Goal: Transaction & Acquisition: Purchase product/service

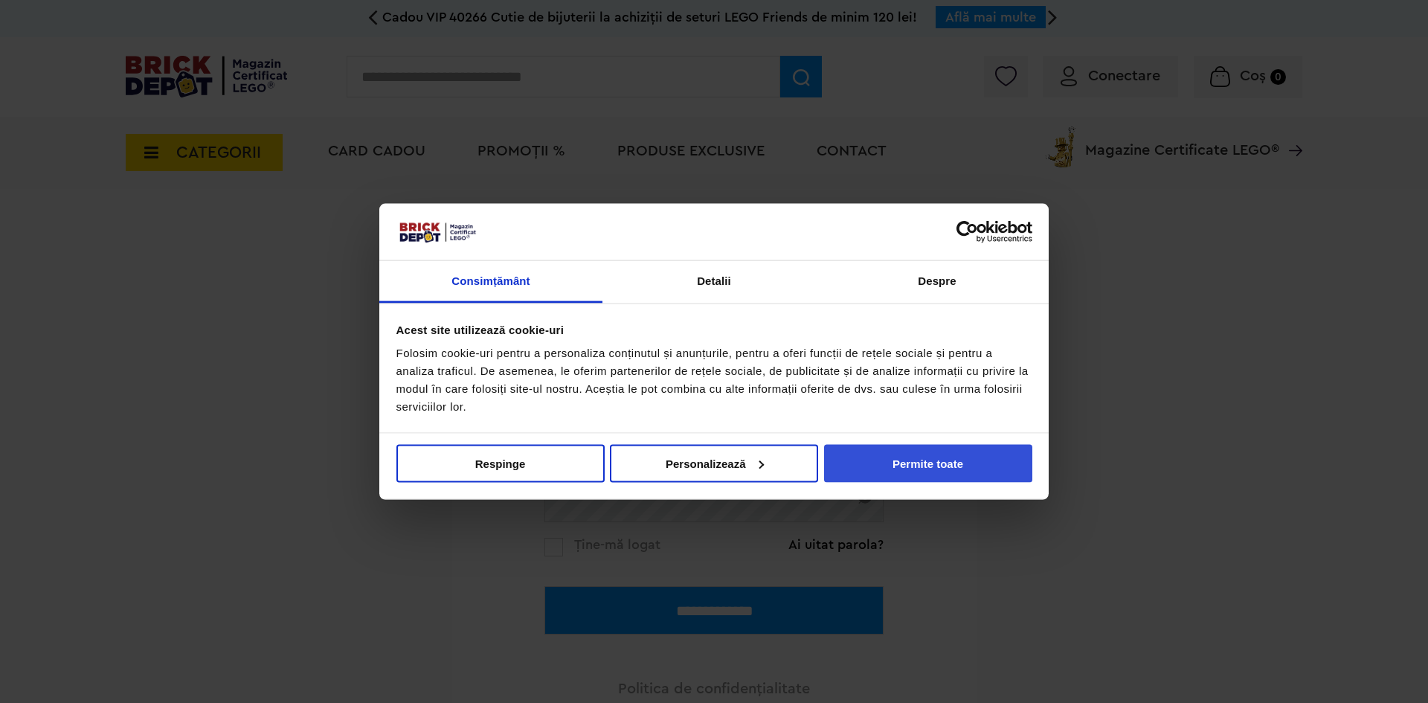
type input "**********"
click at [898, 451] on button "Permite toate" at bounding box center [928, 463] width 208 height 38
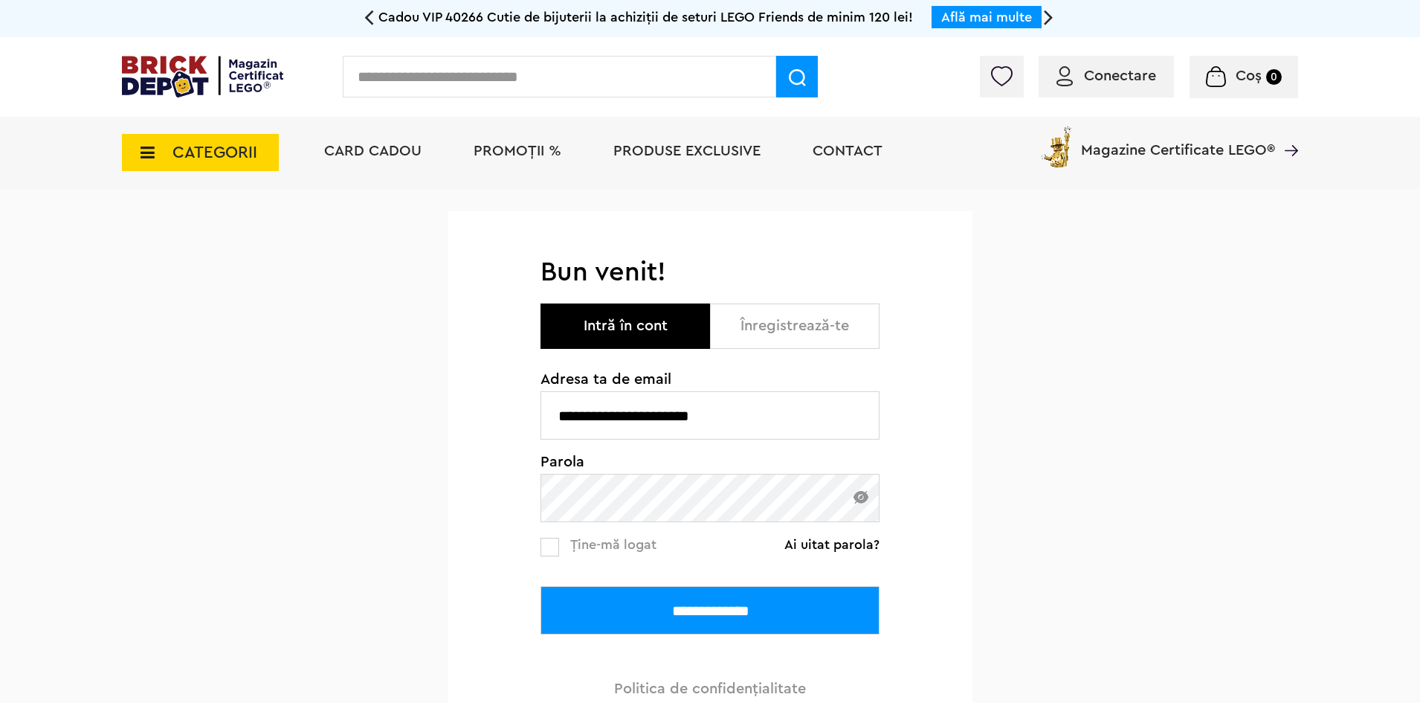
click at [778, 427] on input "**********" at bounding box center [710, 415] width 339 height 48
drag, startPoint x: 721, startPoint y: 611, endPoint x: 720, endPoint y: 587, distance: 23.1
click at [721, 610] on input "**********" at bounding box center [710, 610] width 339 height 48
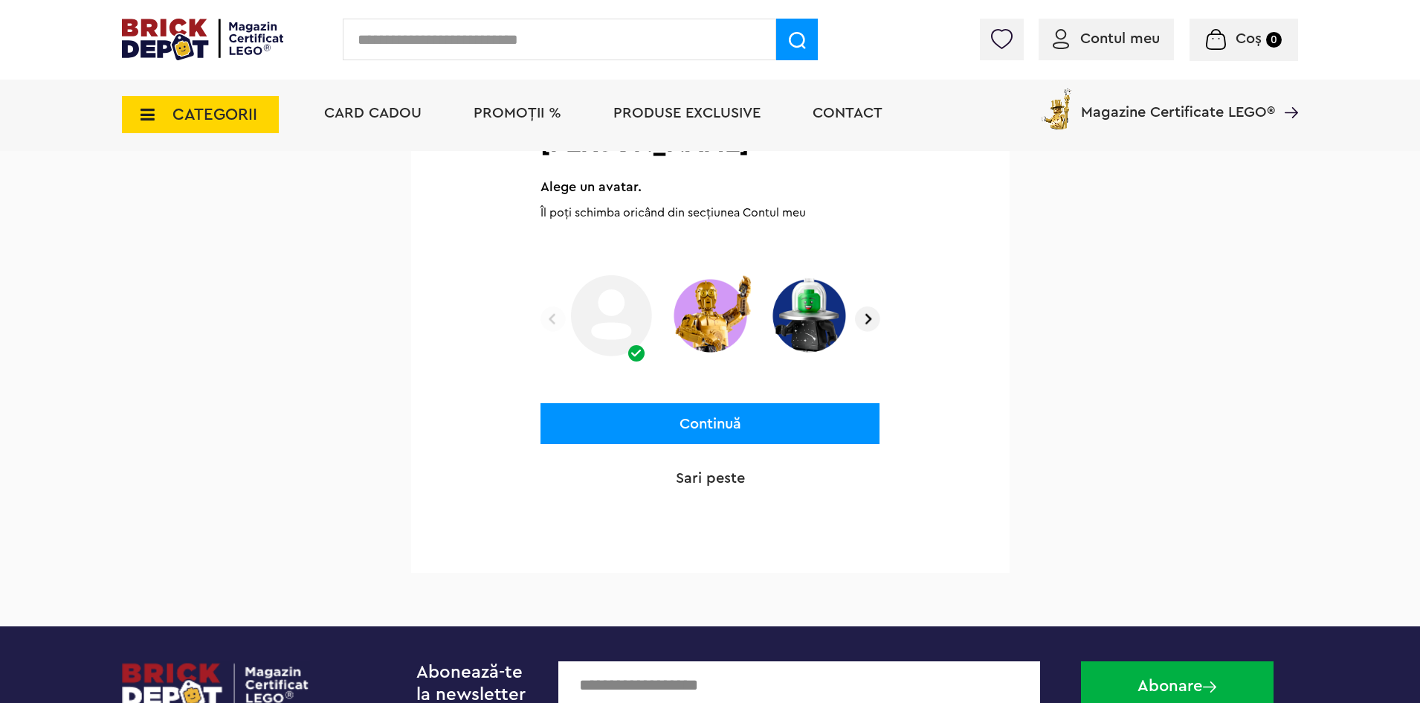
scroll to position [186, 0]
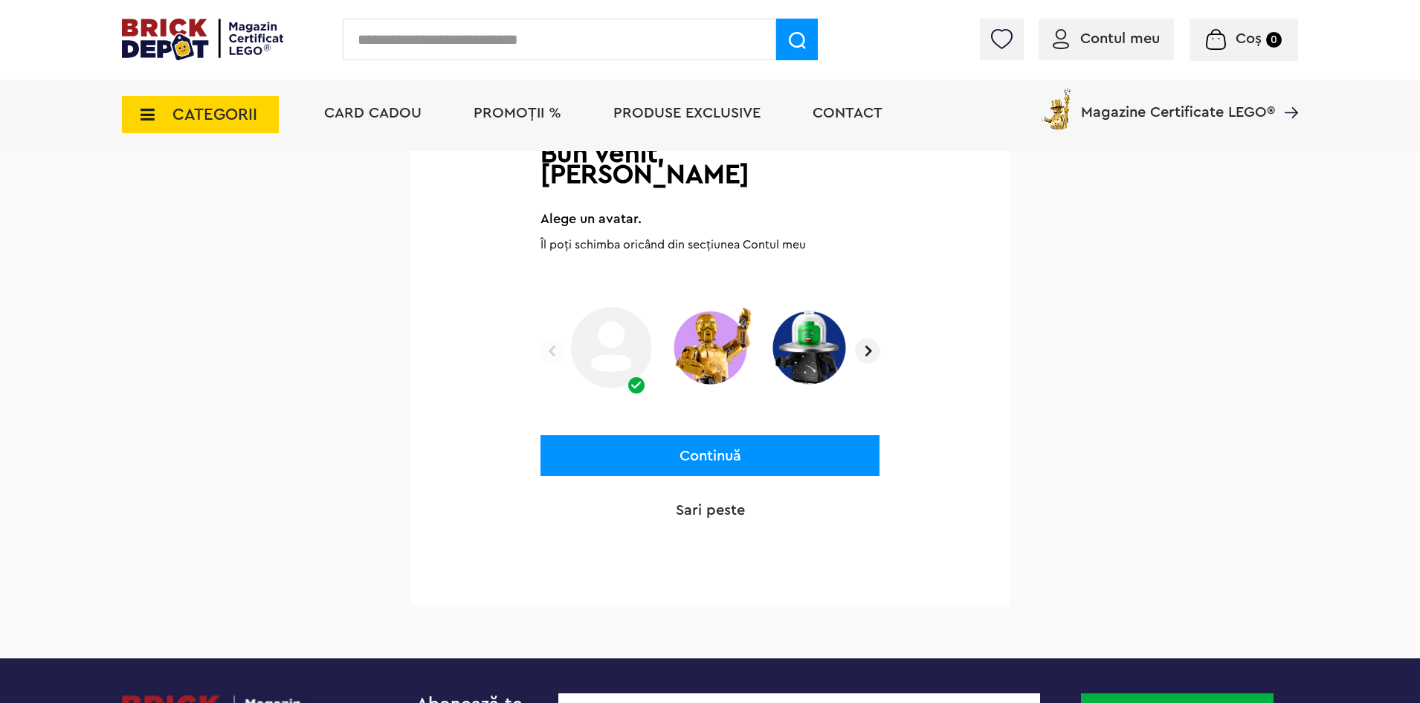
click at [751, 436] on button "Continuă" at bounding box center [710, 455] width 339 height 41
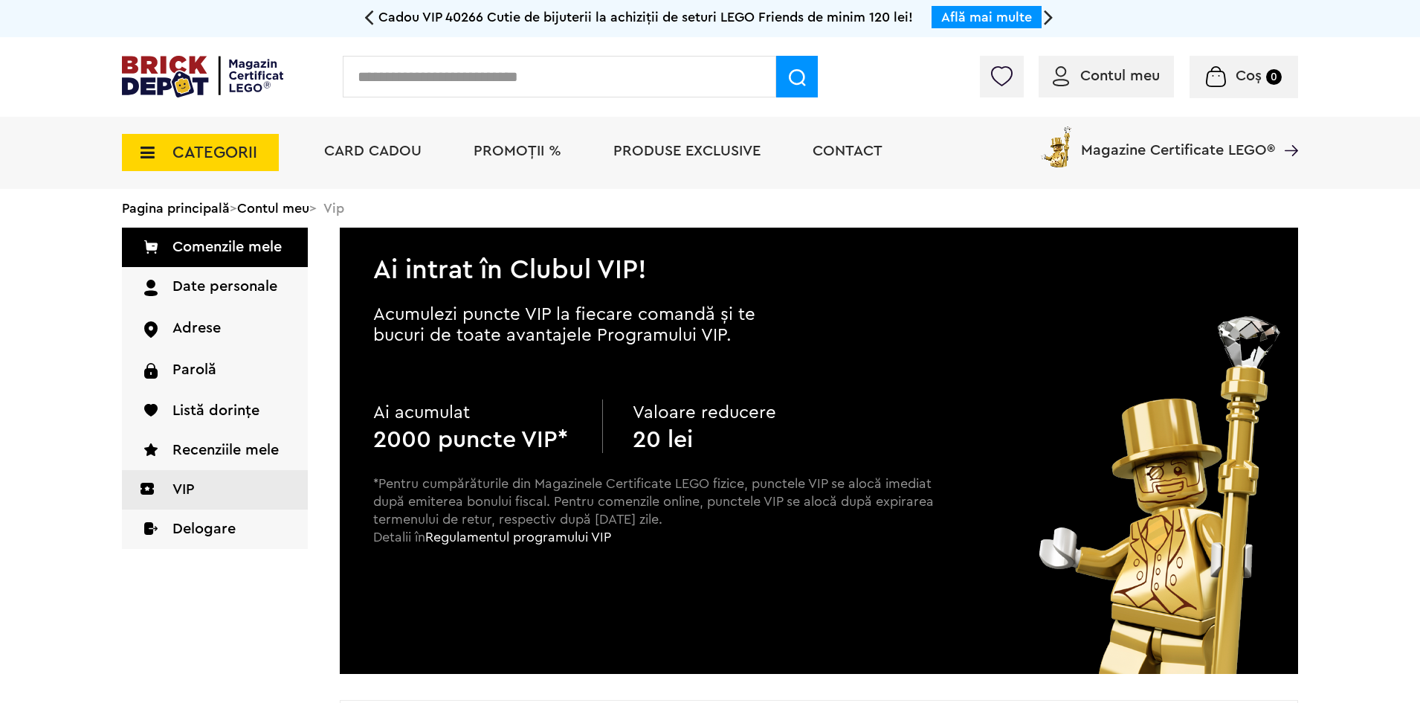
click at [714, 158] on span "Produse exclusive" at bounding box center [687, 151] width 147 height 15
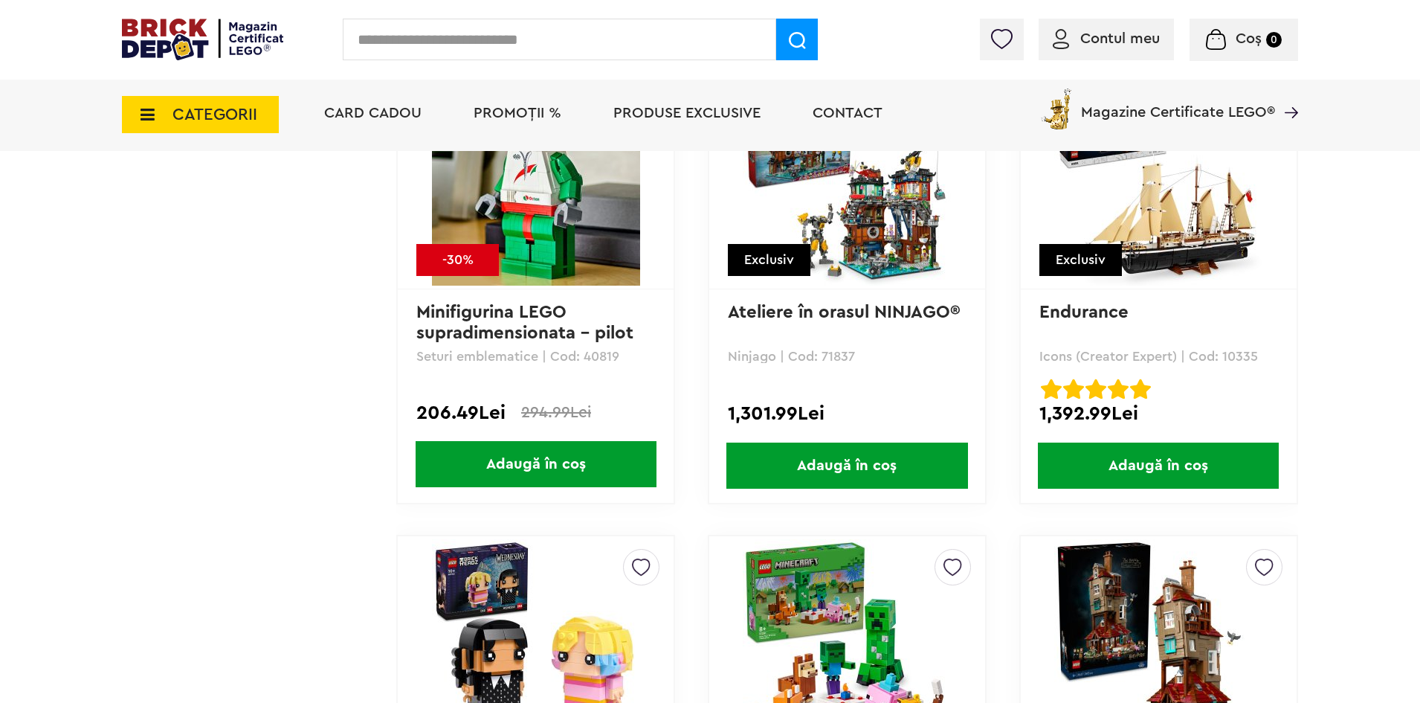
scroll to position [4908, 0]
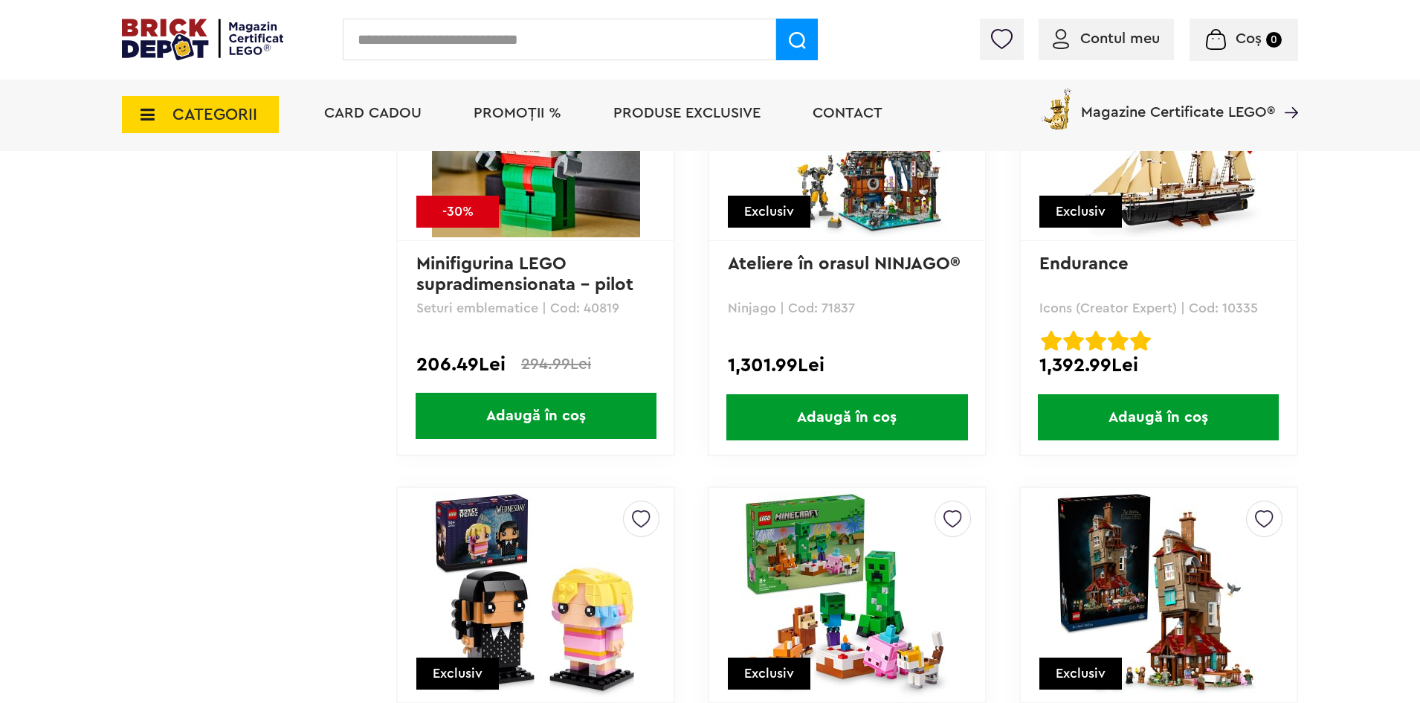
click at [170, 118] on span "CATEGORII" at bounding box center [200, 114] width 157 height 37
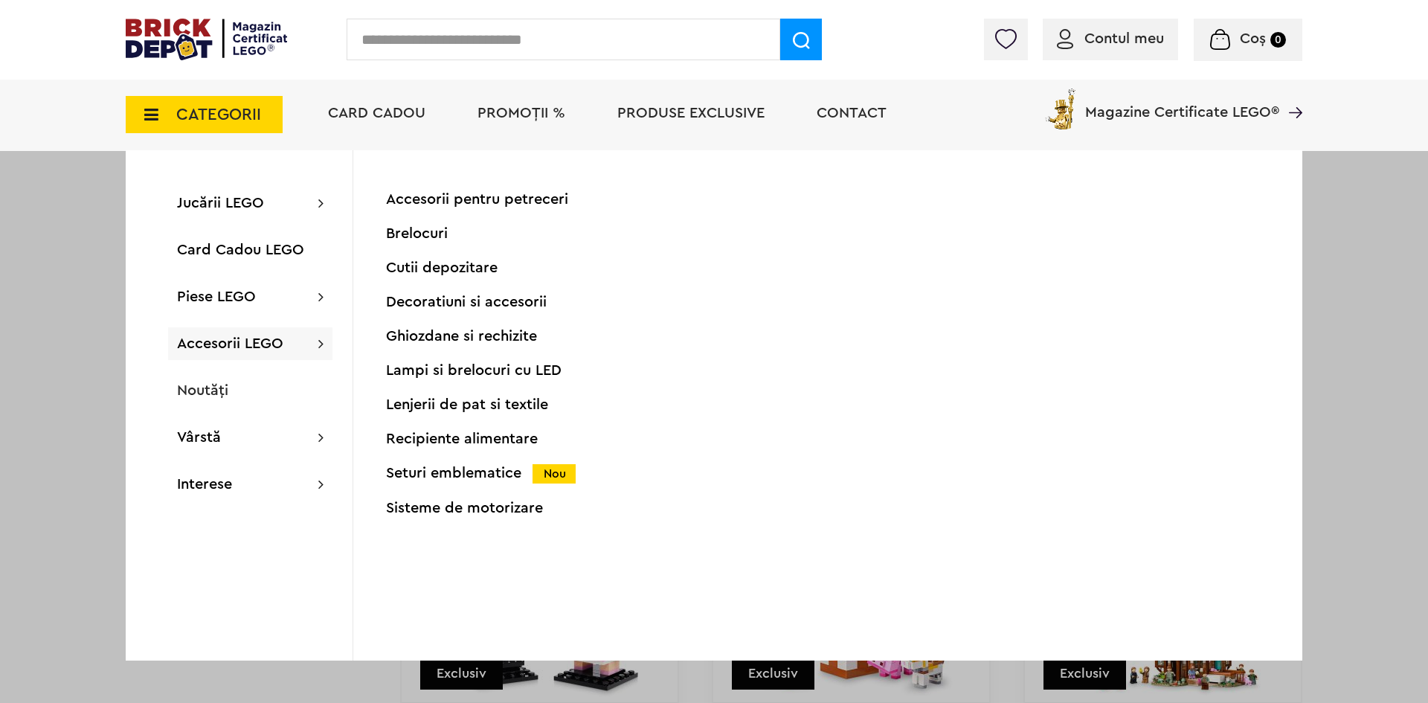
click at [418, 232] on div "Brelocuri" at bounding box center [533, 233] width 294 height 15
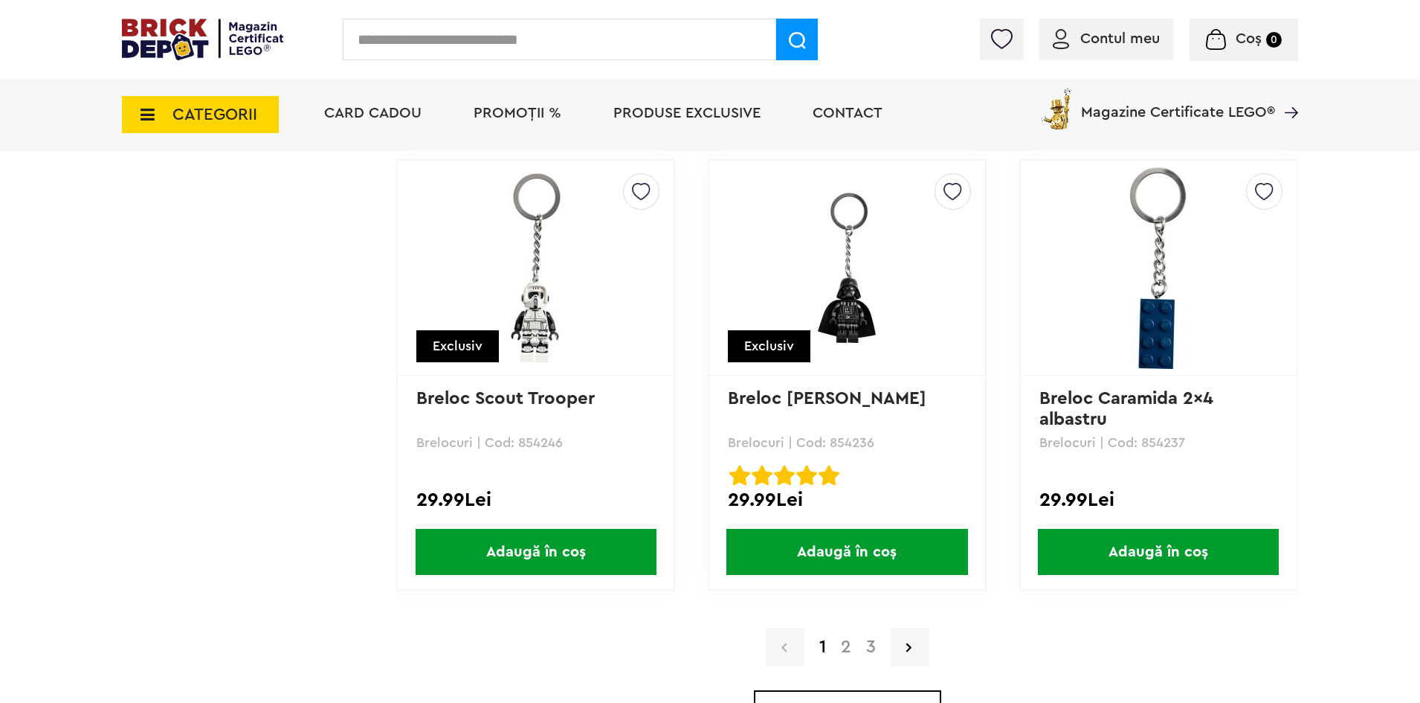
scroll to position [4053, 0]
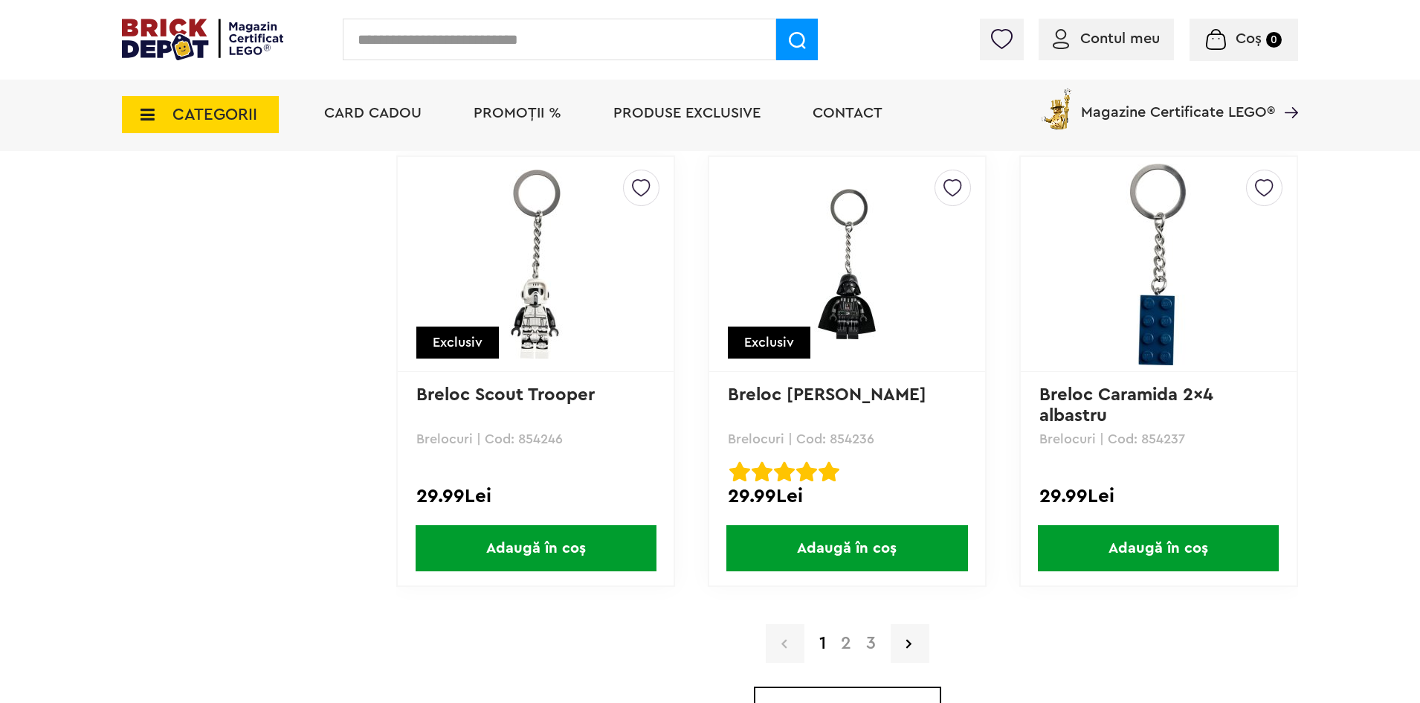
click at [848, 642] on link "2" at bounding box center [846, 643] width 25 height 18
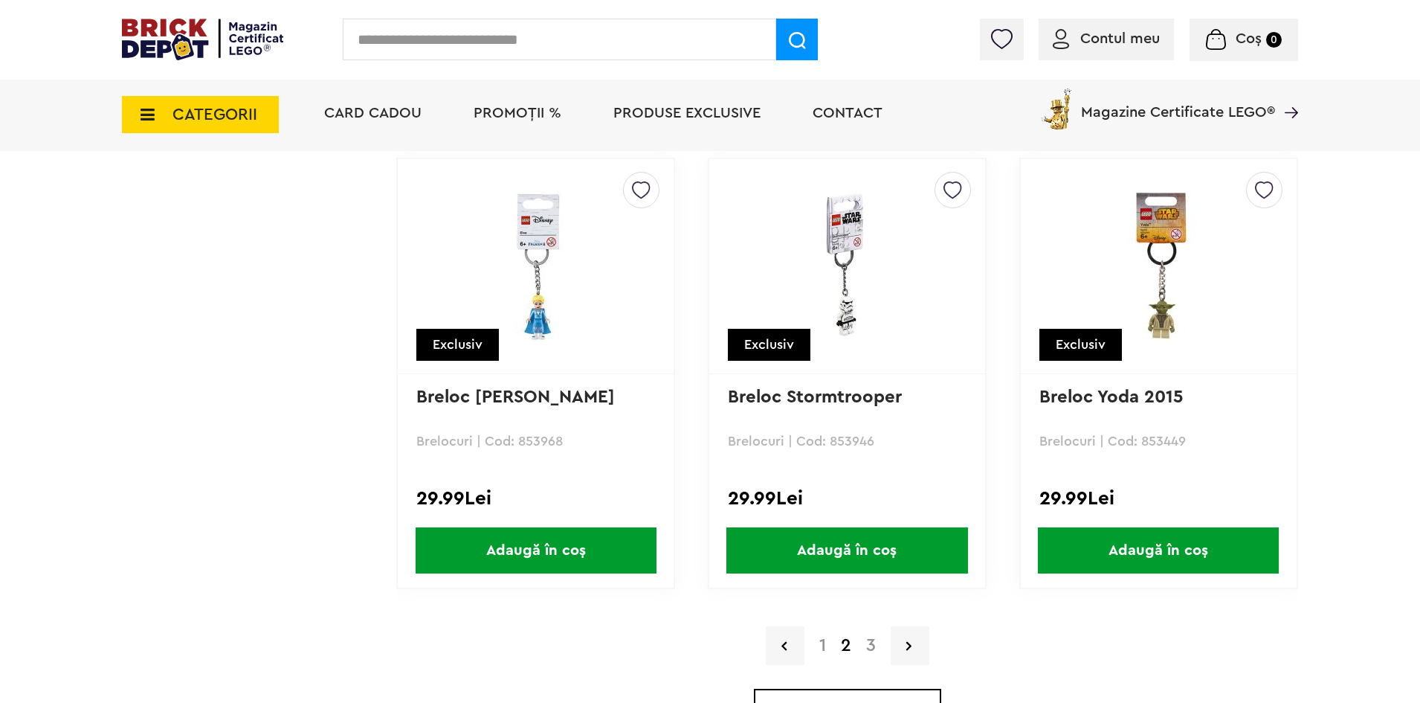
scroll to position [4388, 0]
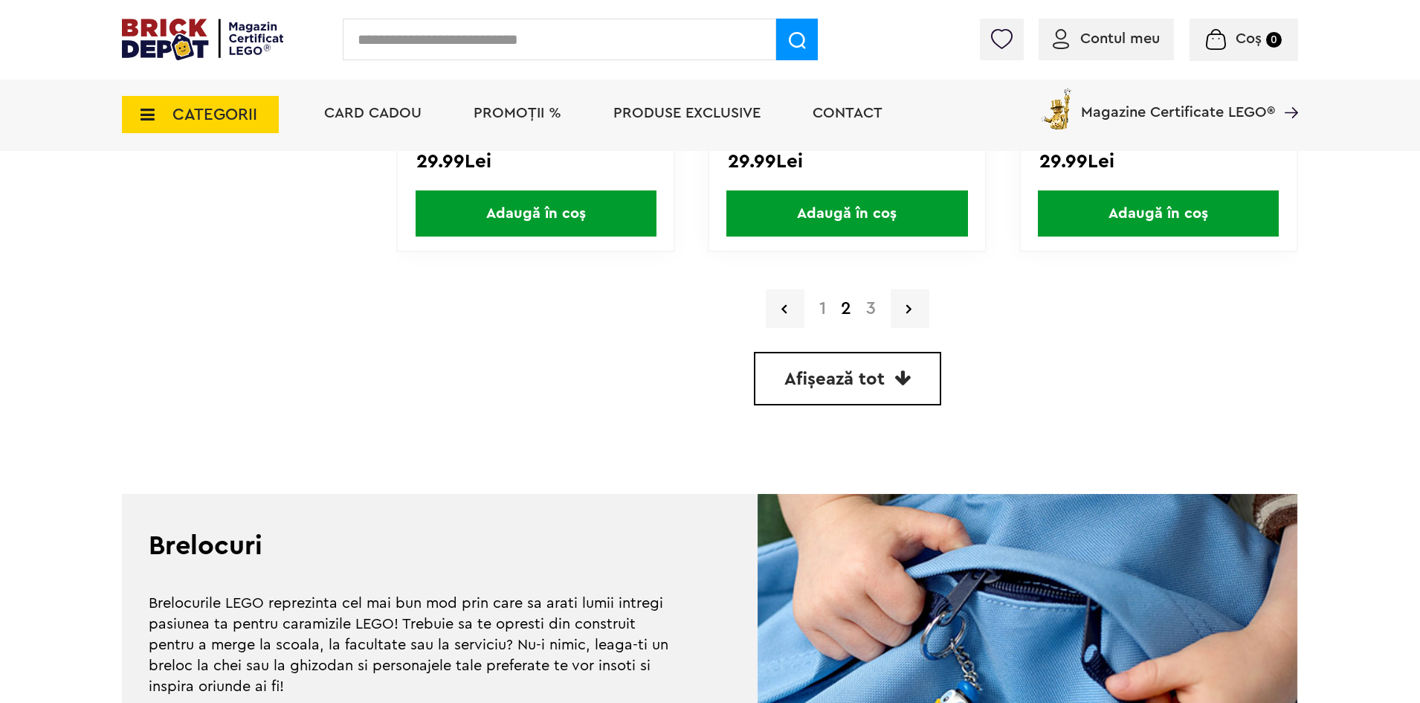
click at [869, 311] on link "3" at bounding box center [871, 309] width 25 height 18
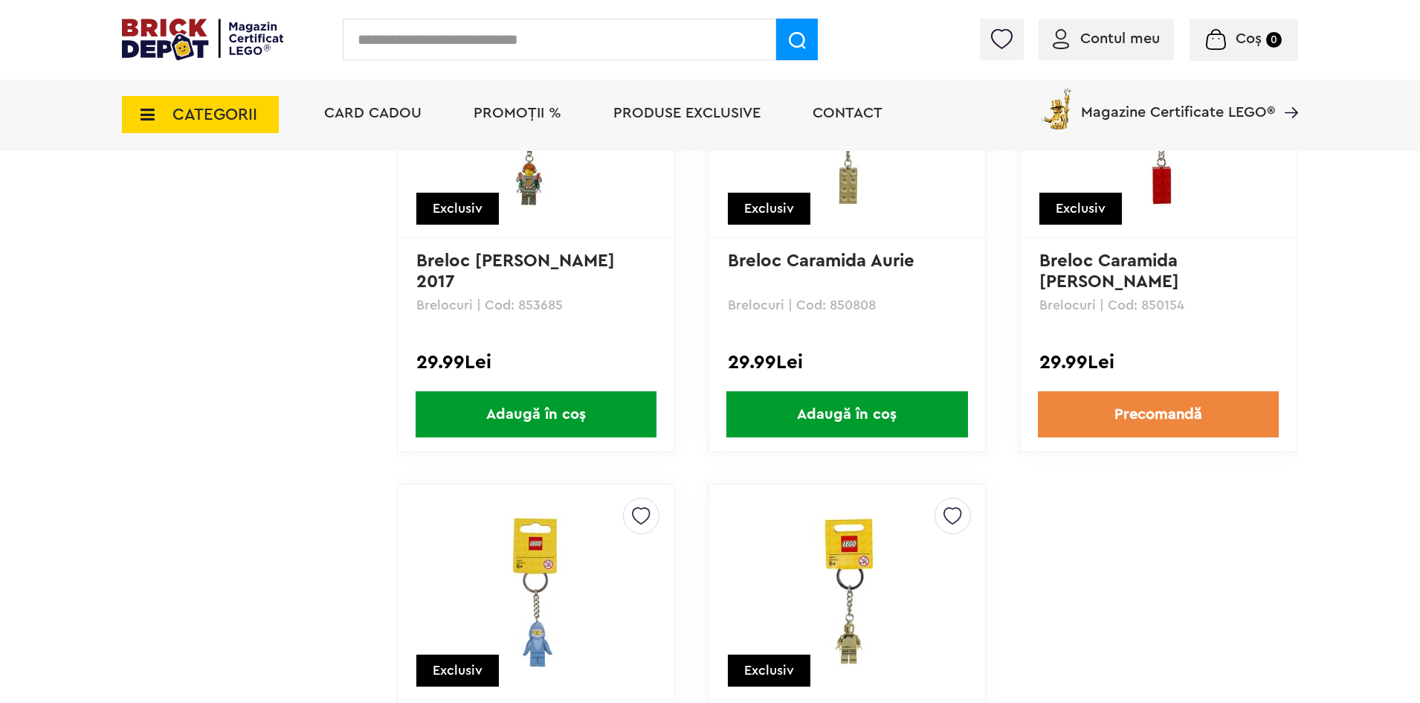
scroll to position [1785, 0]
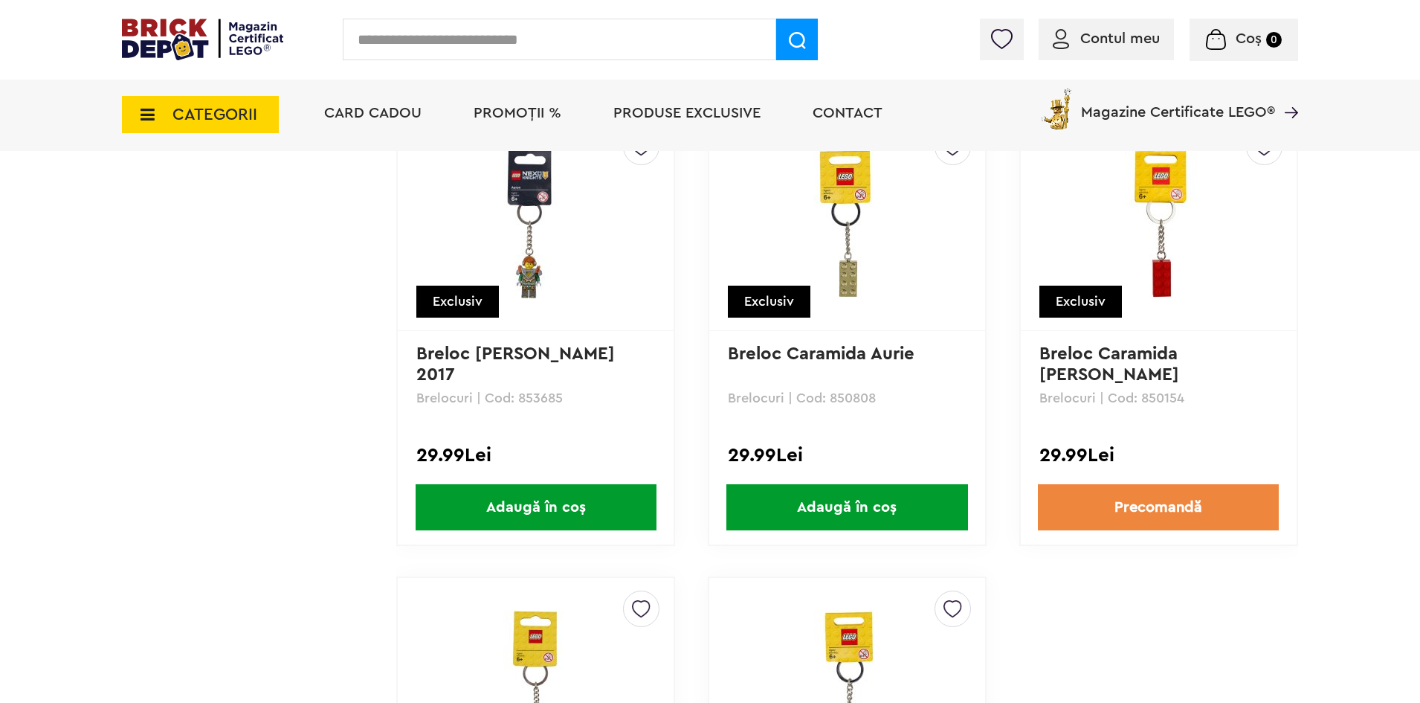
click at [816, 517] on span "Adaugă în coș" at bounding box center [847, 507] width 241 height 46
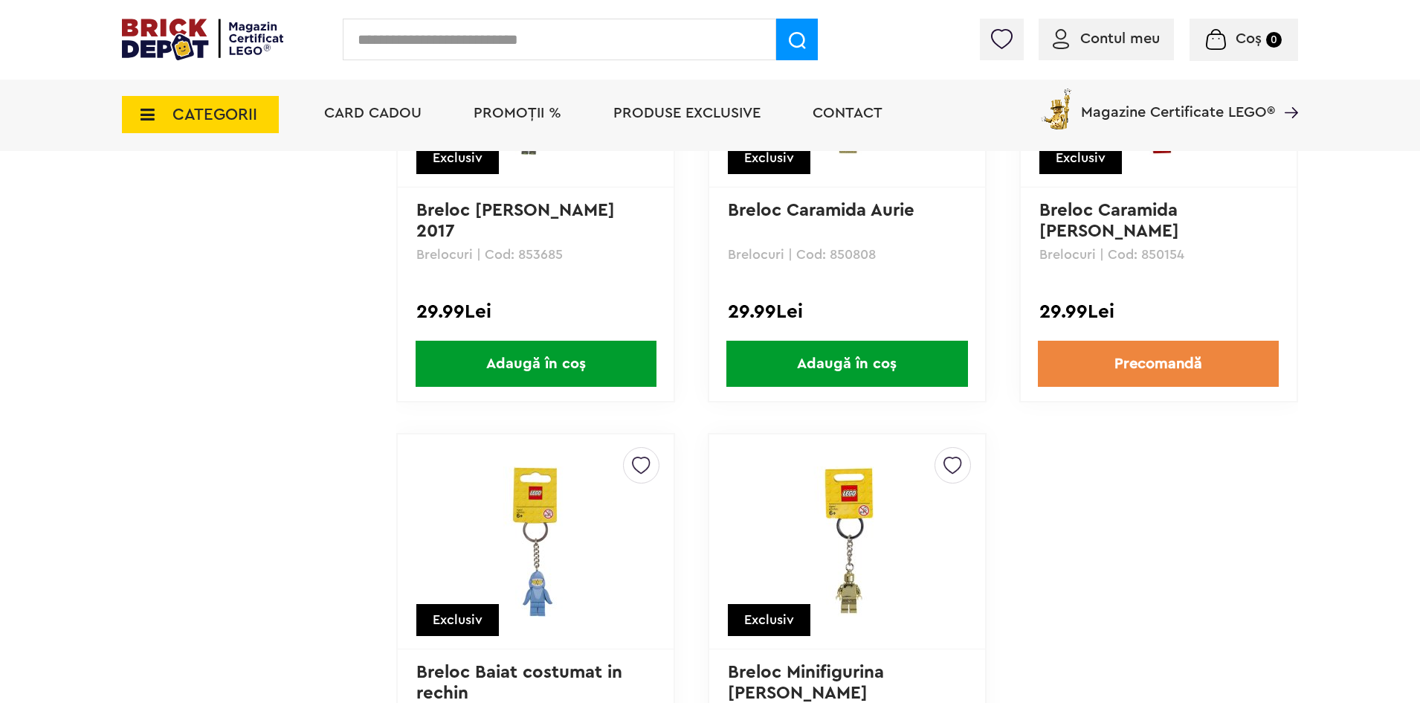
scroll to position [1933, 0]
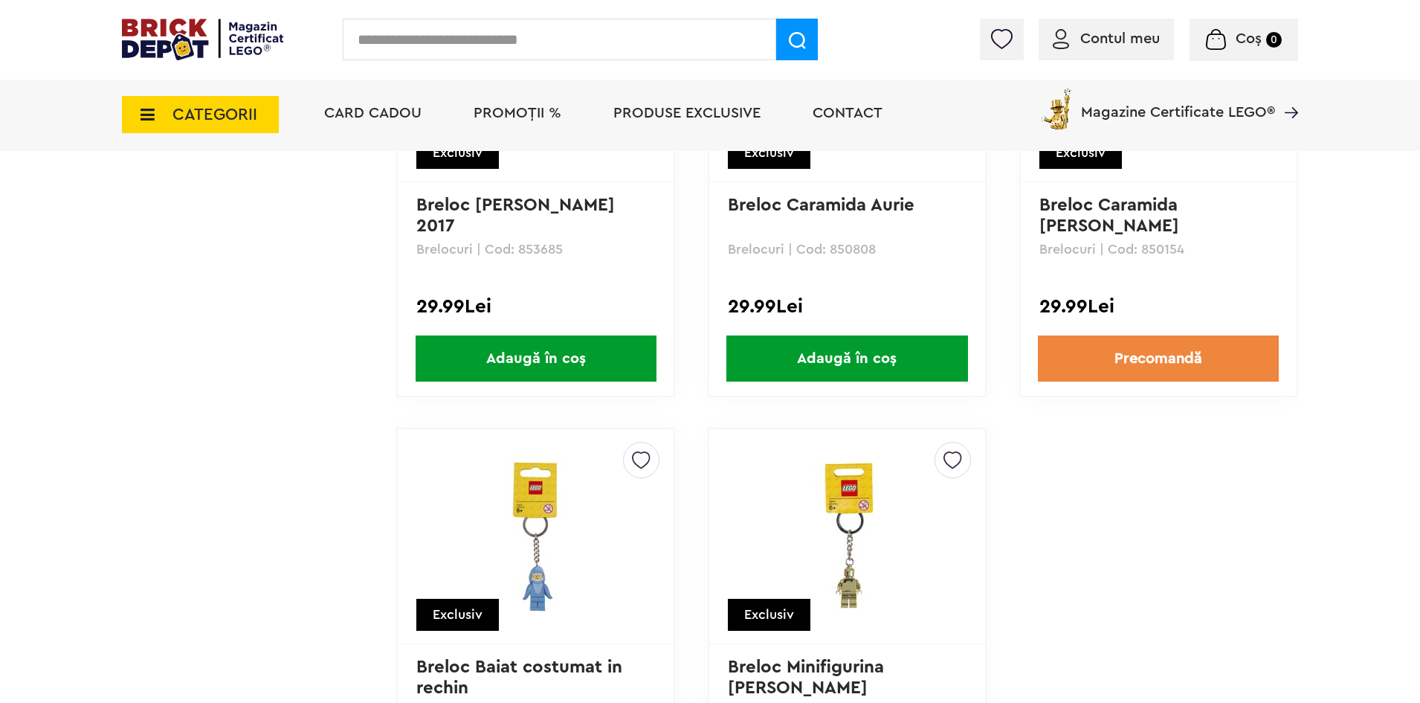
click at [826, 358] on span "Adaugă în coș" at bounding box center [847, 358] width 241 height 46
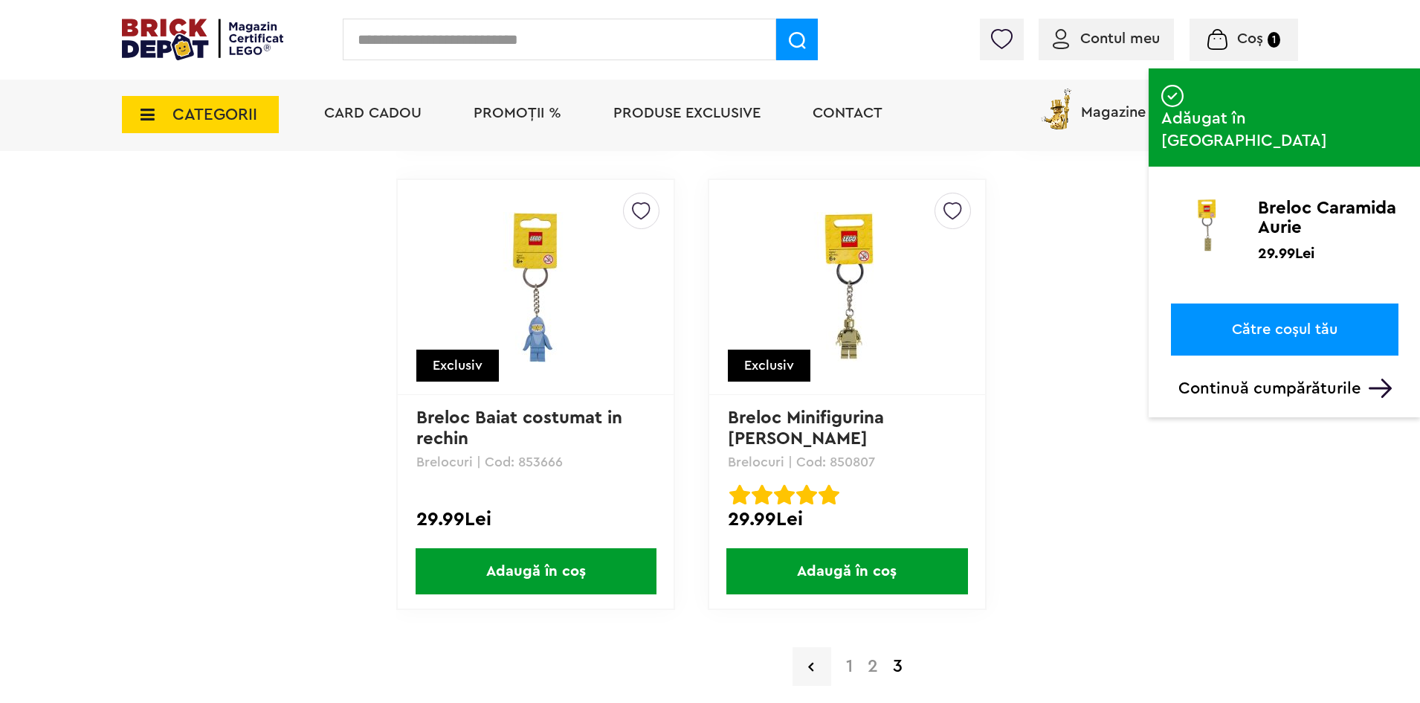
scroll to position [2305, 0]
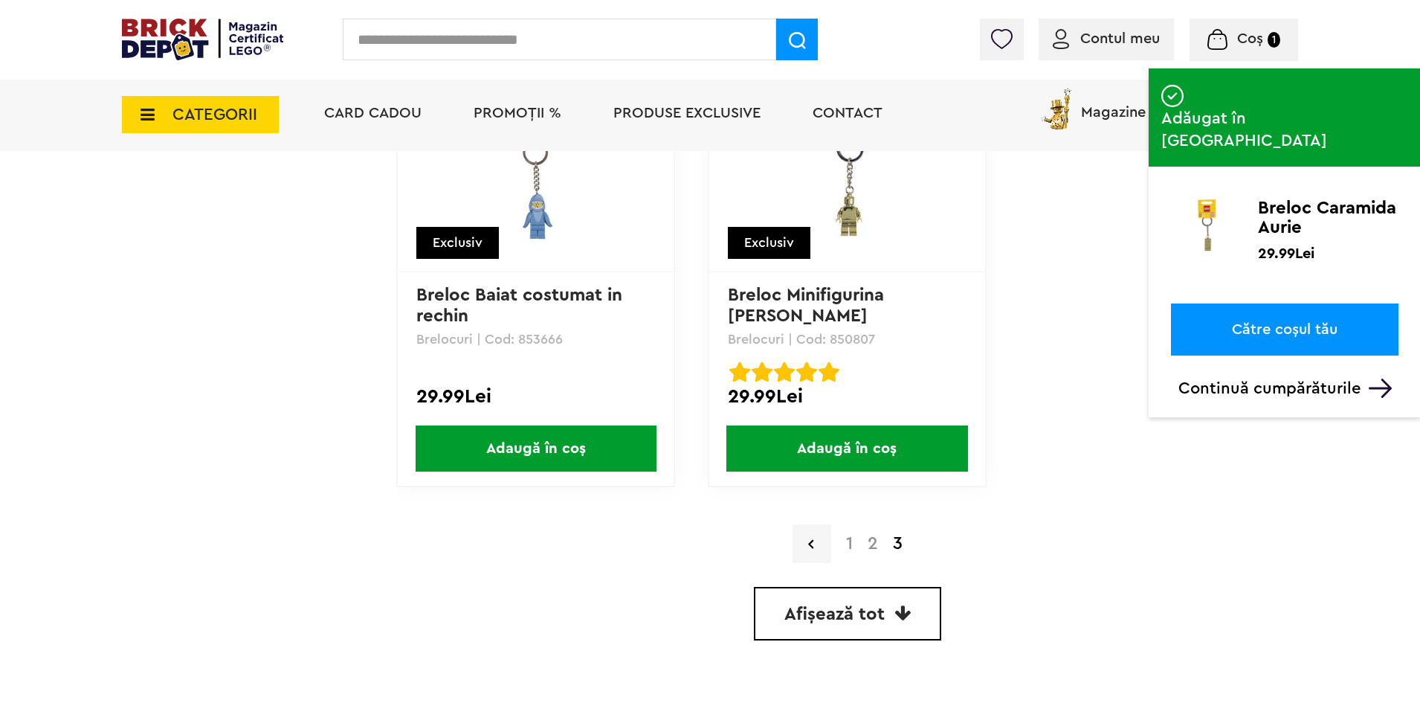
click at [873, 543] on link "2" at bounding box center [872, 544] width 25 height 18
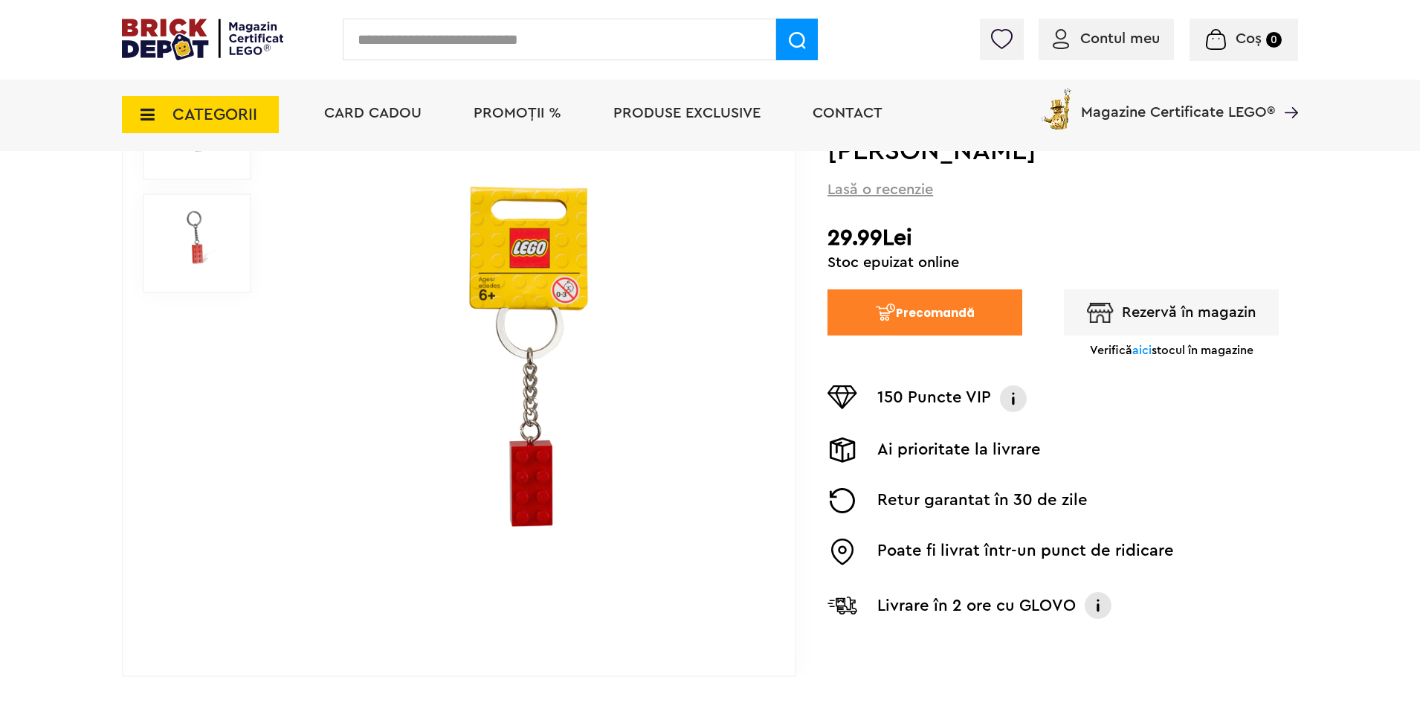
scroll to position [186, 0]
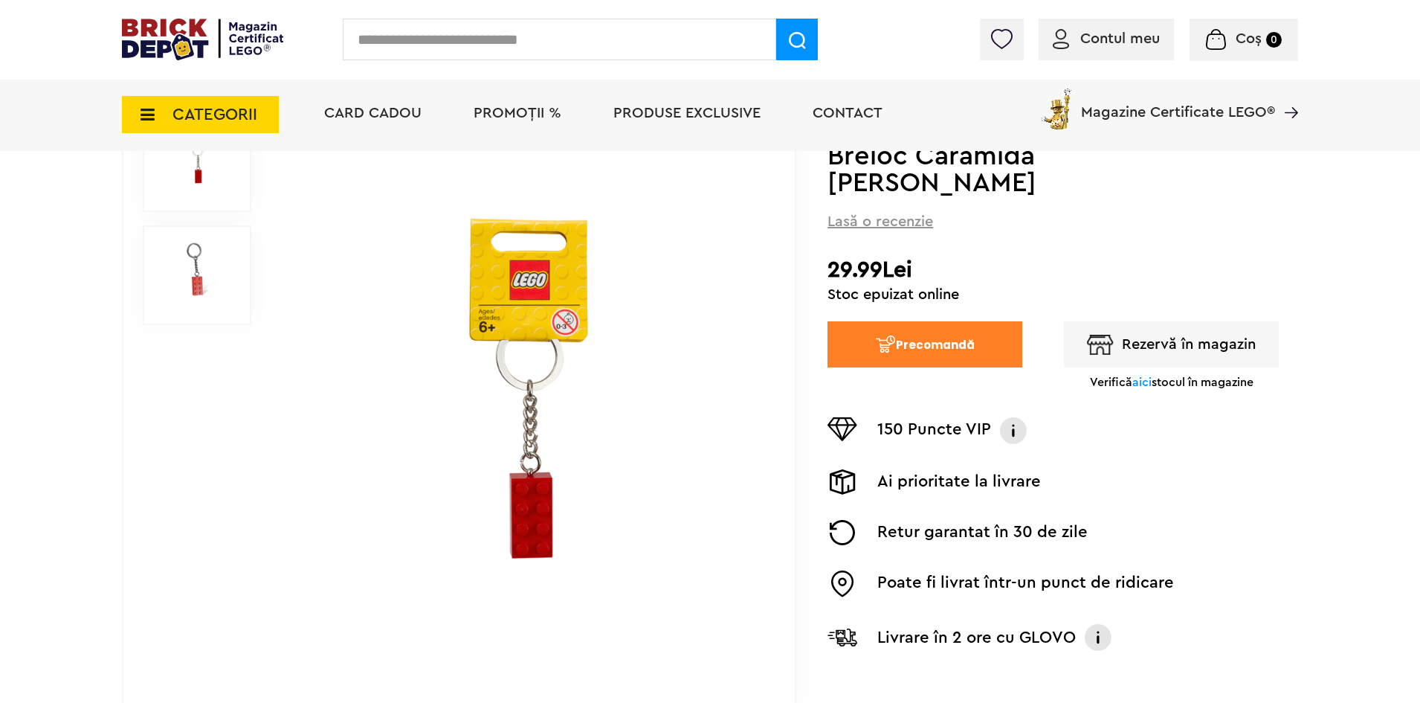
click at [905, 327] on button "Precomandă" at bounding box center [925, 344] width 195 height 46
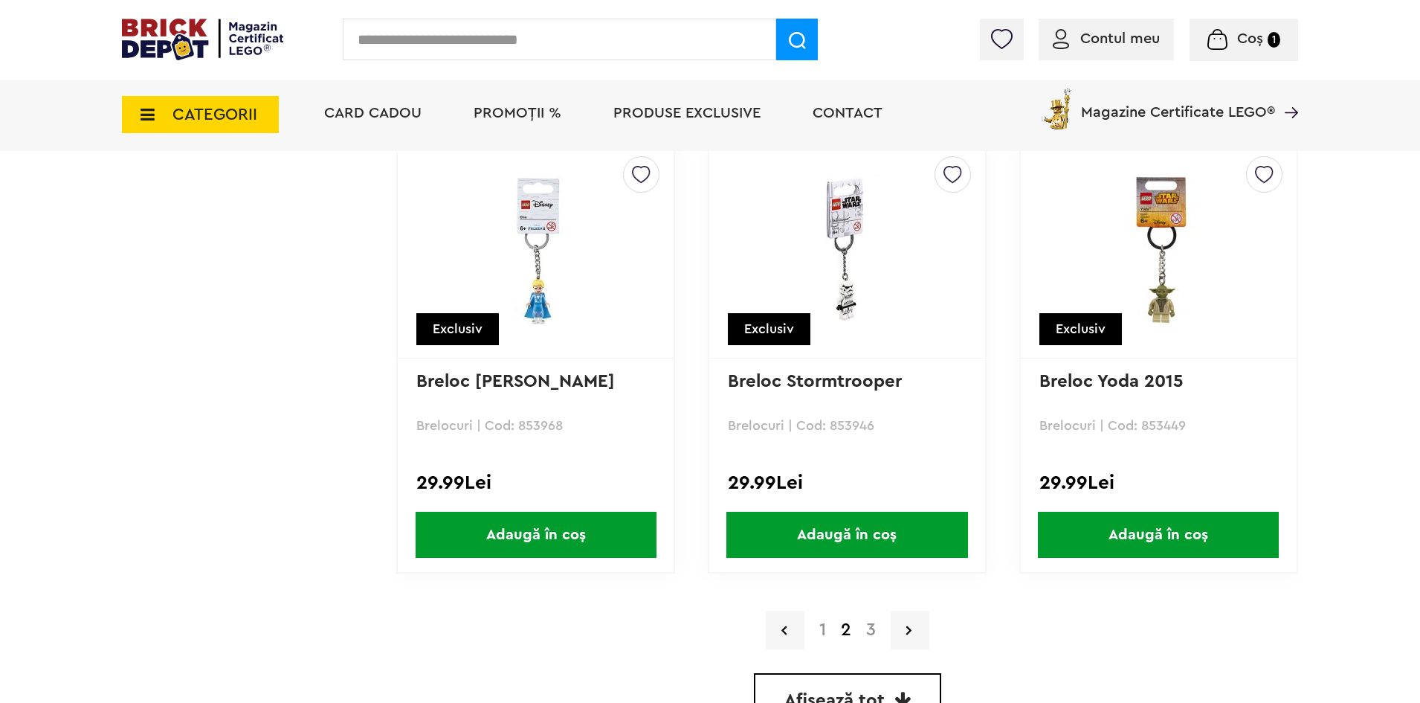
scroll to position [4053, 0]
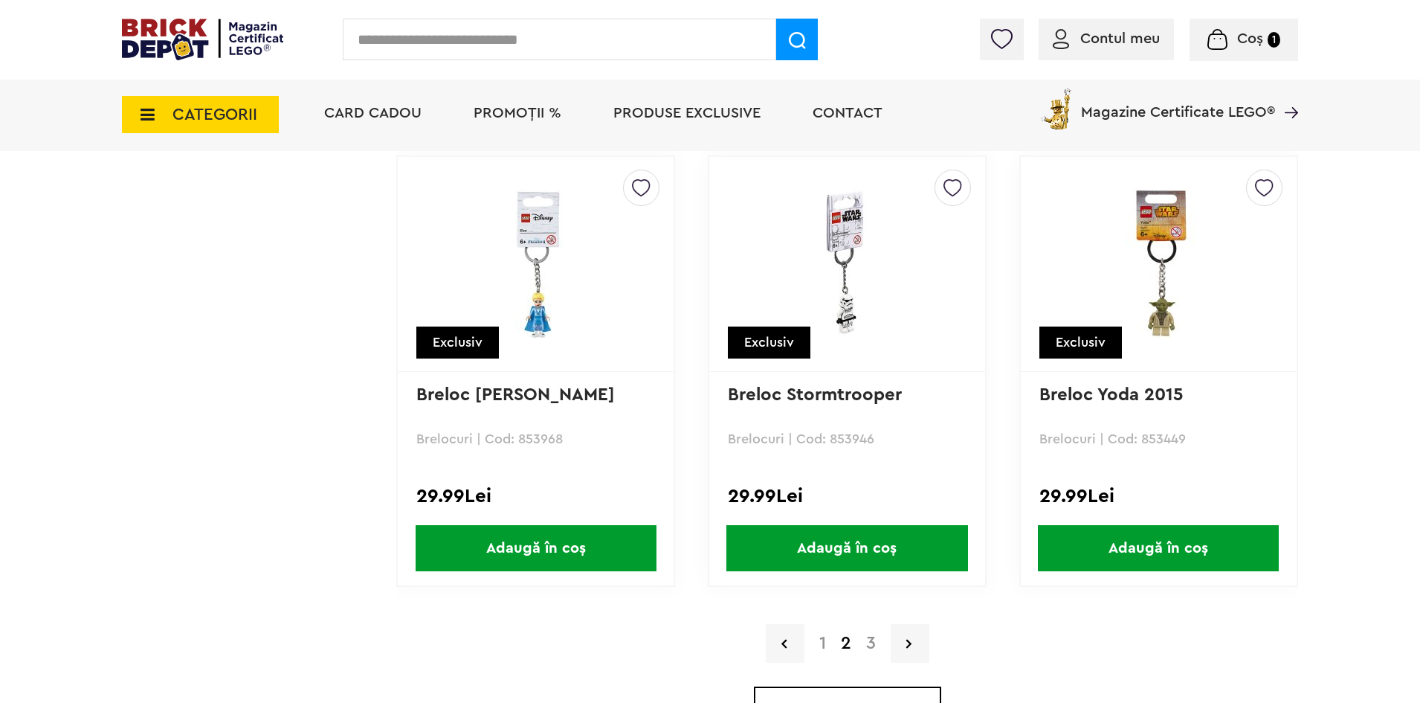
click at [823, 640] on link "1" at bounding box center [823, 643] width 22 height 18
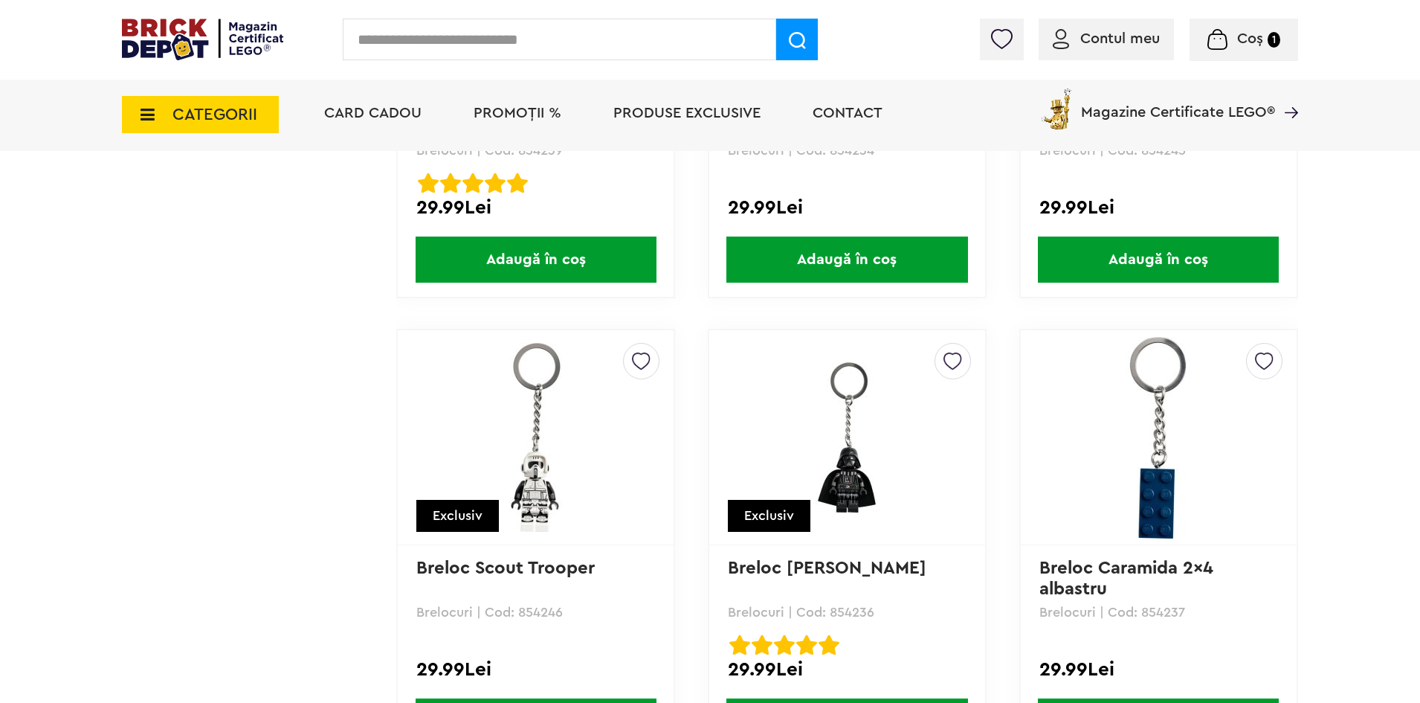
scroll to position [3979, 0]
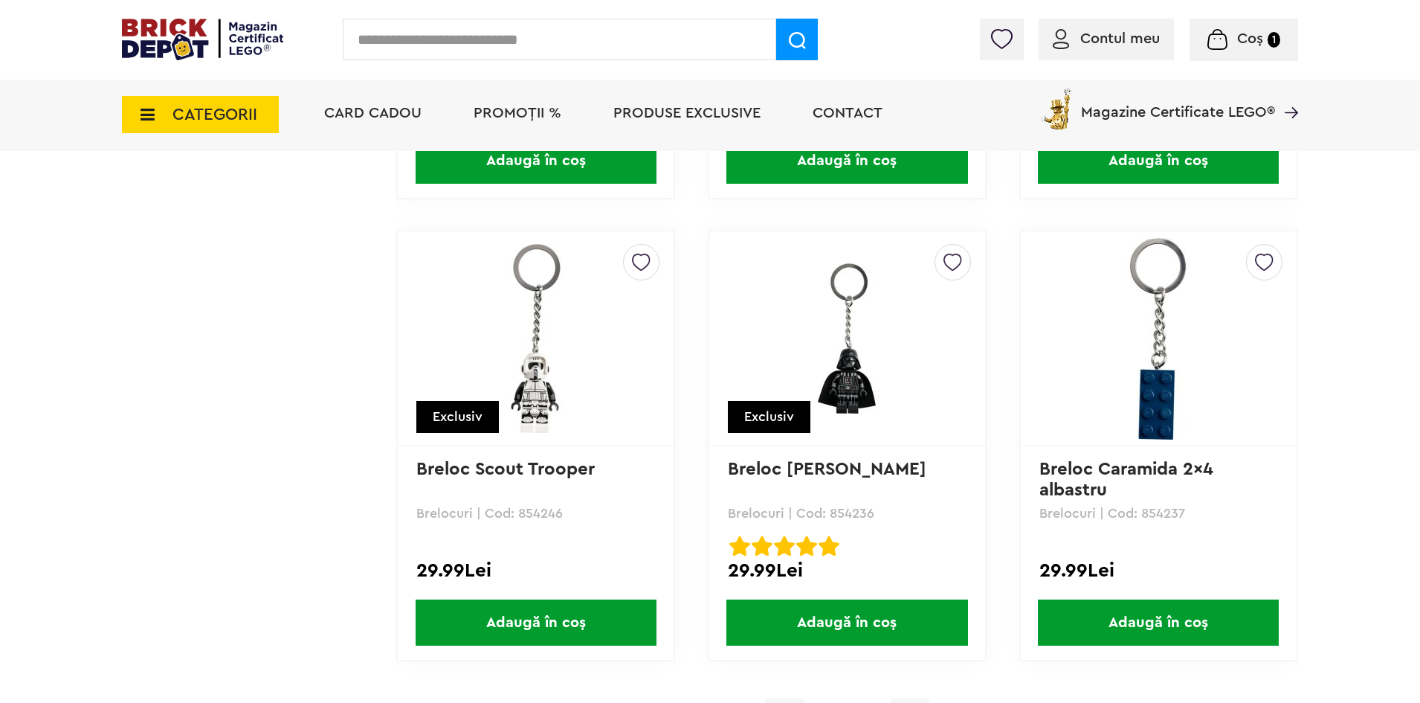
click at [1153, 622] on span "Adaugă în coș" at bounding box center [1158, 622] width 241 height 46
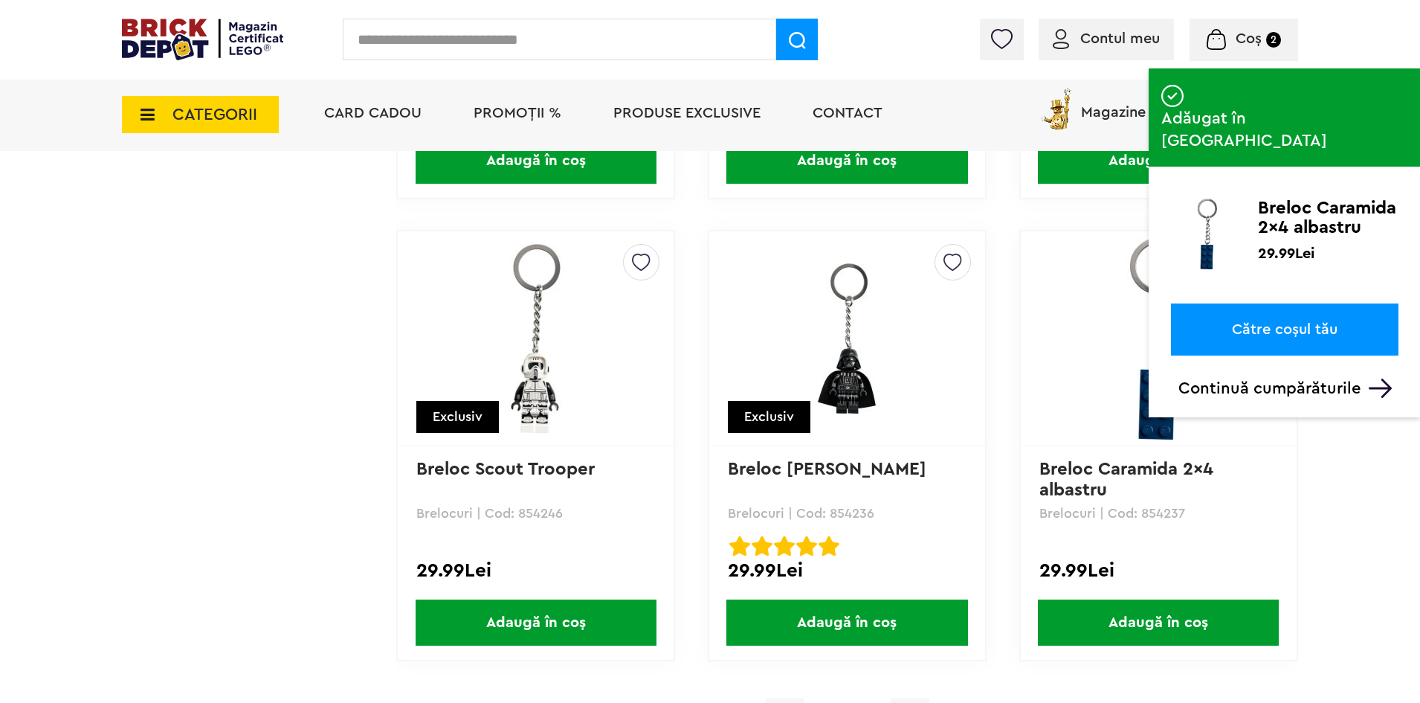
click at [1243, 39] on span "Coș" at bounding box center [1249, 38] width 26 height 15
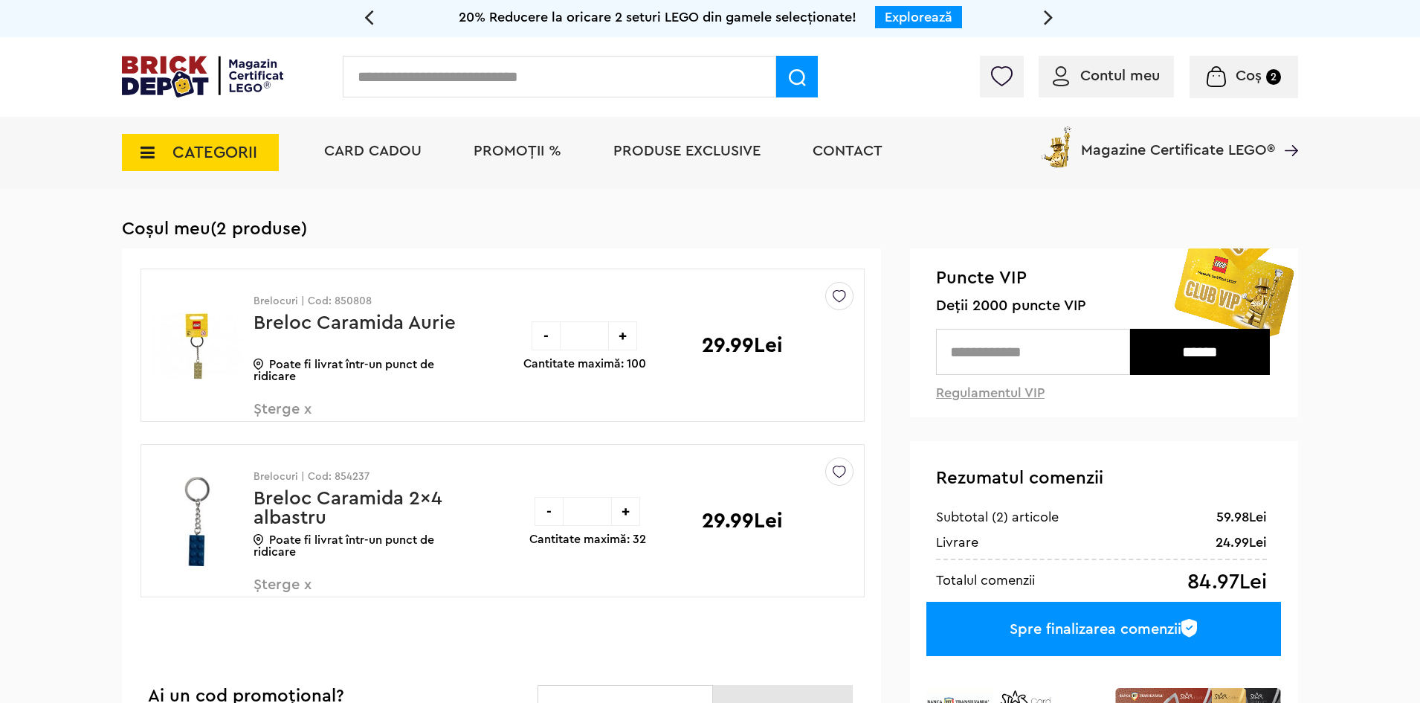
click at [297, 411] on span "Șterge x" at bounding box center [341, 418] width 175 height 32
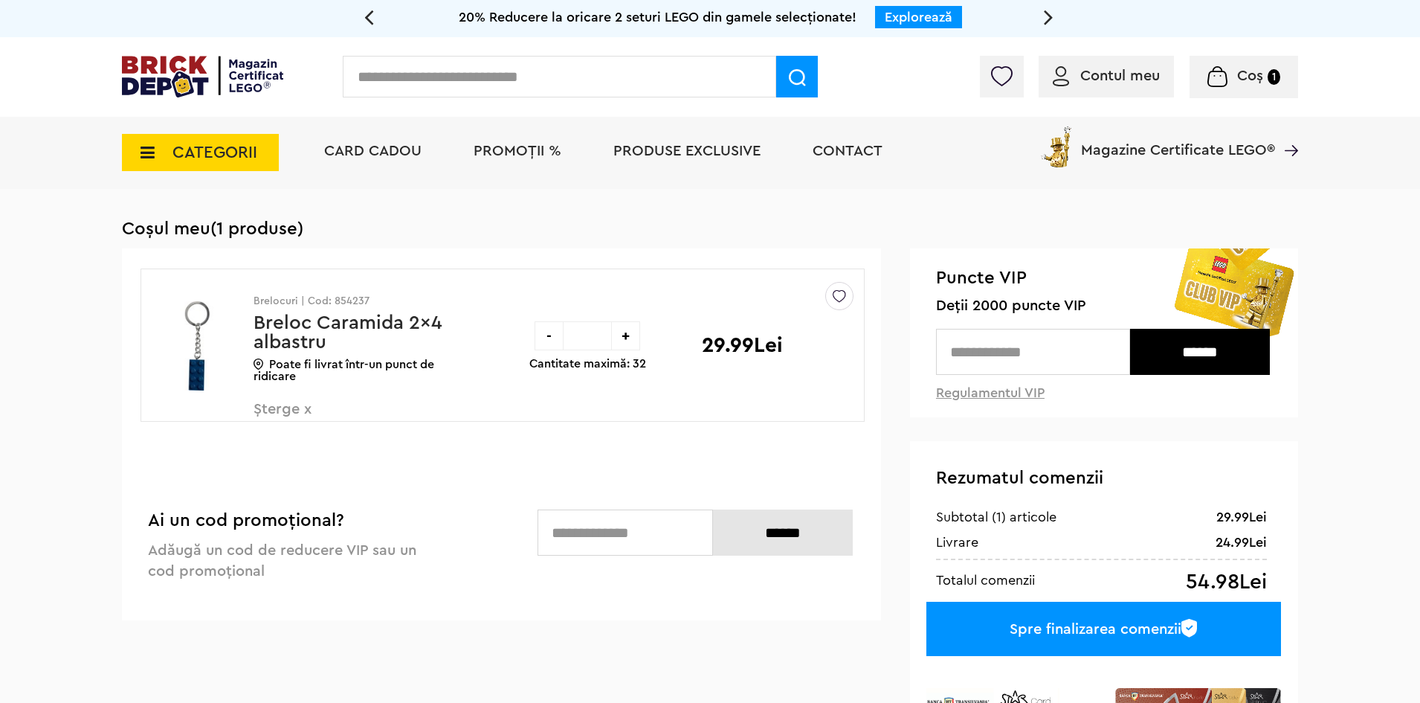
click at [978, 358] on input "text" at bounding box center [1033, 352] width 194 height 46
type input "****"
click at [1205, 346] on input "******" at bounding box center [1200, 352] width 140 height 46
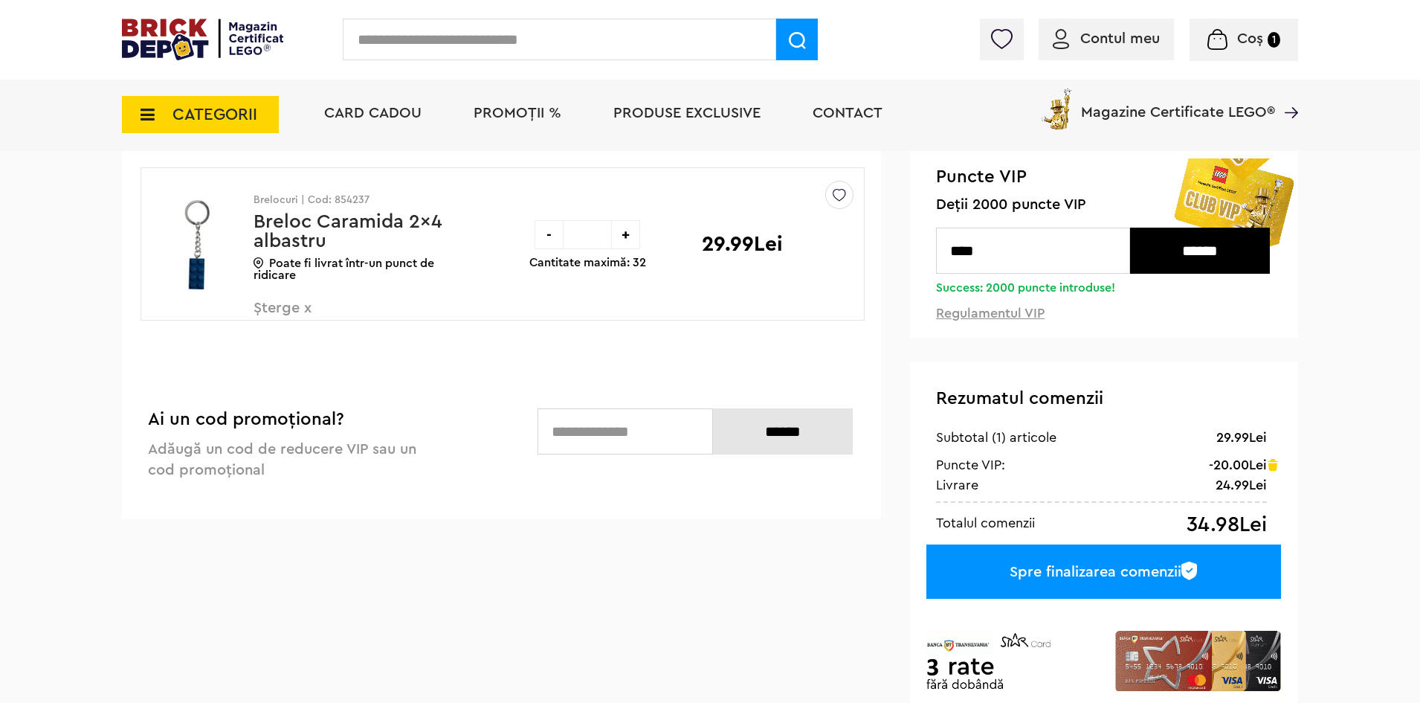
scroll to position [446, 0]
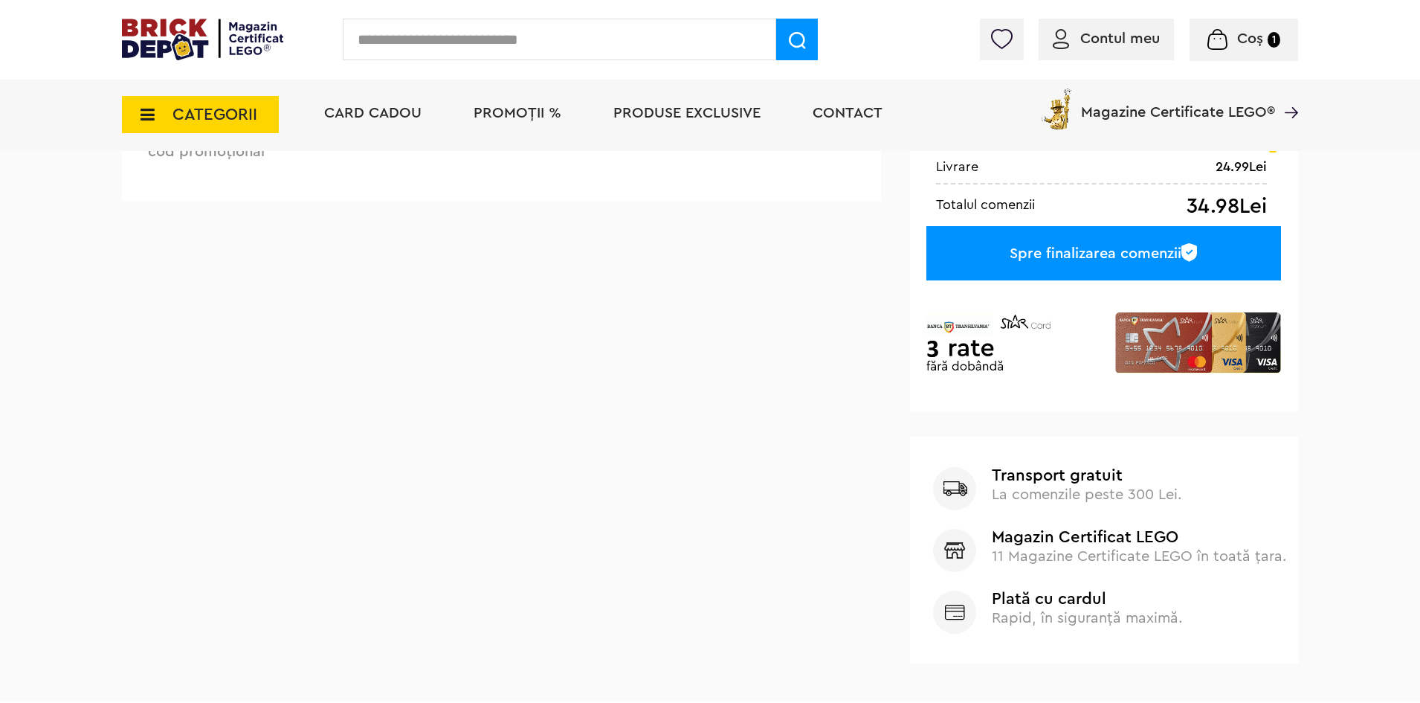
click at [170, 120] on span "CATEGORII" at bounding box center [200, 114] width 157 height 37
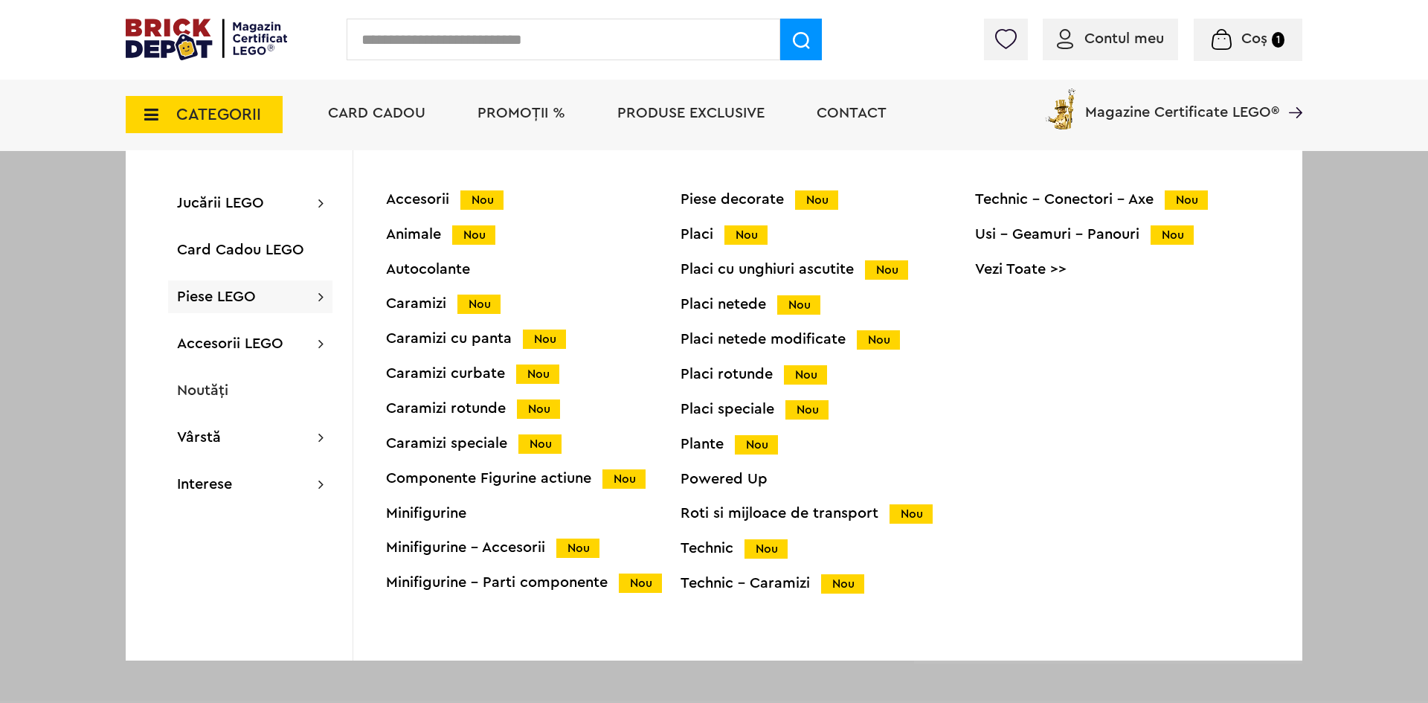
click at [437, 271] on div "Autocolante" at bounding box center [533, 269] width 294 height 15
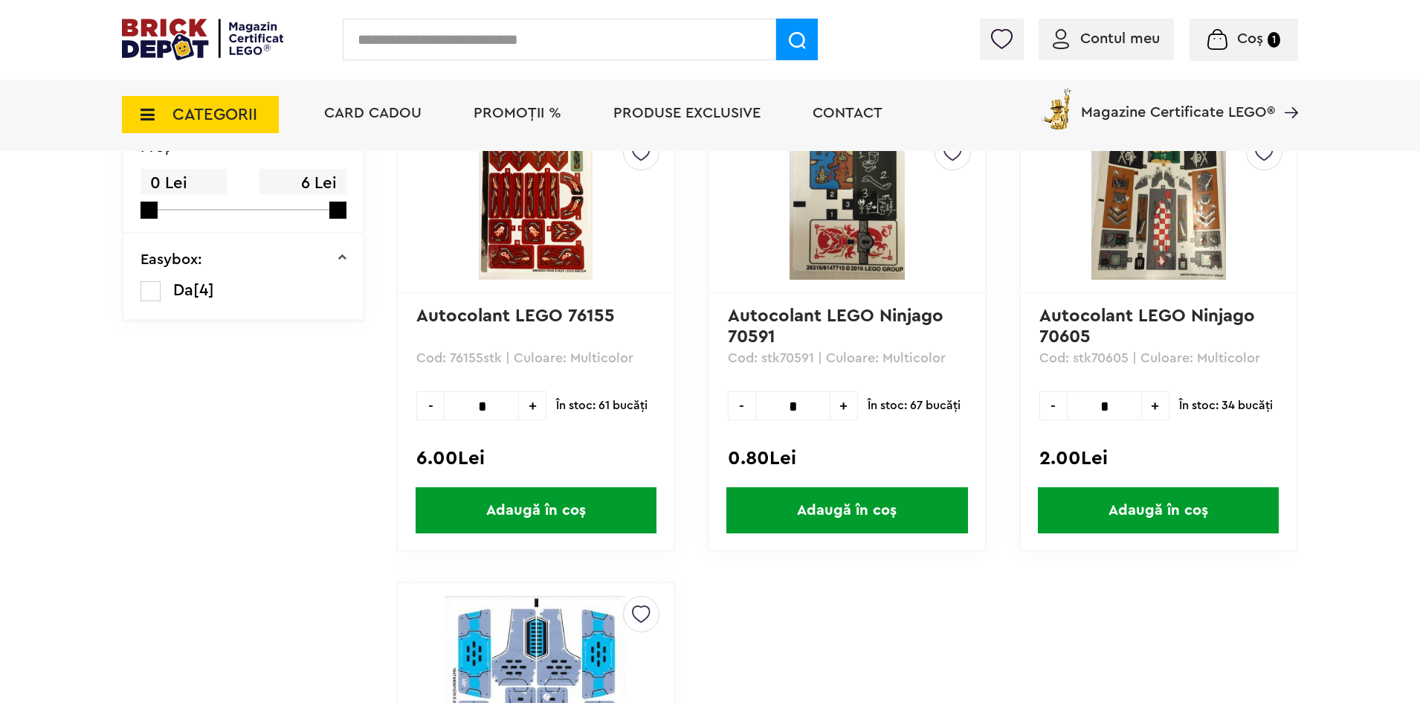
scroll to position [892, 0]
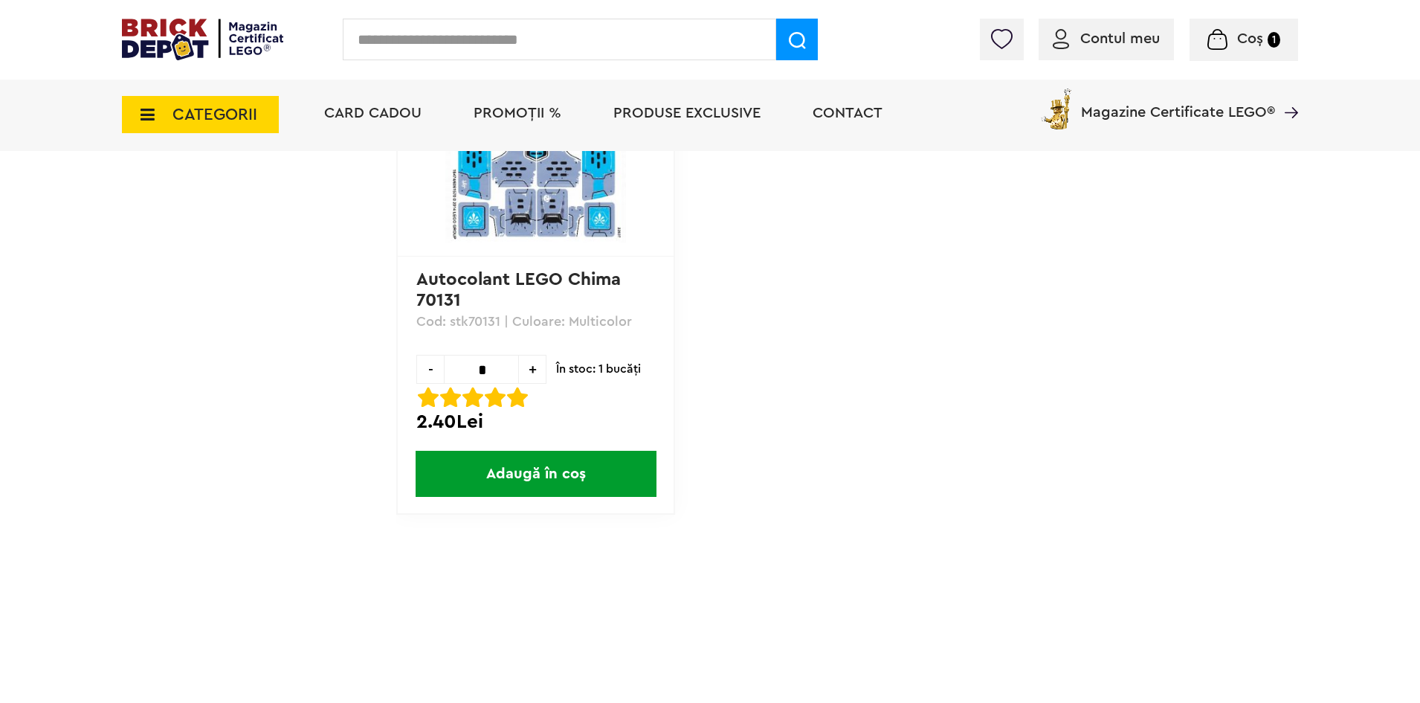
click at [155, 118] on span "CATEGORII" at bounding box center [200, 114] width 157 height 37
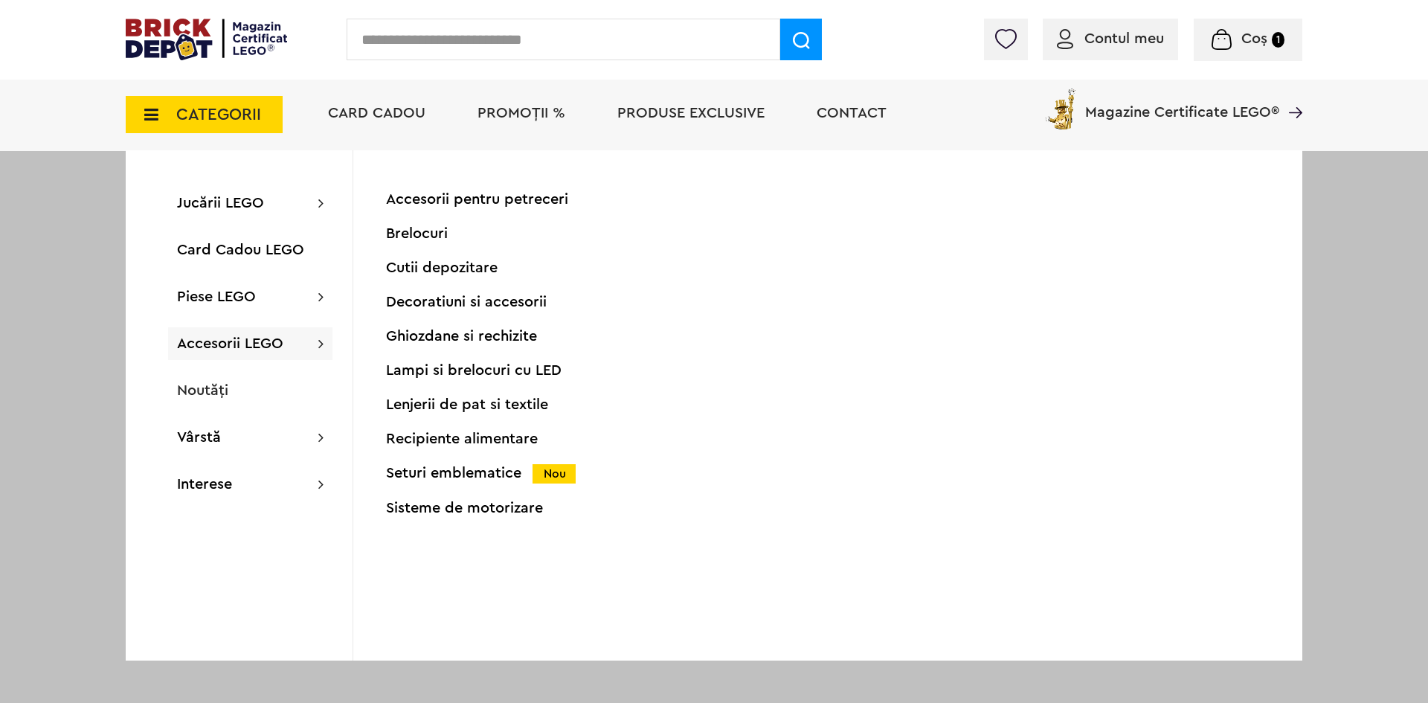
click at [468, 513] on div "Sisteme de motorizare" at bounding box center [533, 507] width 294 height 15
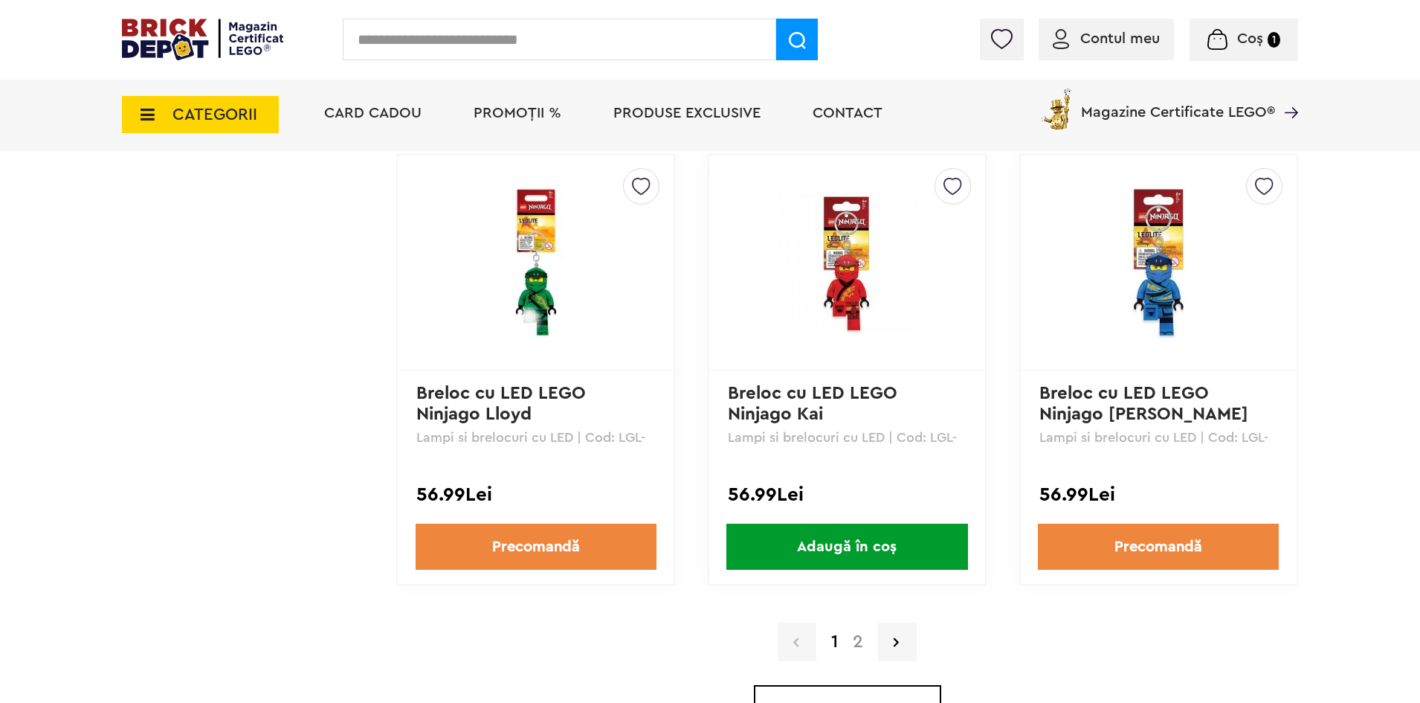
scroll to position [4016, 0]
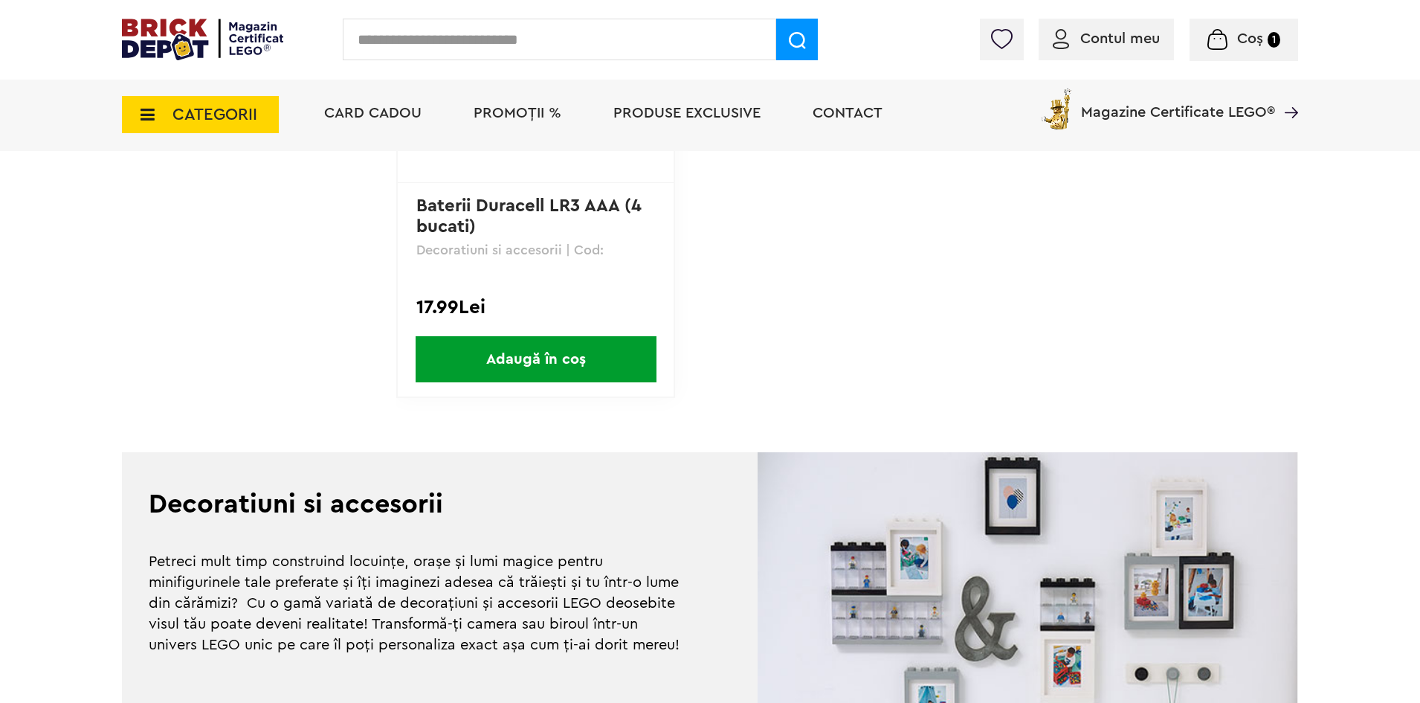
scroll to position [3346, 0]
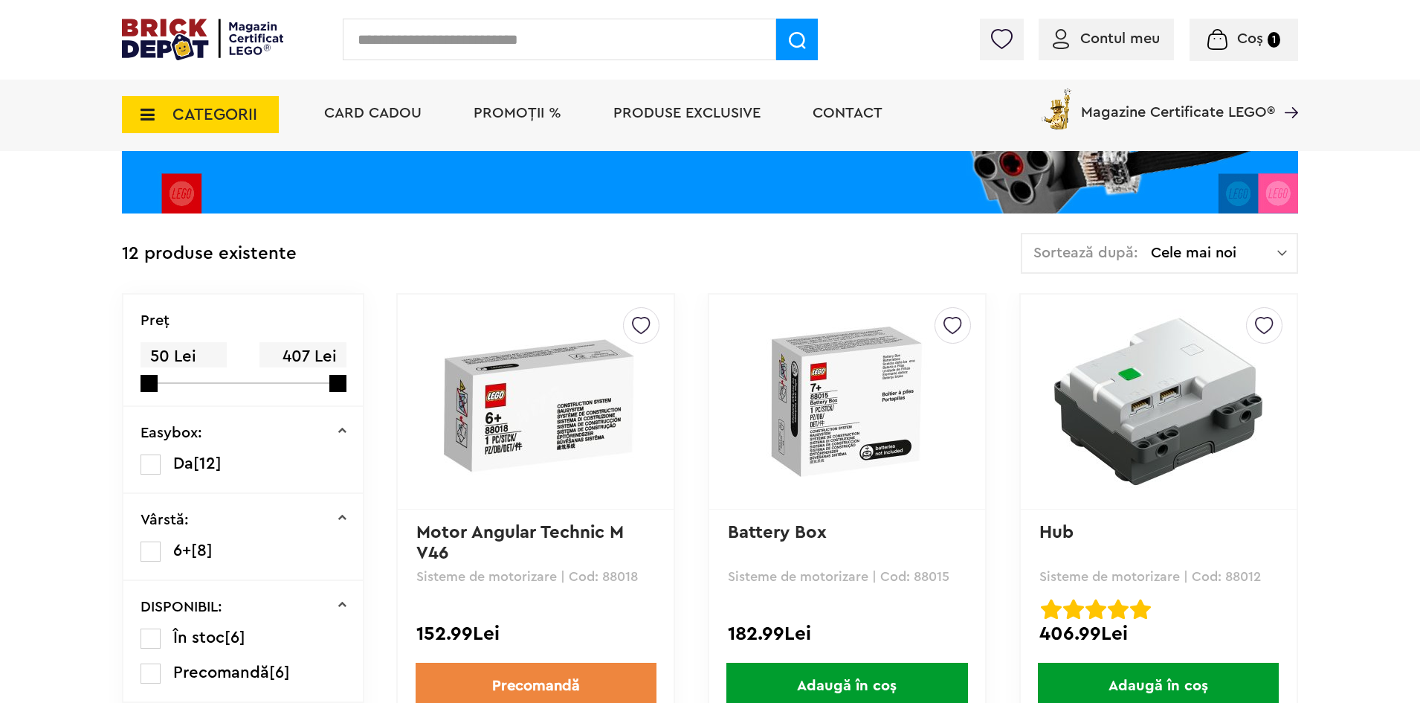
scroll to position [297, 0]
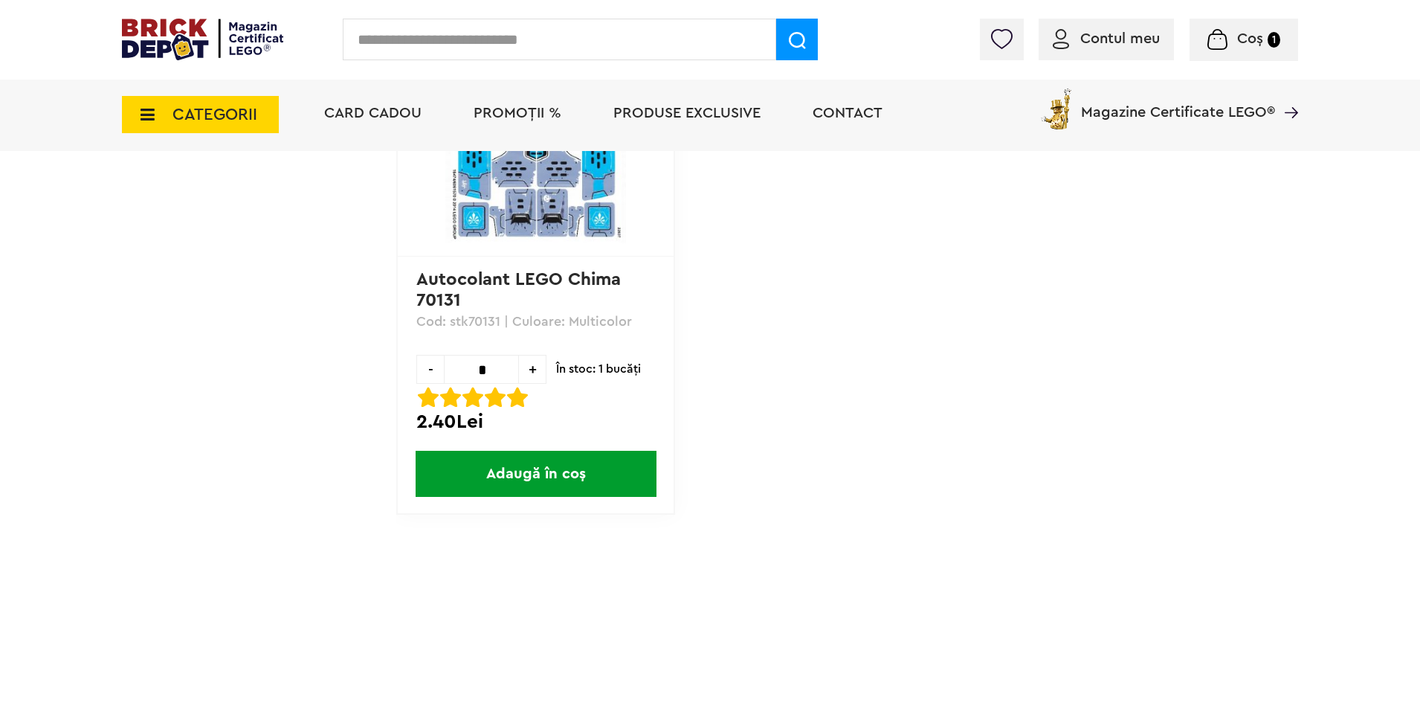
click at [189, 115] on span "CATEGORII" at bounding box center [215, 114] width 85 height 16
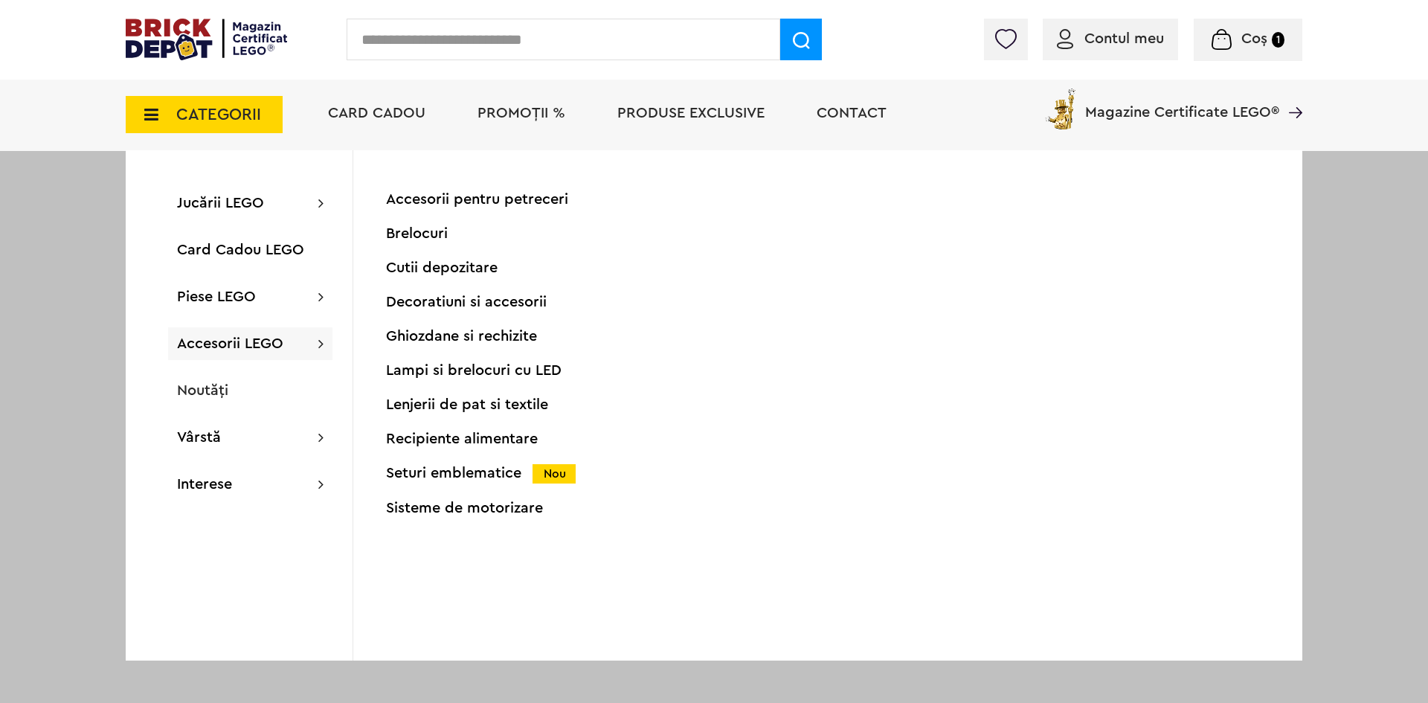
click at [423, 233] on div "Brelocuri" at bounding box center [533, 233] width 294 height 15
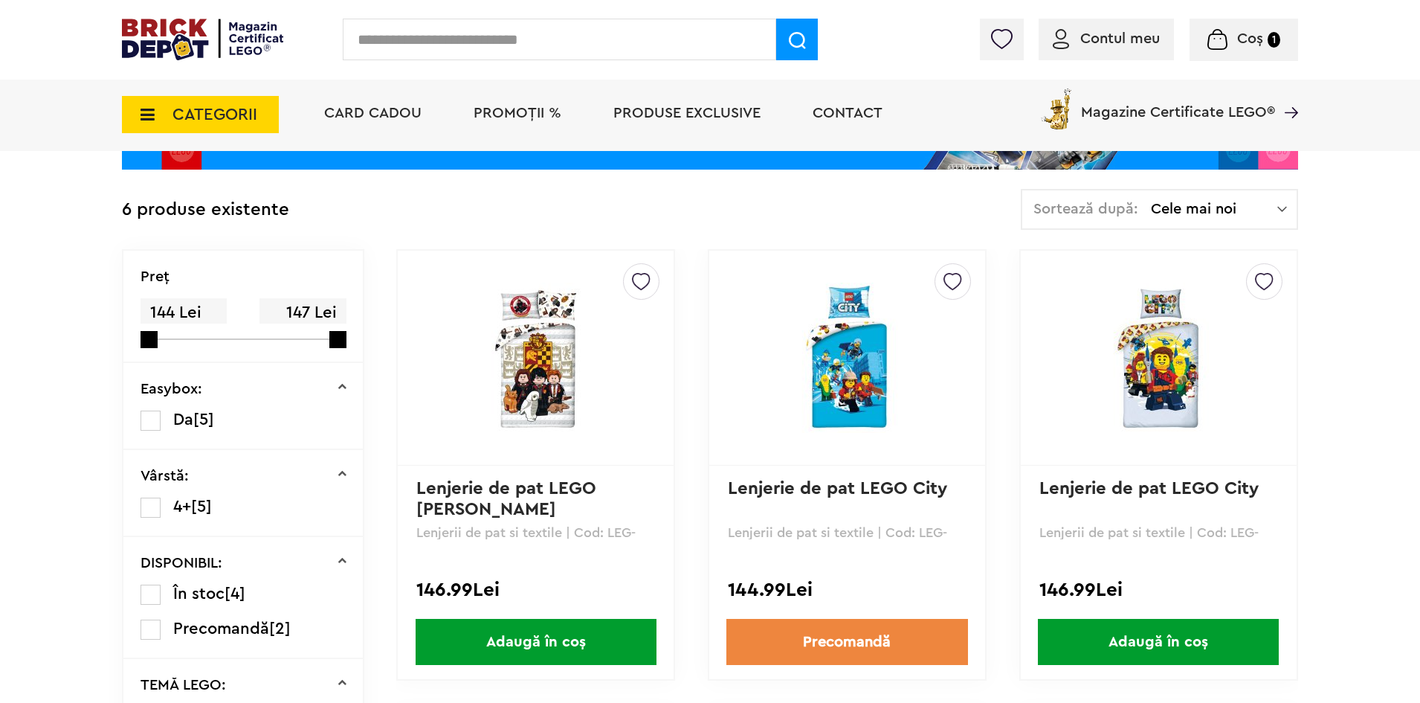
scroll to position [297, 0]
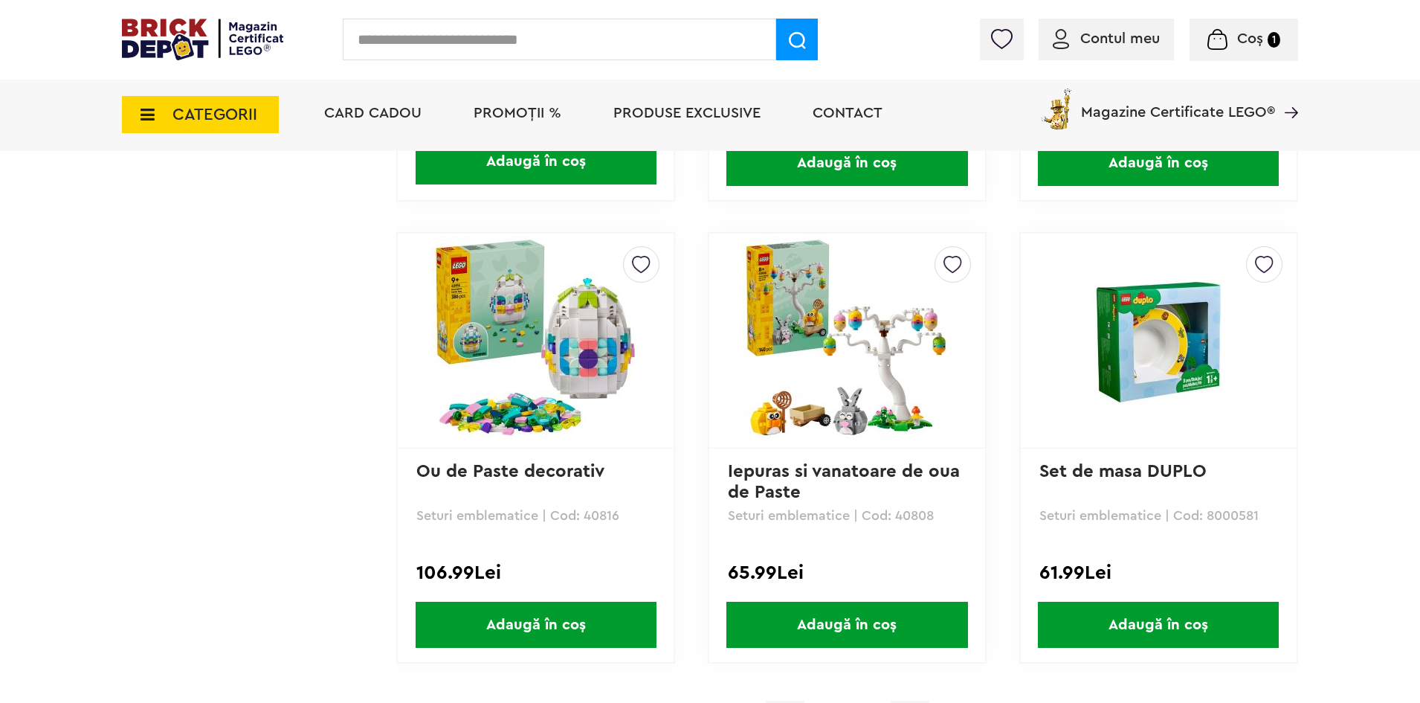
scroll to position [4090, 0]
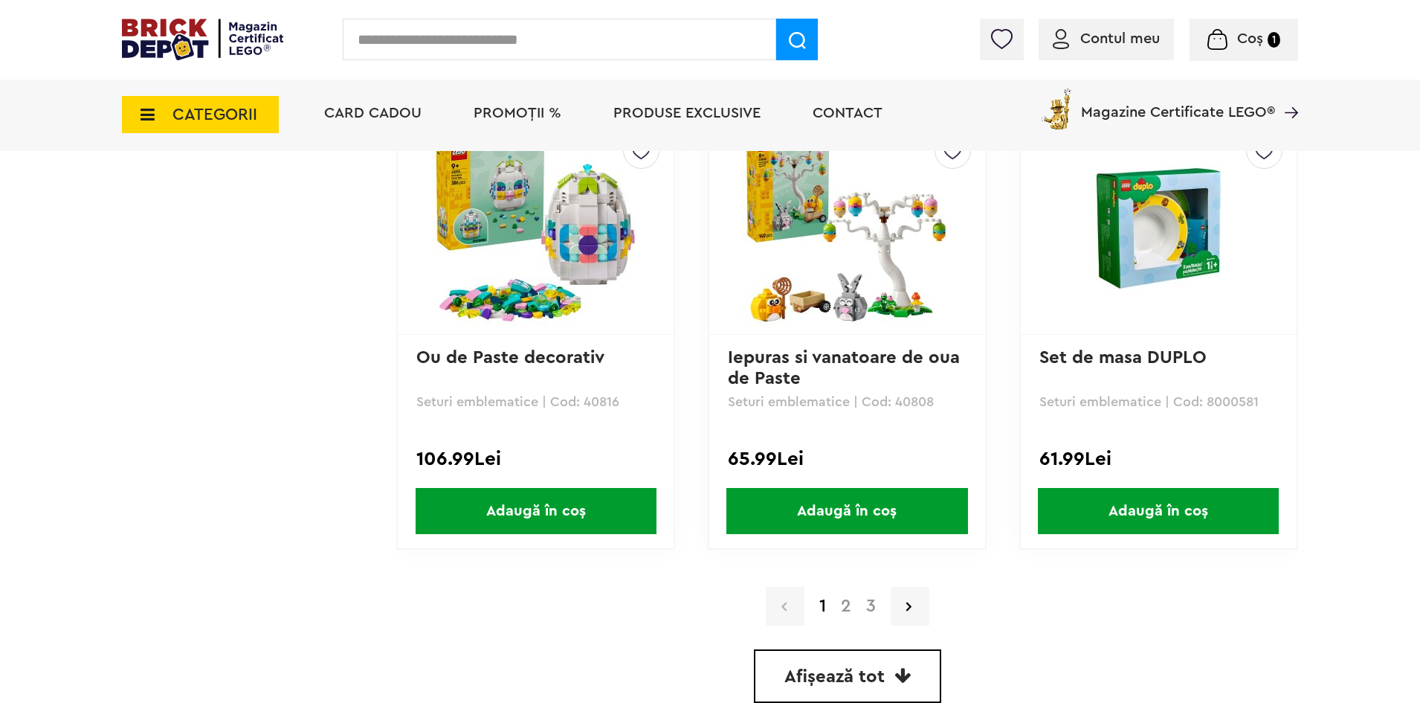
click at [846, 610] on link "2" at bounding box center [846, 606] width 25 height 18
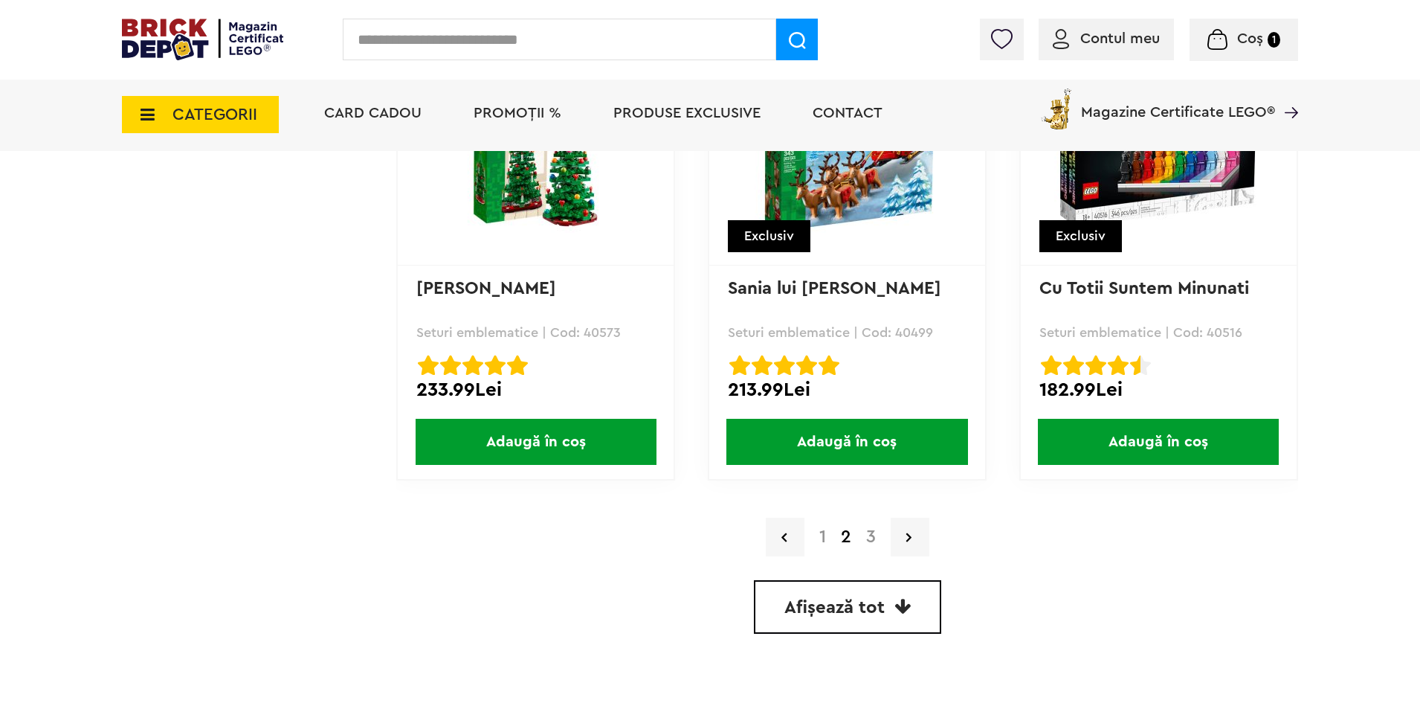
scroll to position [4202, 0]
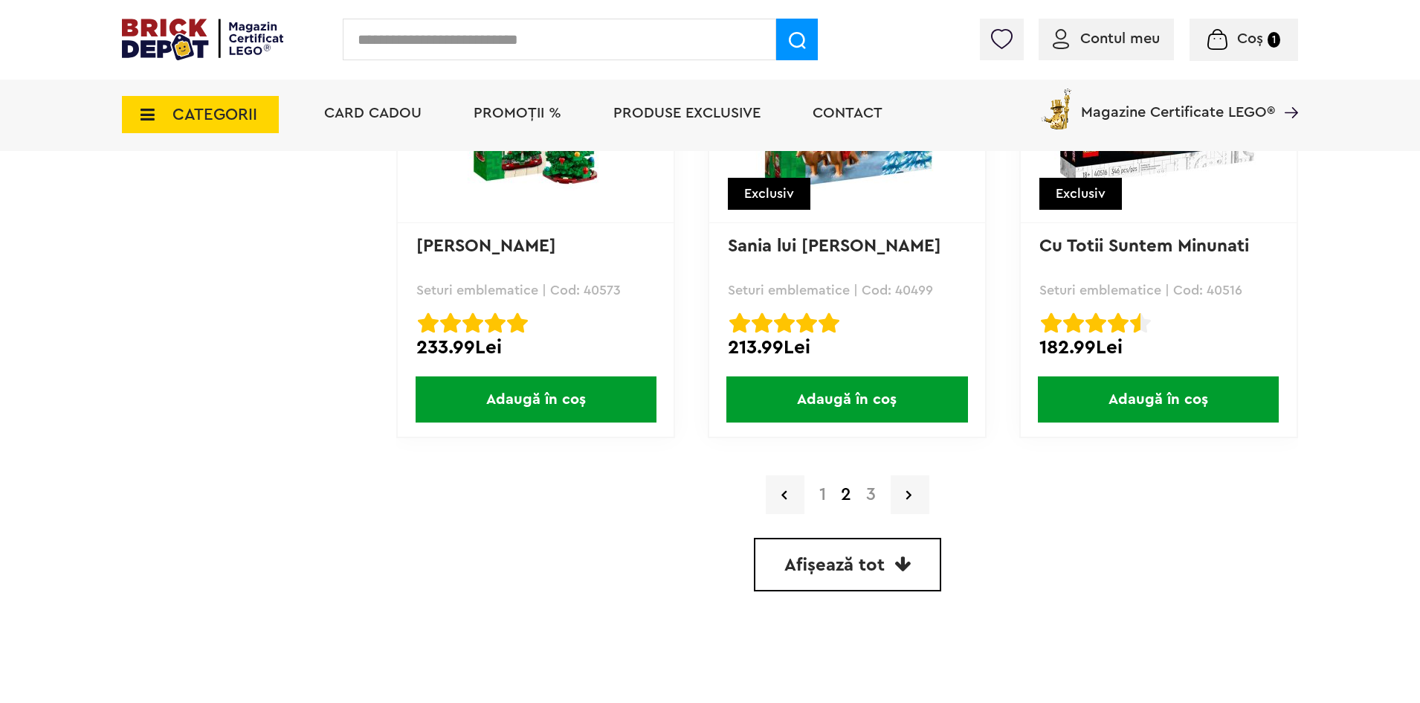
click at [866, 494] on link "3" at bounding box center [871, 495] width 25 height 18
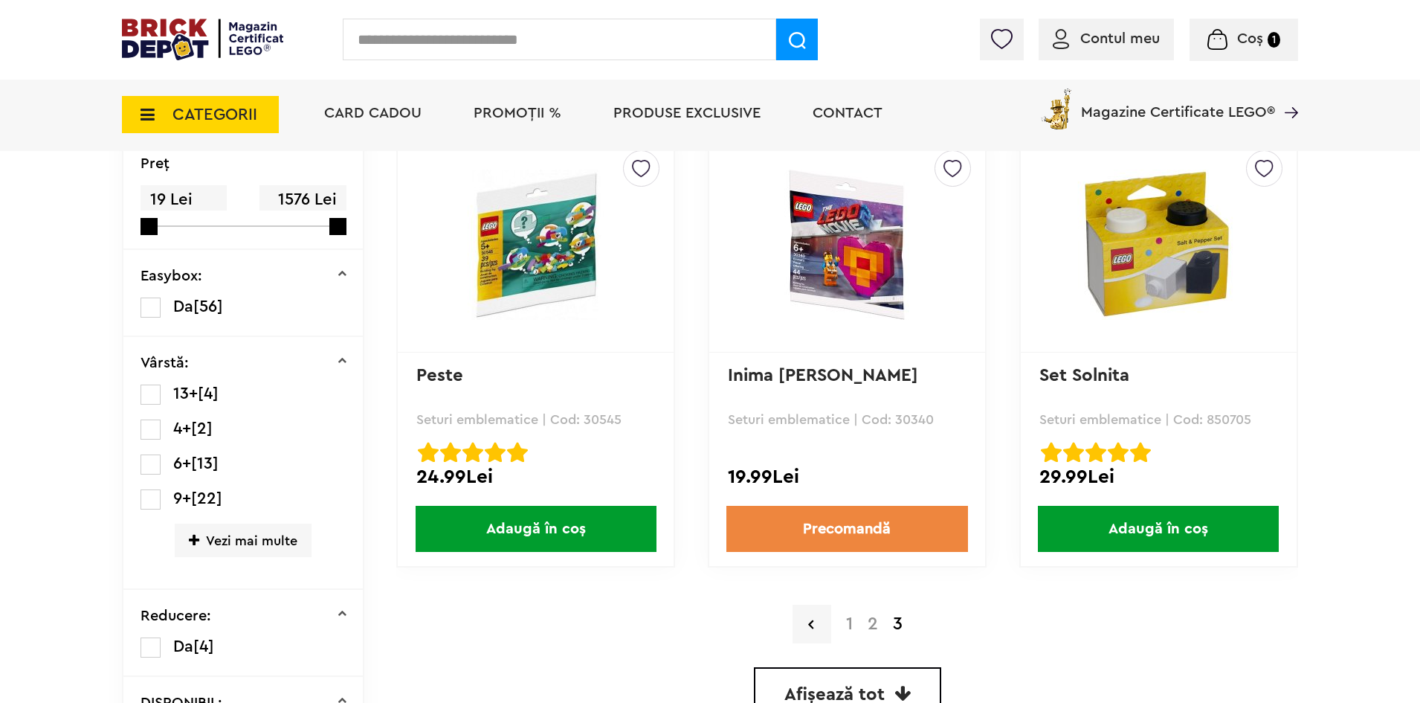
scroll to position [372, 0]
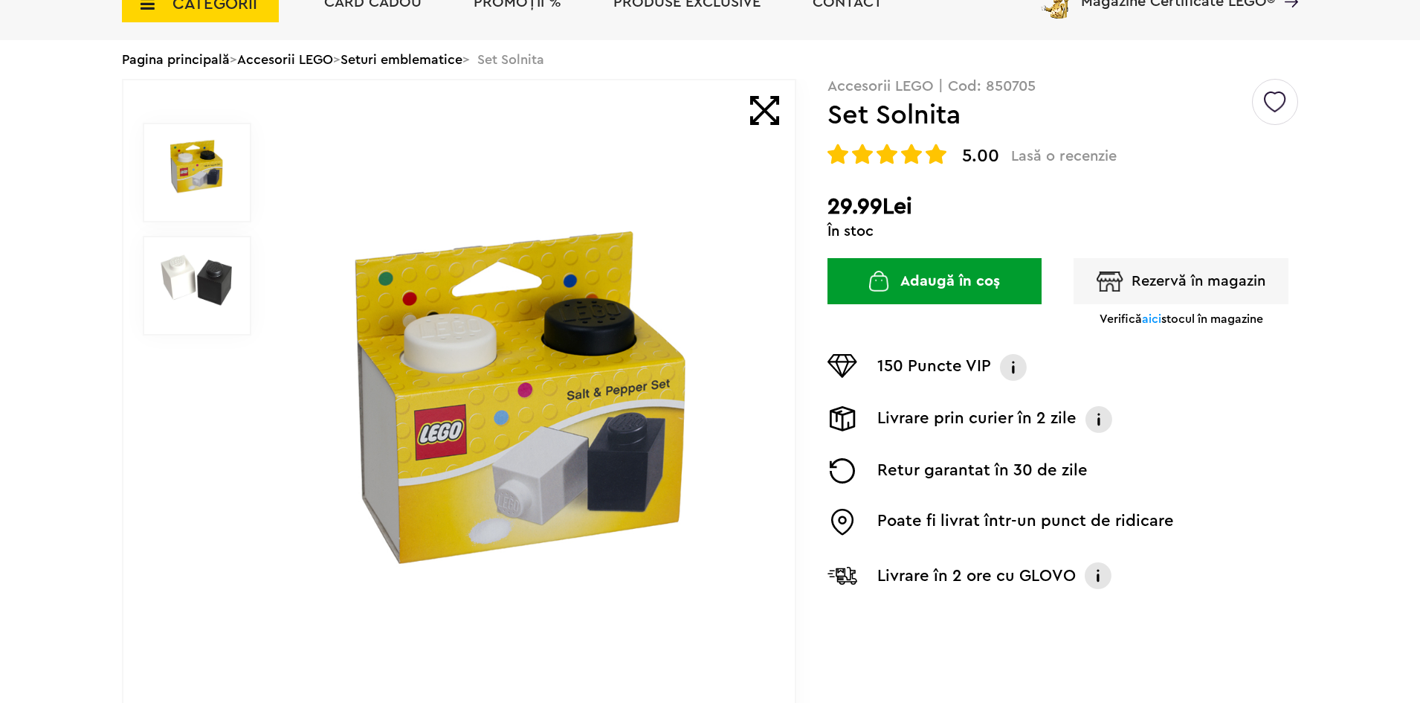
scroll to position [223, 0]
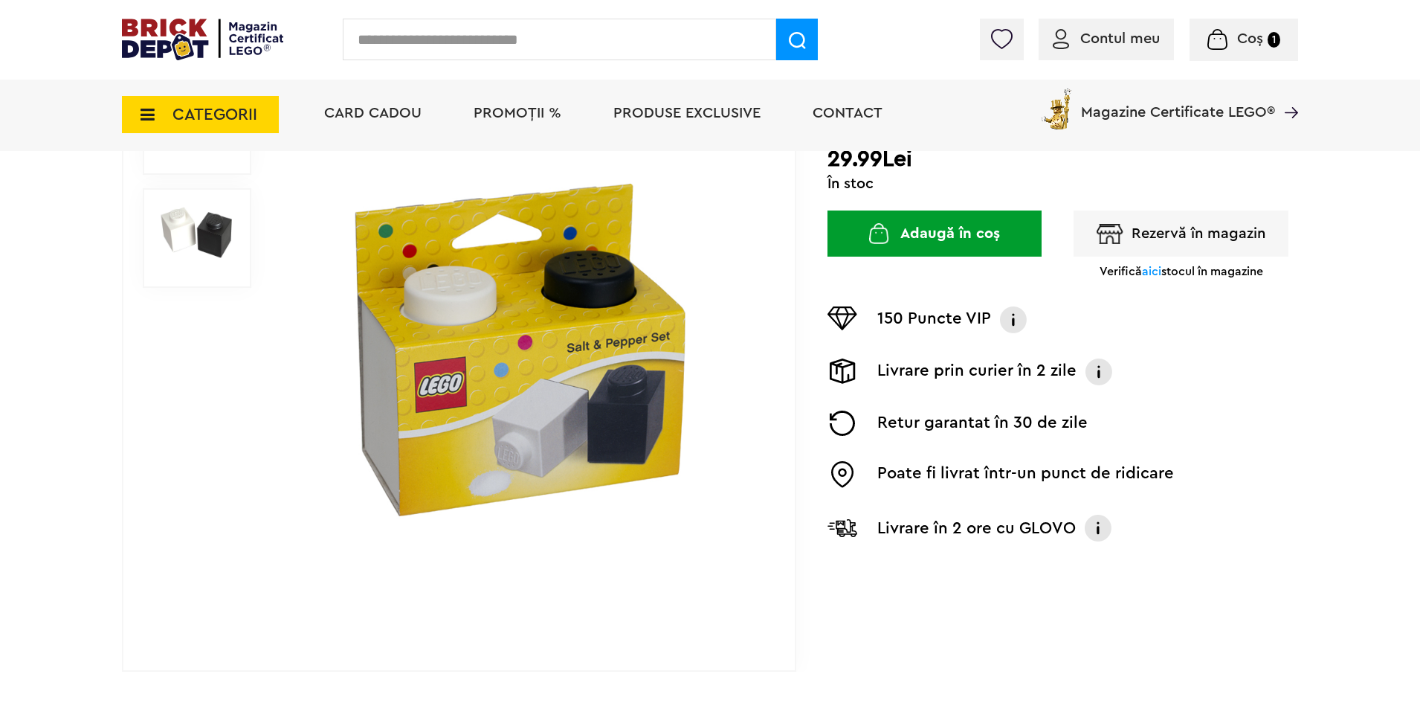
click at [916, 235] on button "Adaugă în coș" at bounding box center [935, 233] width 214 height 46
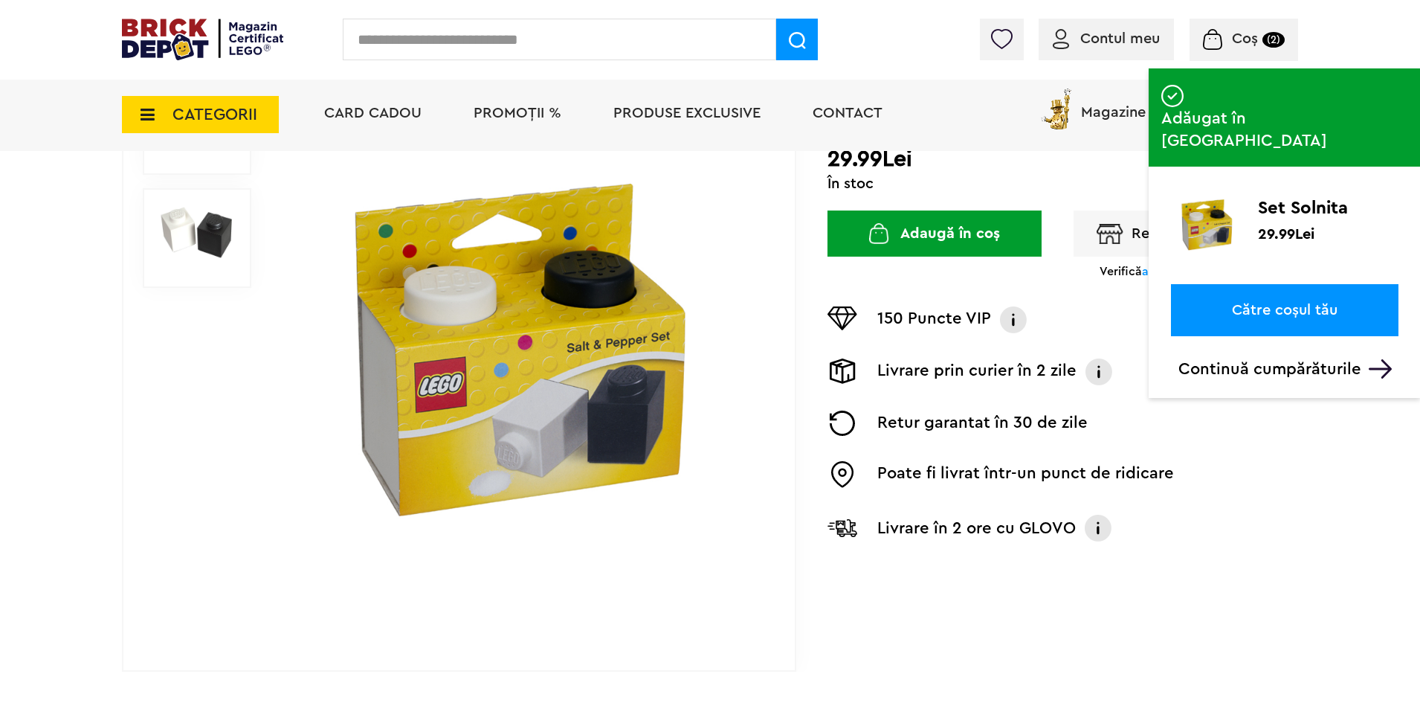
click at [1260, 284] on link "Către coșul tău" at bounding box center [1285, 310] width 228 height 52
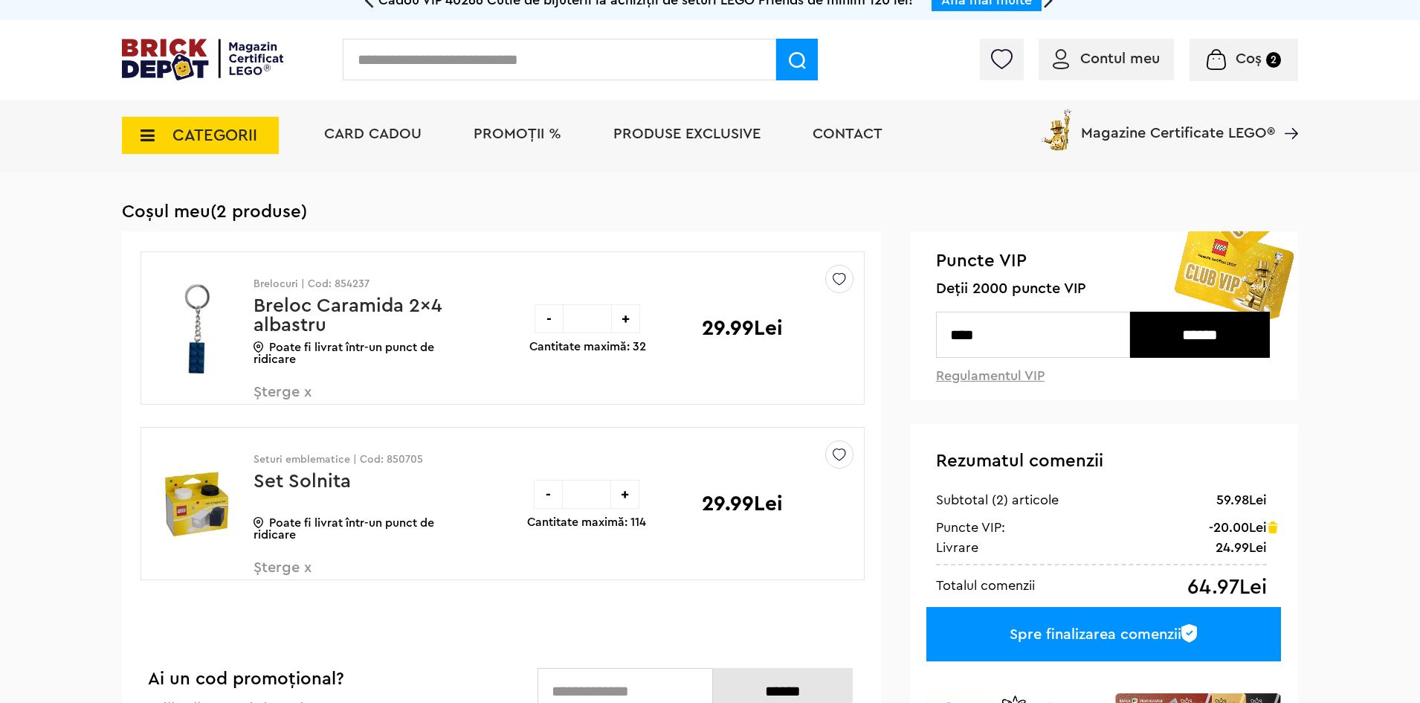
scroll to position [74, 0]
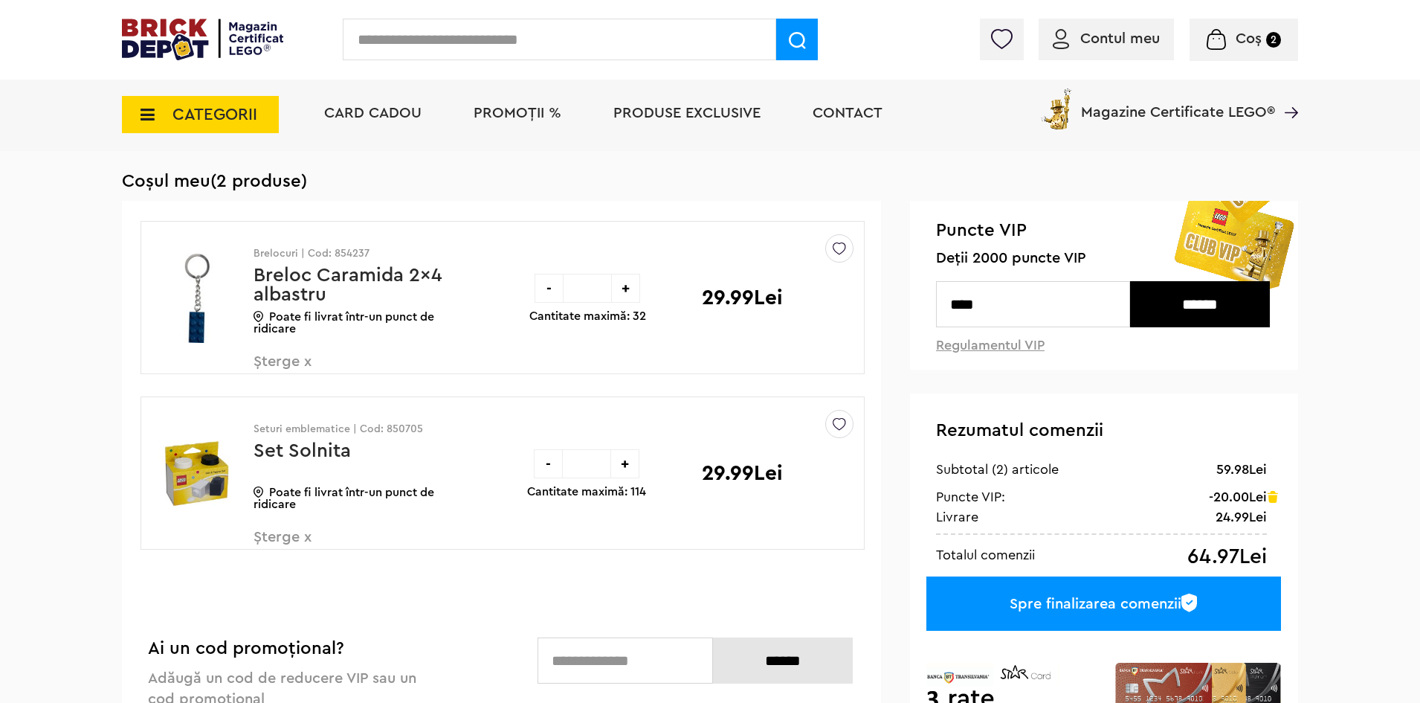
click at [302, 363] on span "Șterge x" at bounding box center [341, 370] width 175 height 32
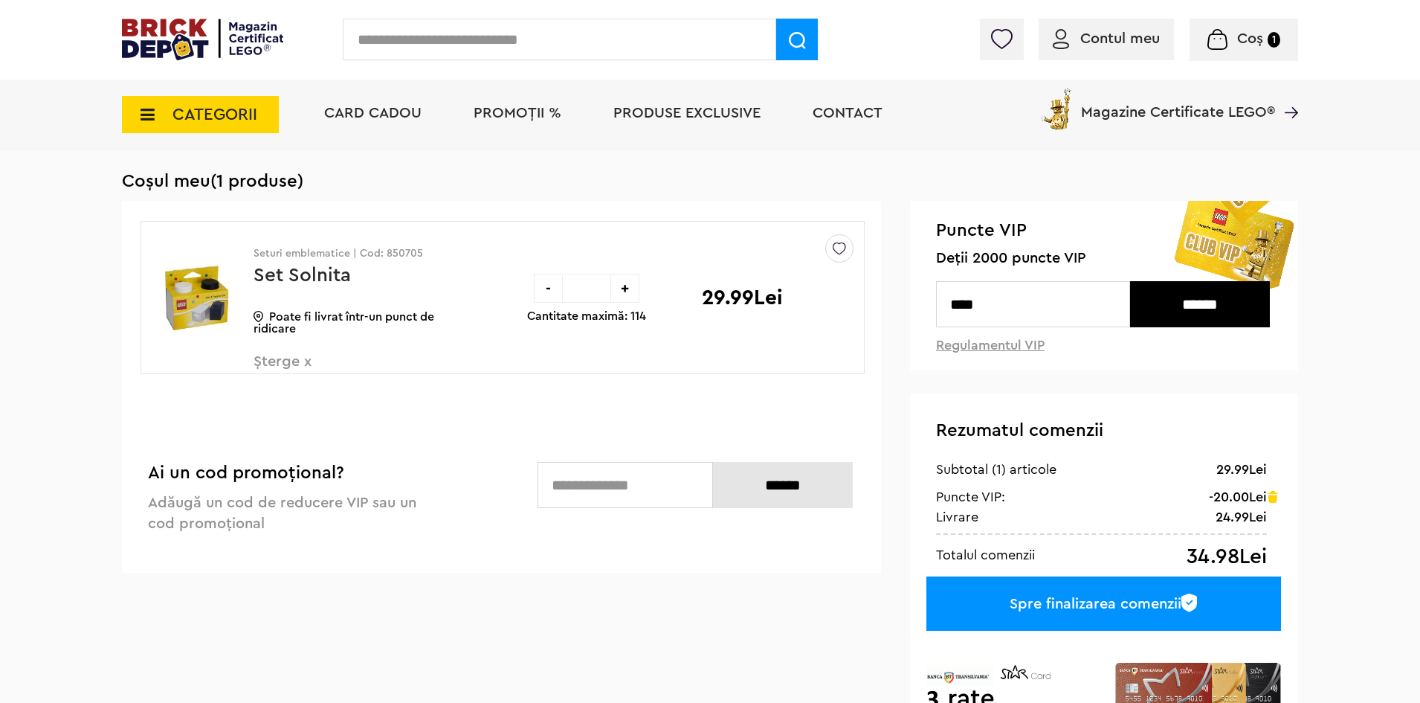
click at [1040, 306] on input "****" at bounding box center [1033, 304] width 194 height 46
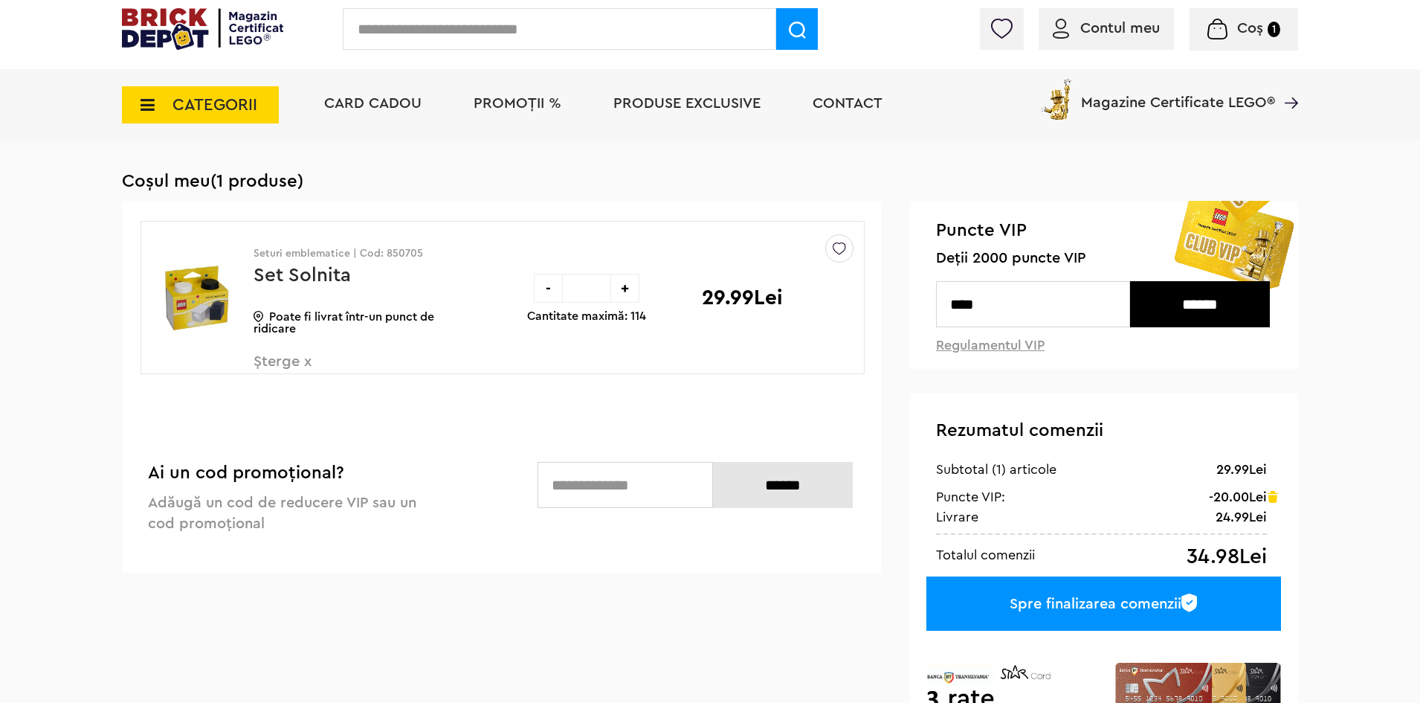
click at [1039, 315] on input "****" at bounding box center [1033, 304] width 194 height 46
type input "*"
click at [994, 303] on input "text" at bounding box center [1033, 304] width 194 height 46
click at [1220, 309] on input "******" at bounding box center [1200, 304] width 140 height 46
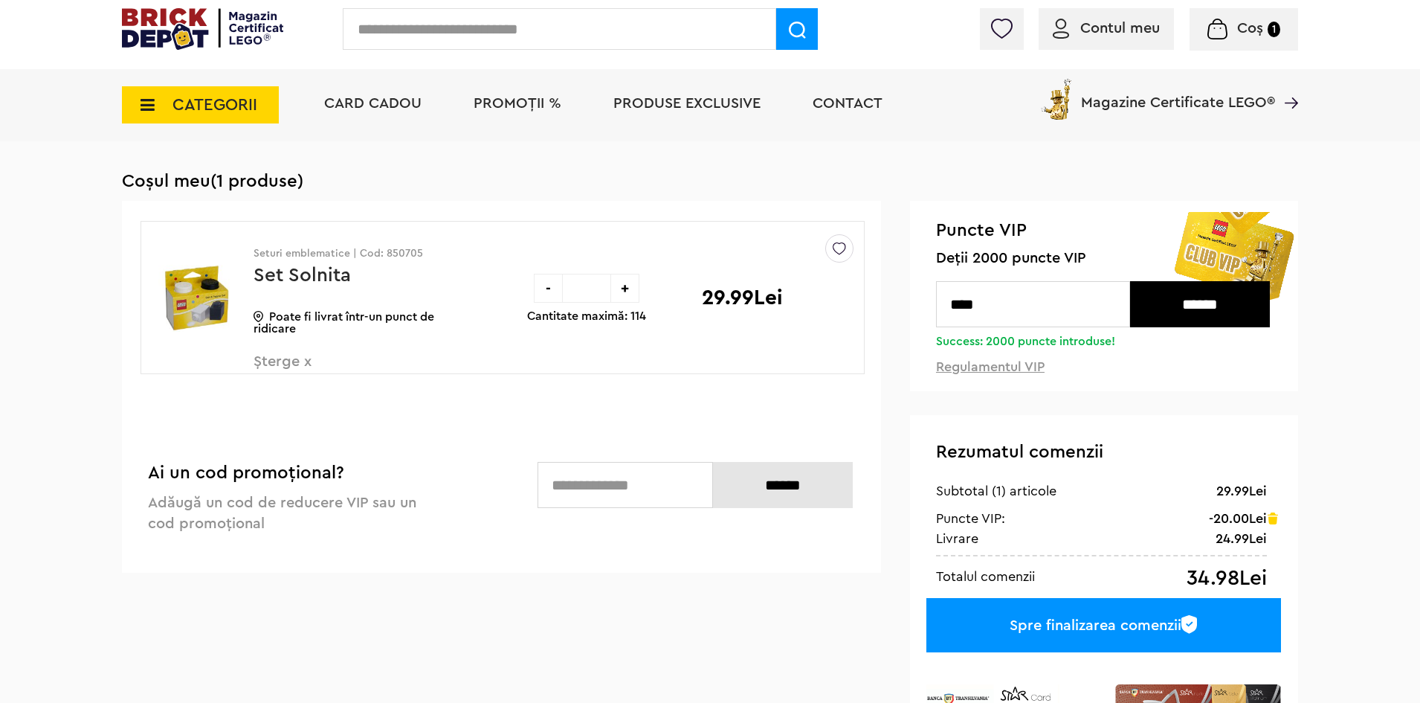
click at [1040, 302] on input "****" at bounding box center [1033, 304] width 194 height 46
click at [1212, 312] on input "******" at bounding box center [1200, 304] width 140 height 46
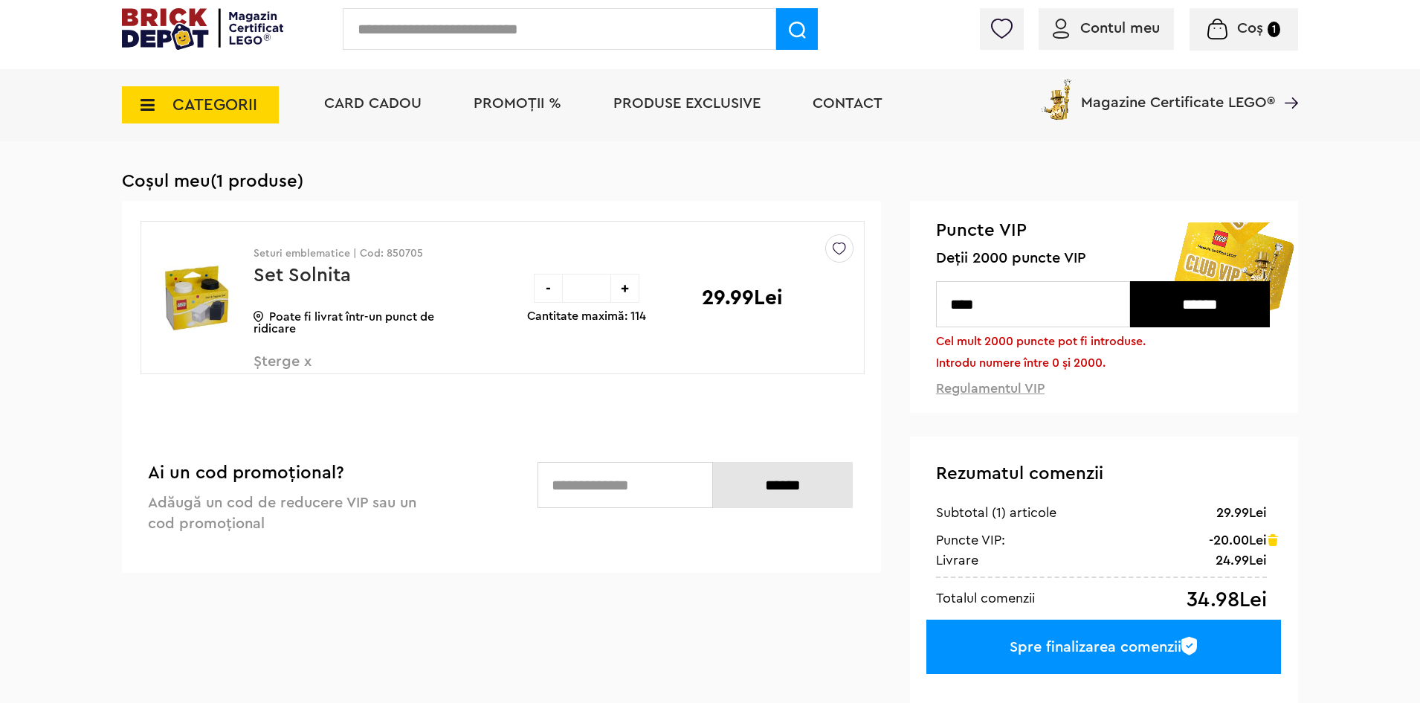
click at [1071, 309] on input "****" at bounding box center [1033, 304] width 194 height 46
click at [1205, 315] on input "******" at bounding box center [1200, 304] width 140 height 46
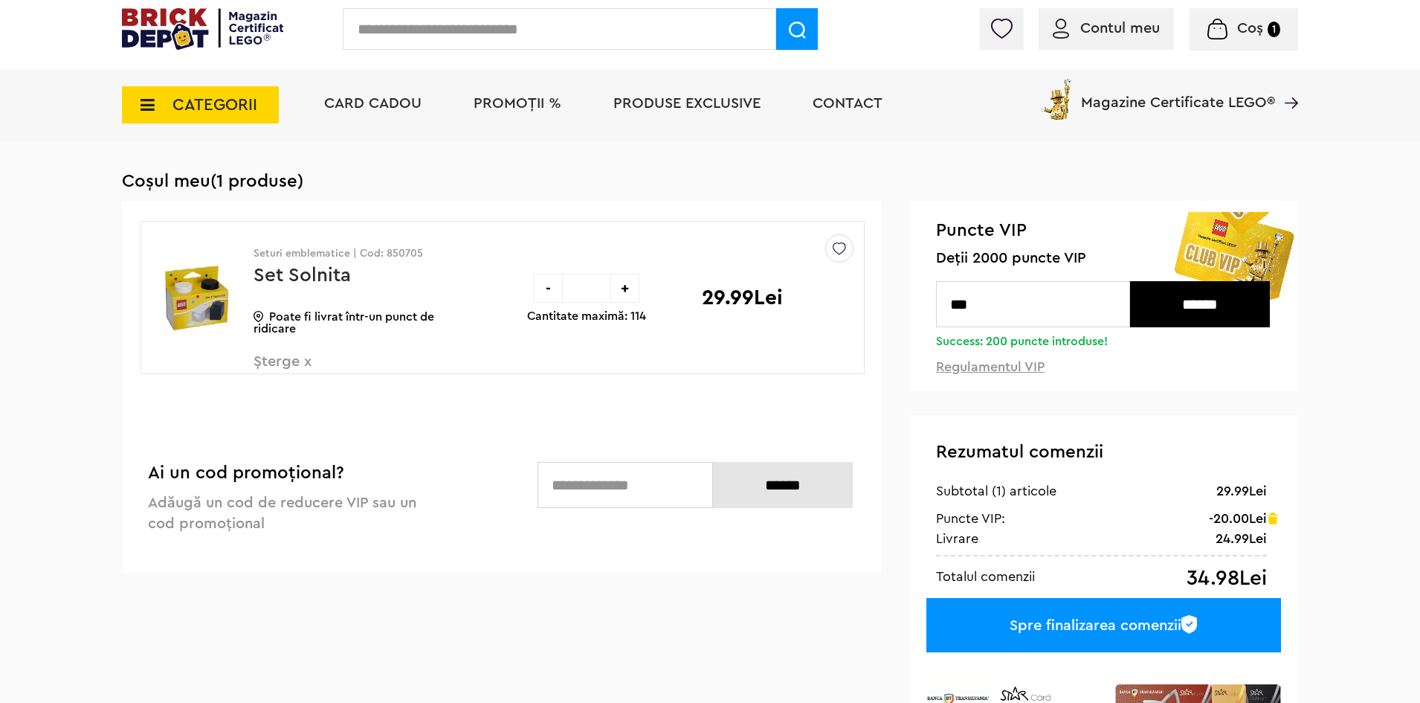
click at [1046, 315] on input "***" at bounding box center [1033, 304] width 194 height 46
type input "****"
click at [1202, 314] on input "******" at bounding box center [1200, 304] width 140 height 46
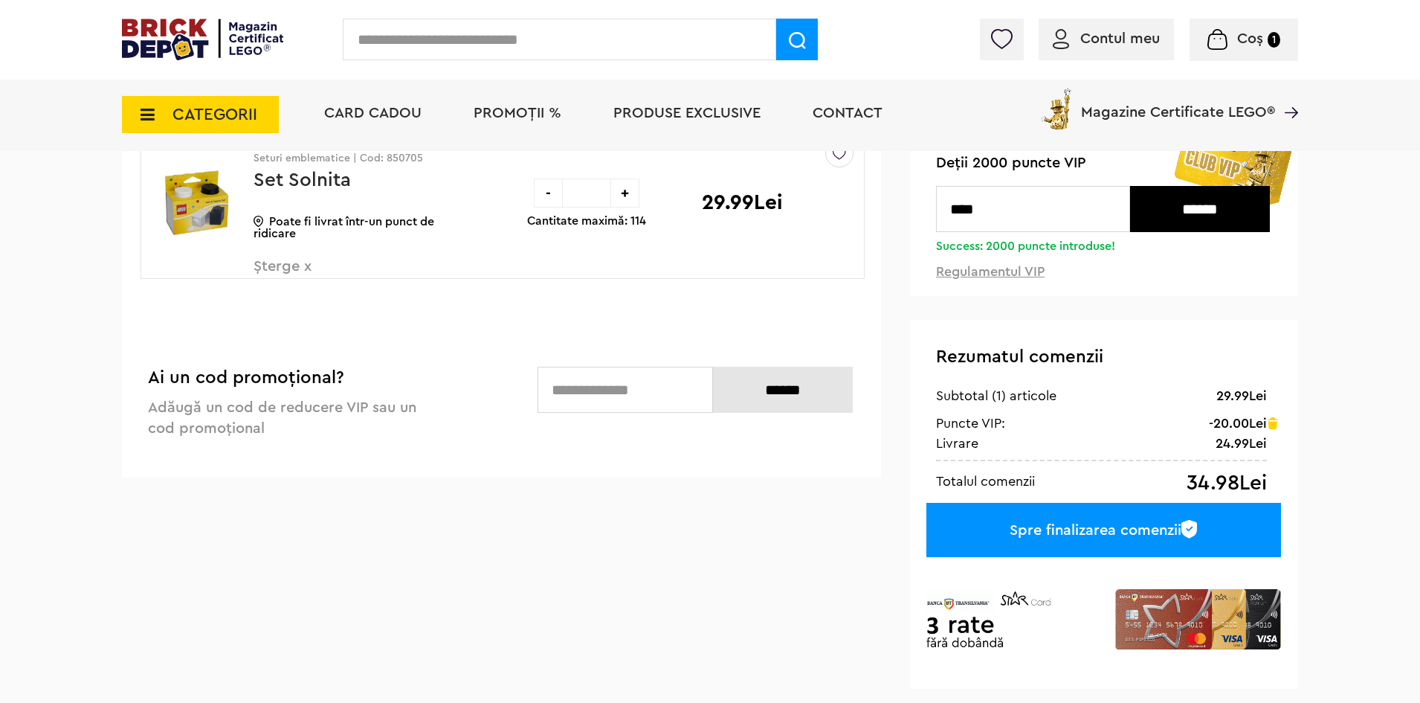
scroll to position [48, 0]
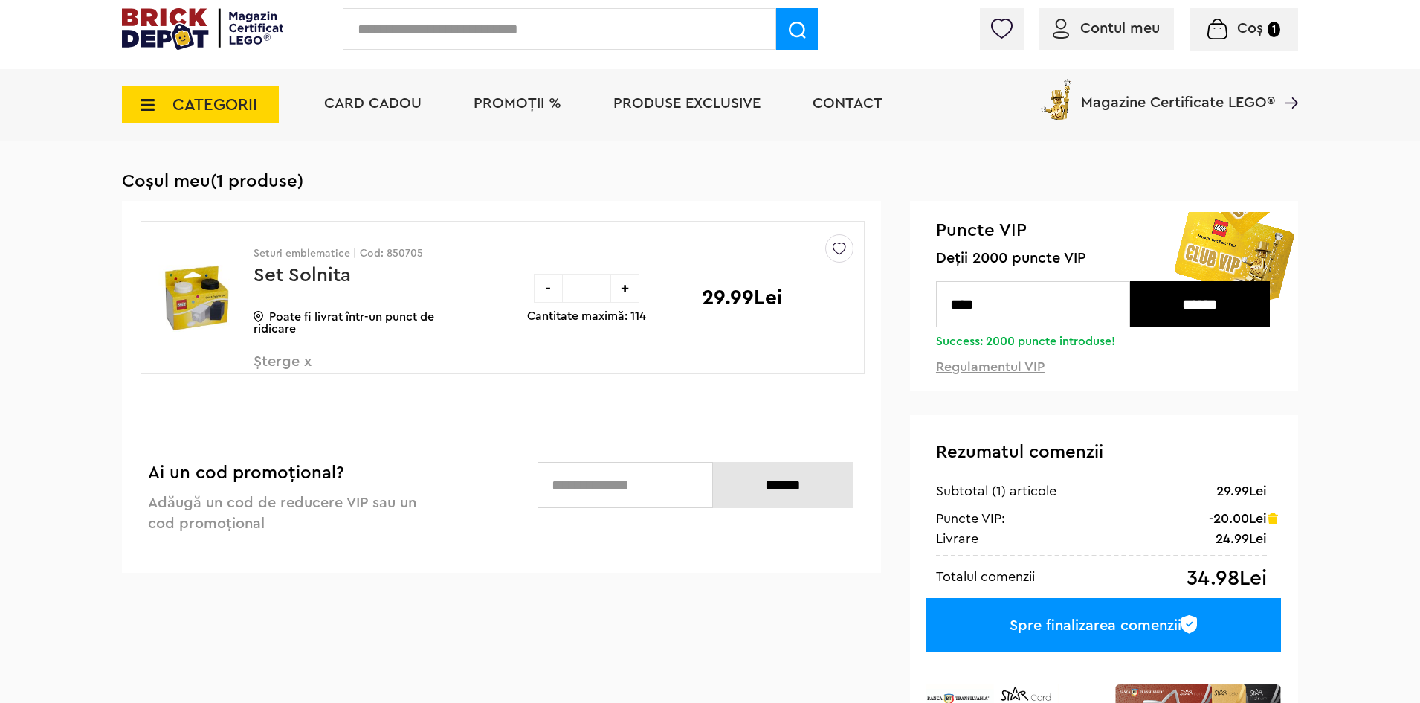
drag, startPoint x: 1115, startPoint y: 634, endPoint x: 1093, endPoint y: 614, distance: 29.0
click at [1115, 634] on div "Spre finalizarea comenzii" at bounding box center [1104, 625] width 355 height 54
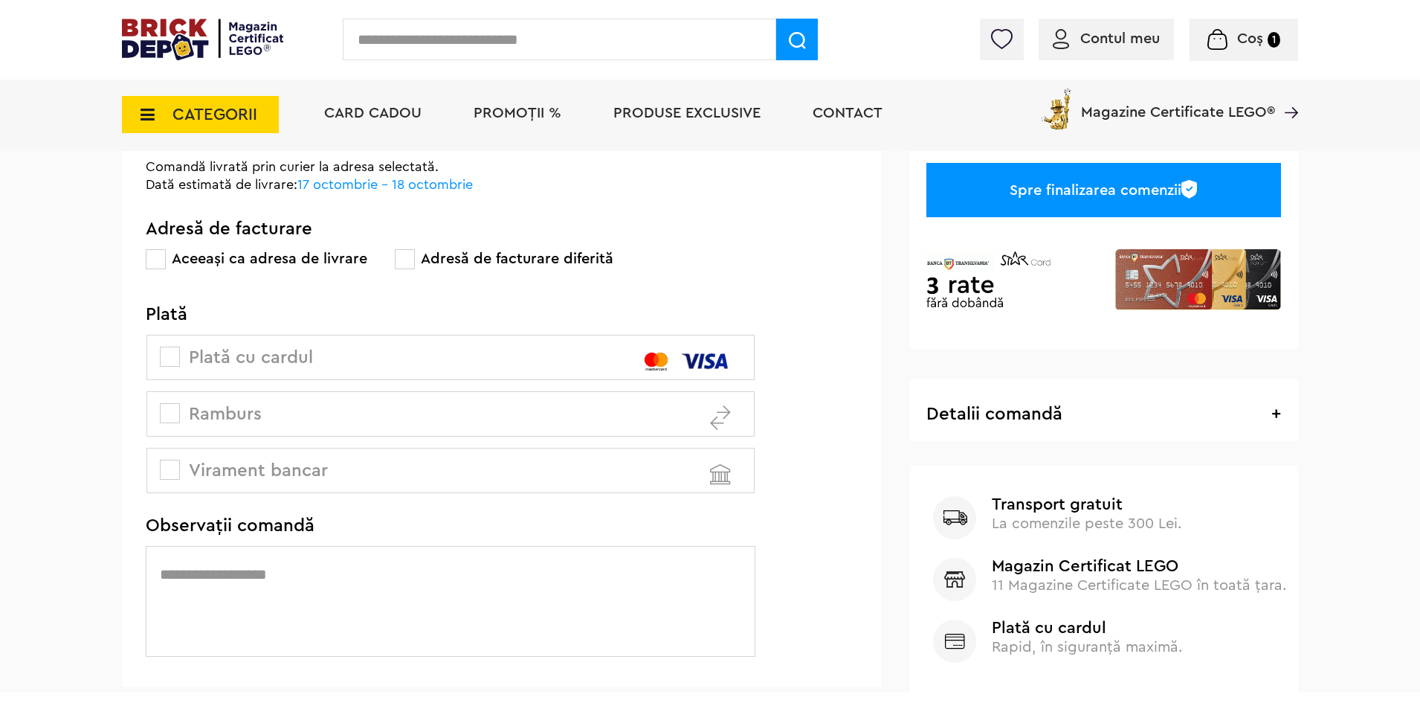
scroll to position [372, 0]
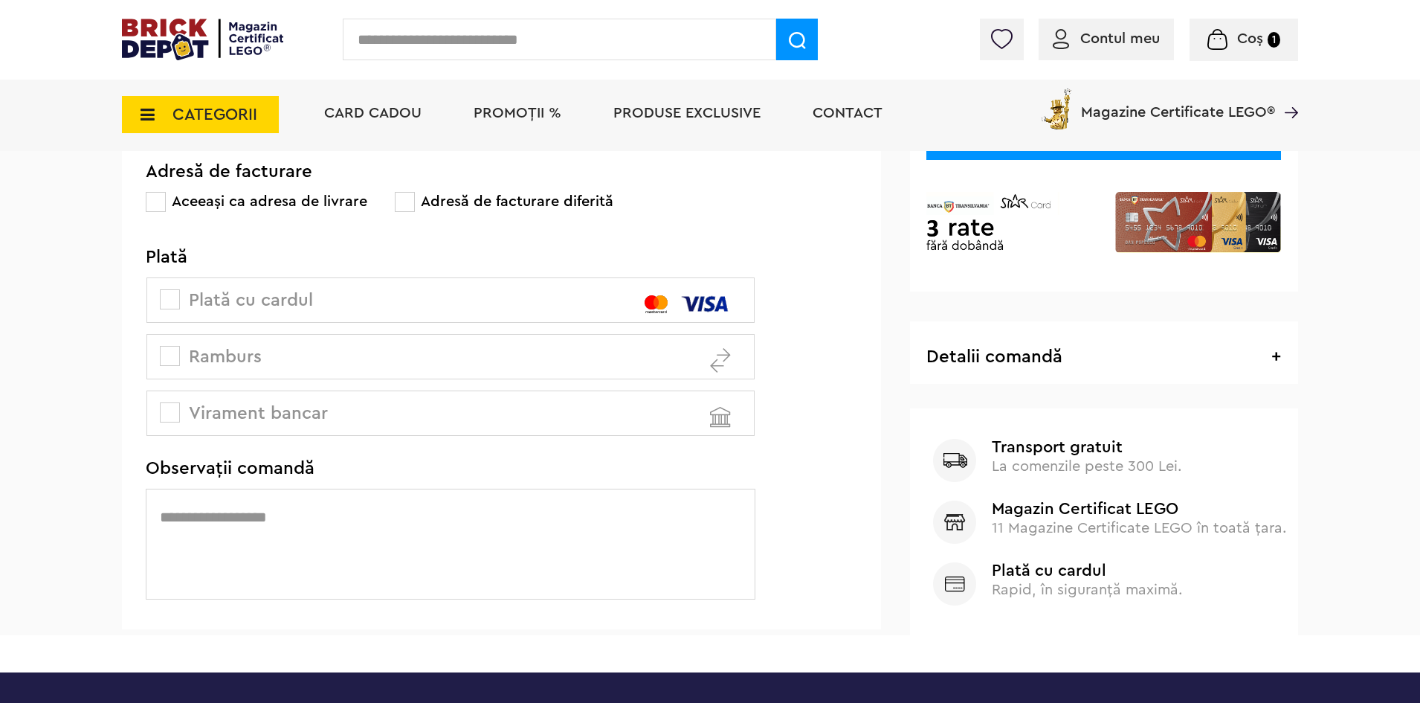
click at [168, 352] on span at bounding box center [170, 356] width 20 height 20
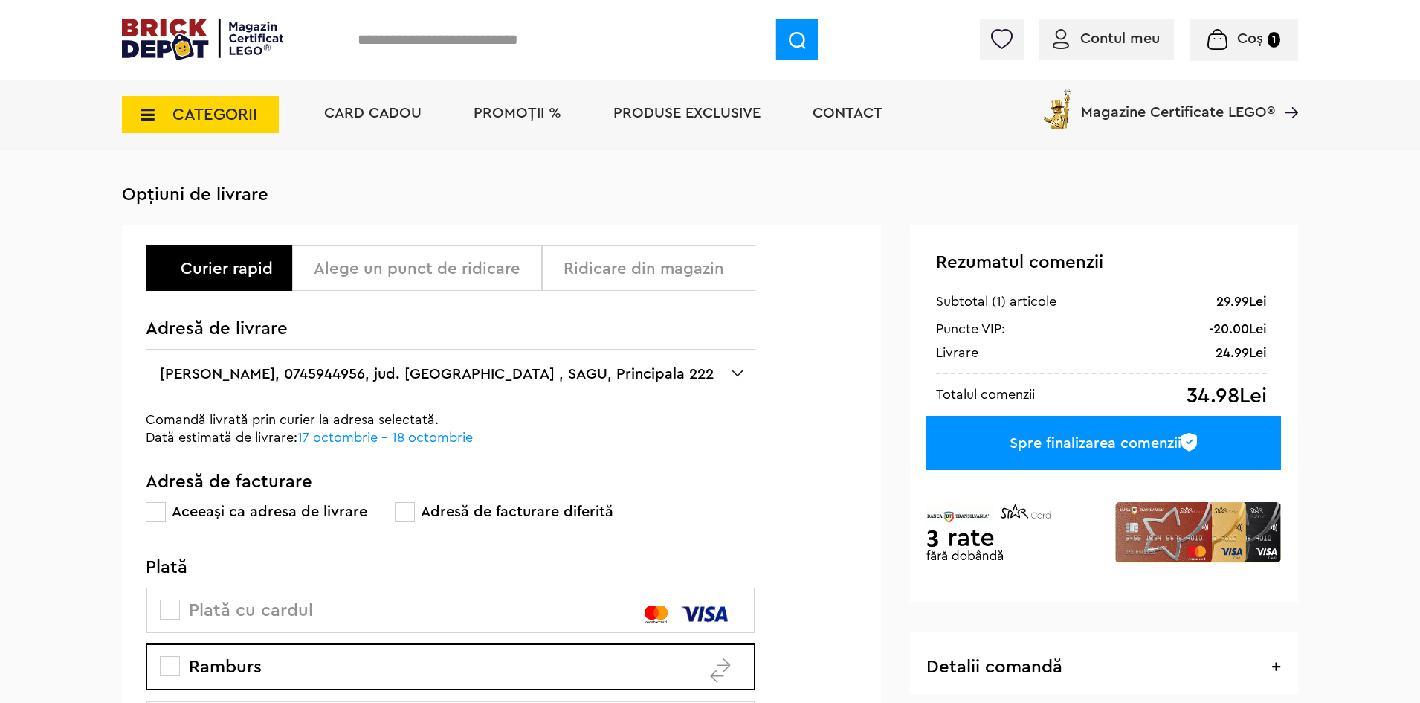
scroll to position [0, 0]
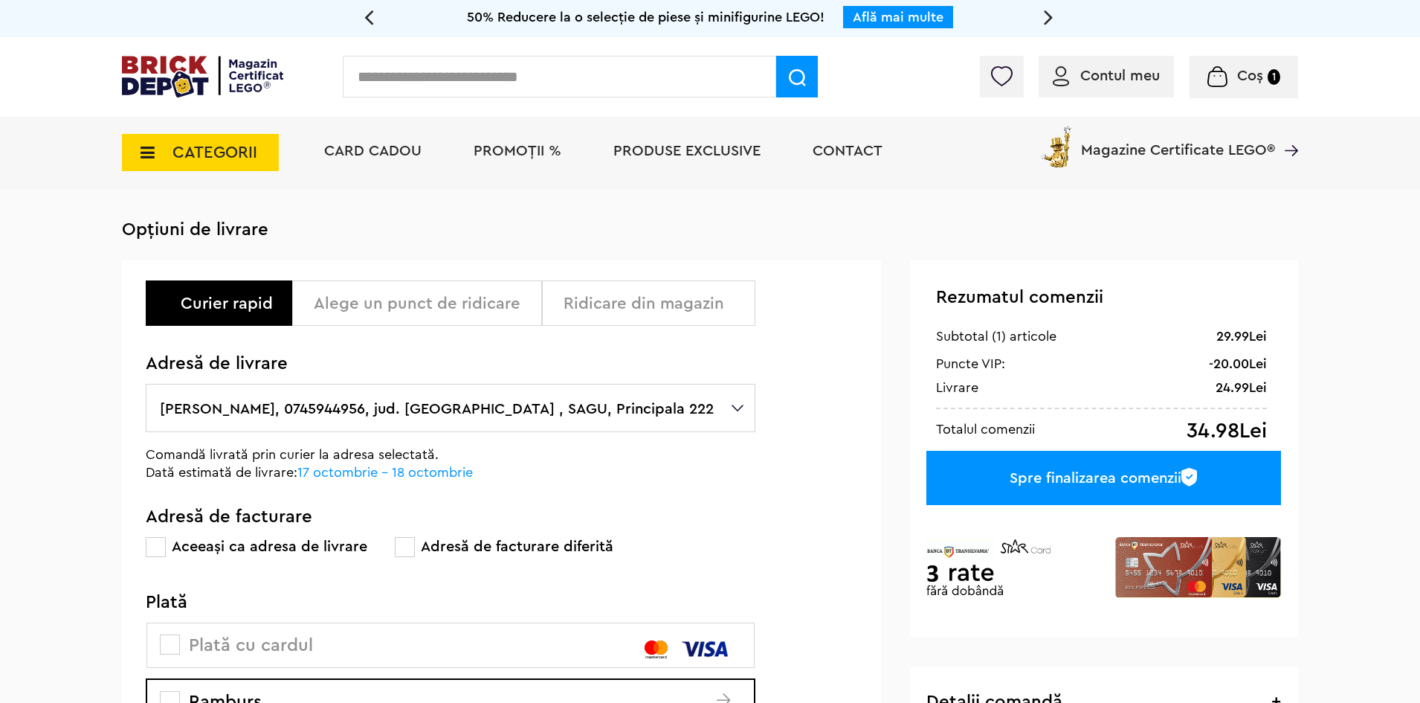
click at [148, 156] on icon at bounding box center [143, 152] width 23 height 16
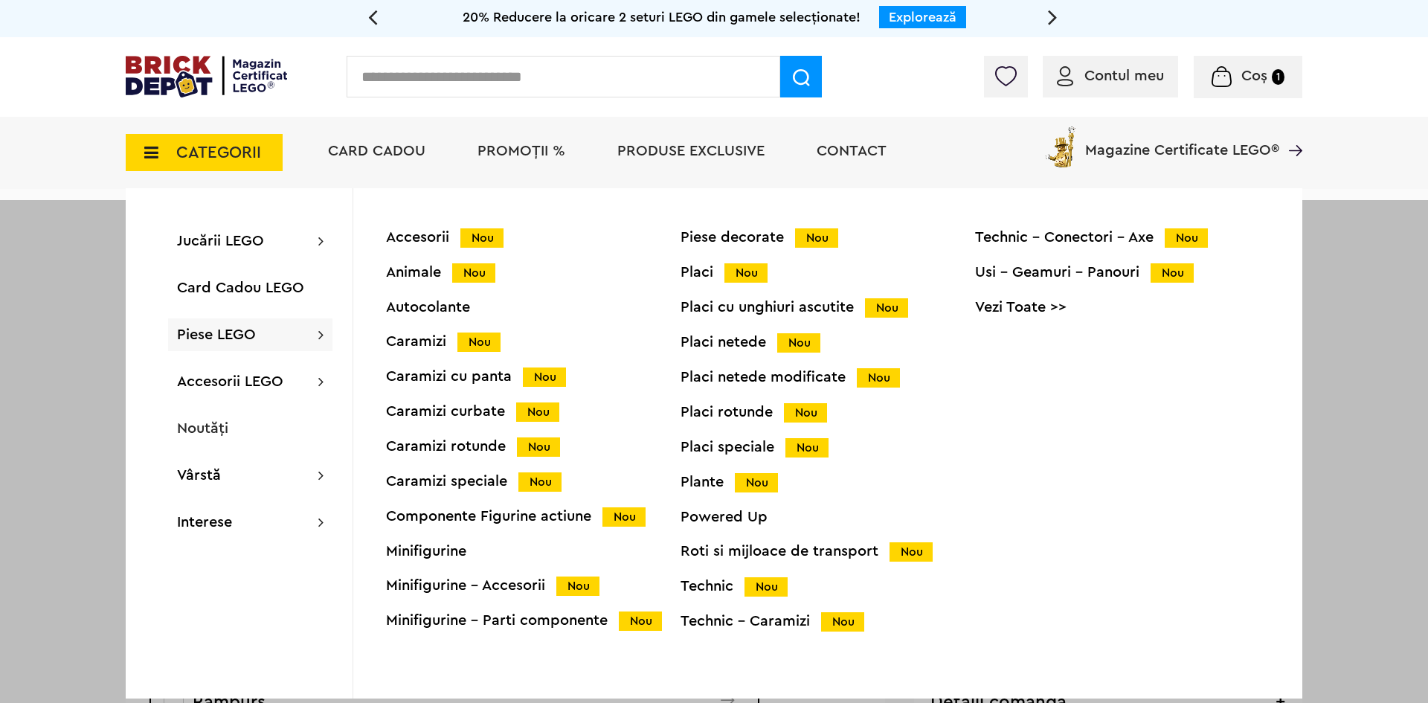
click at [425, 228] on div "Accesorii Nou Animale Nou Autocolante Caramizi Nou Caramizi cu panta Nou Carami…" at bounding box center [827, 443] width 949 height 510
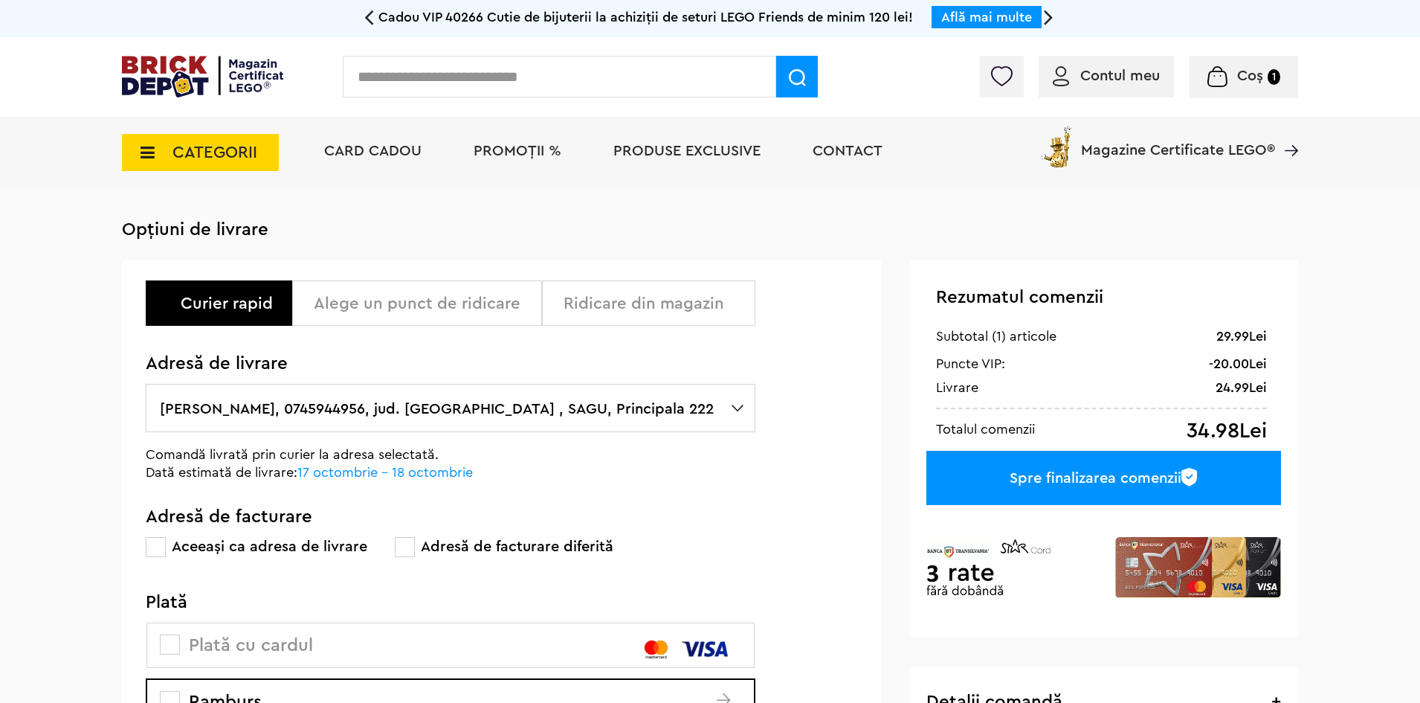
click at [161, 150] on span "CATEGORII" at bounding box center [200, 152] width 157 height 37
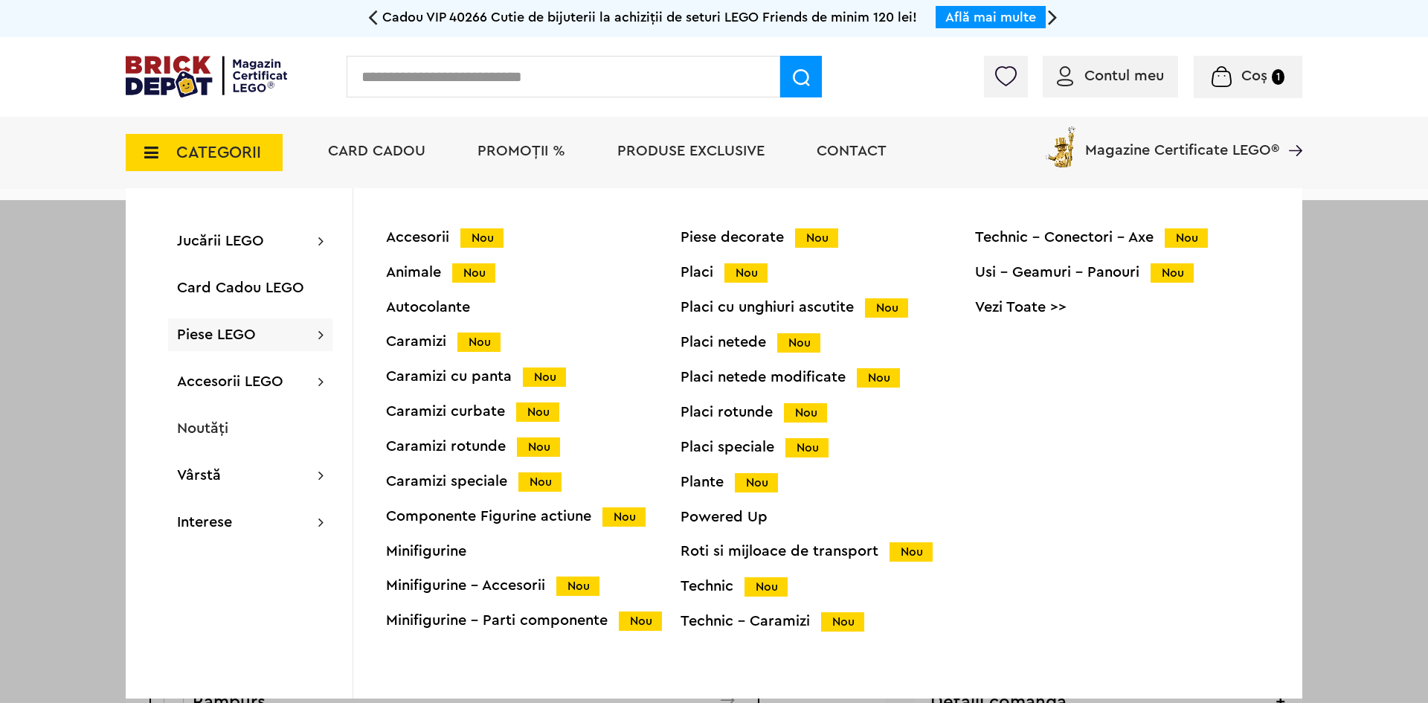
click at [410, 236] on div "Accesorii Nou" at bounding box center [533, 238] width 294 height 16
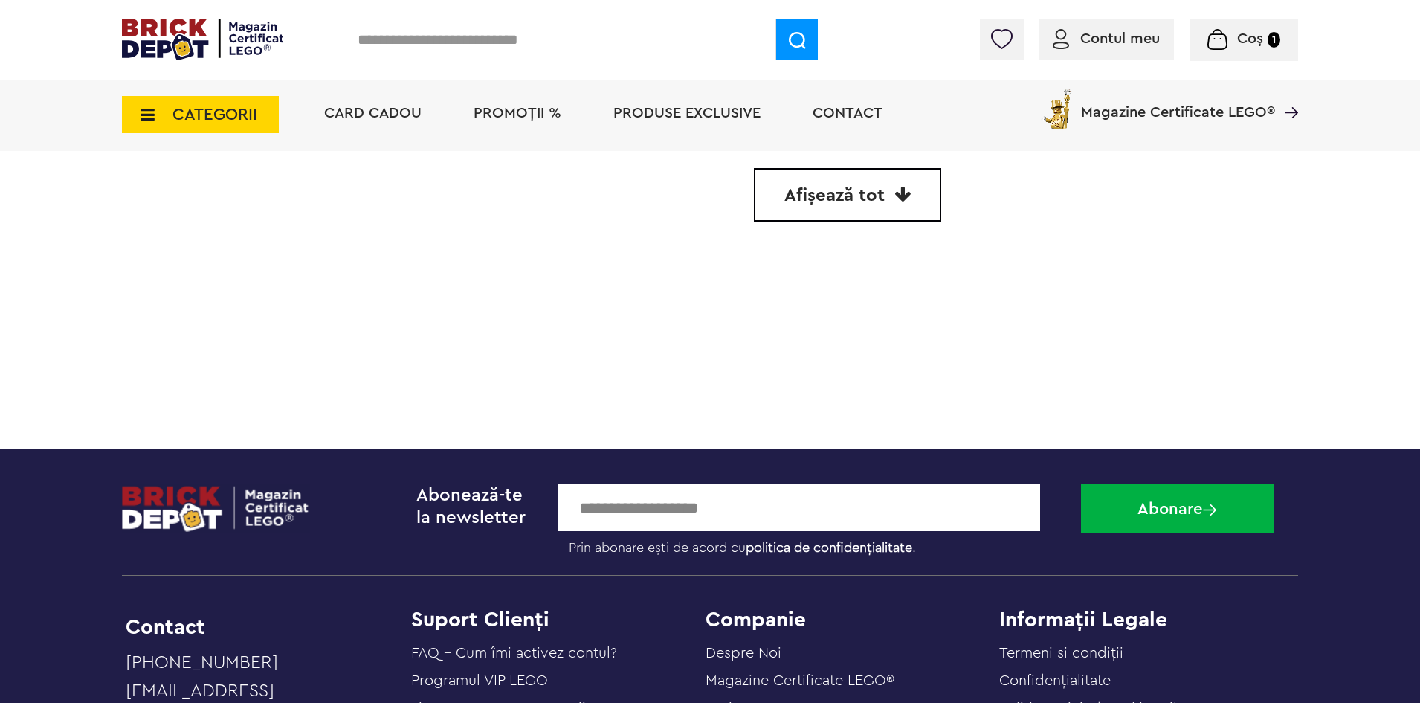
scroll to position [4611, 0]
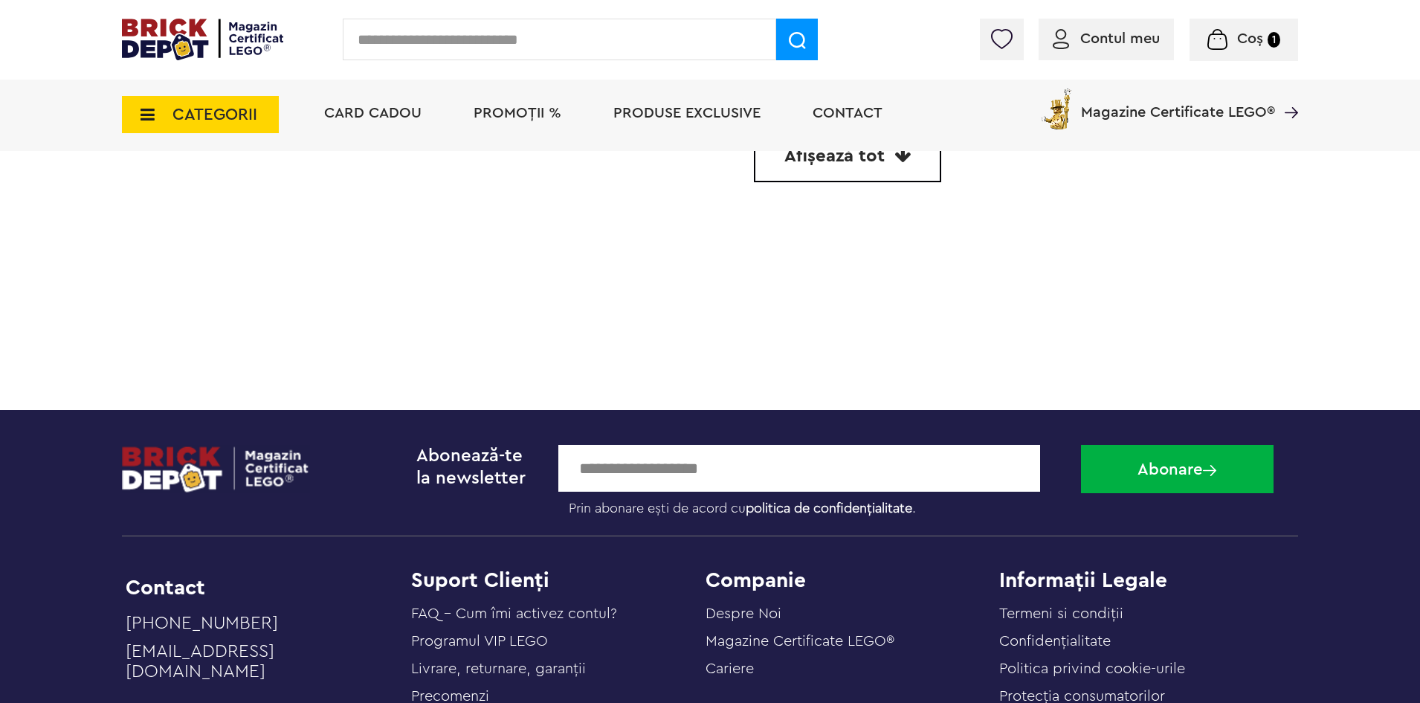
click at [146, 120] on icon at bounding box center [143, 114] width 23 height 16
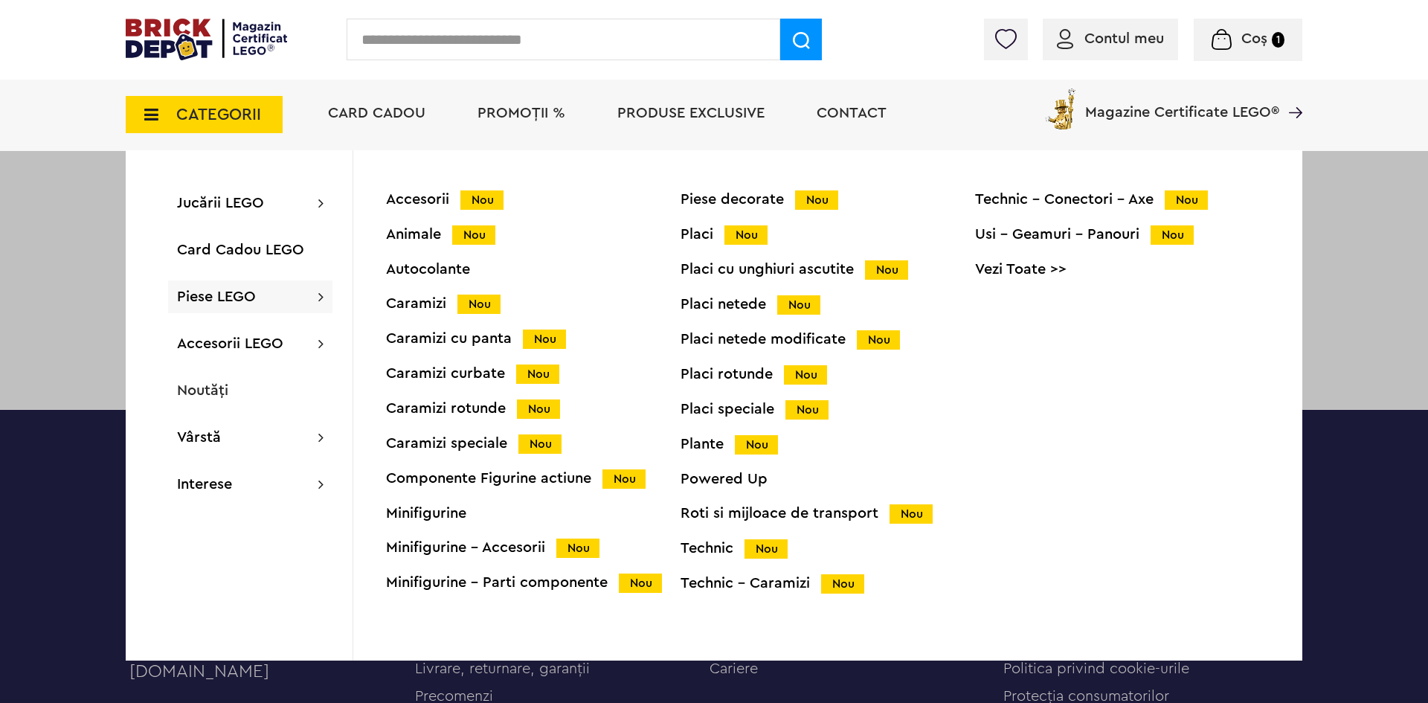
click at [413, 306] on div "Caramizi Nou" at bounding box center [533, 304] width 294 height 16
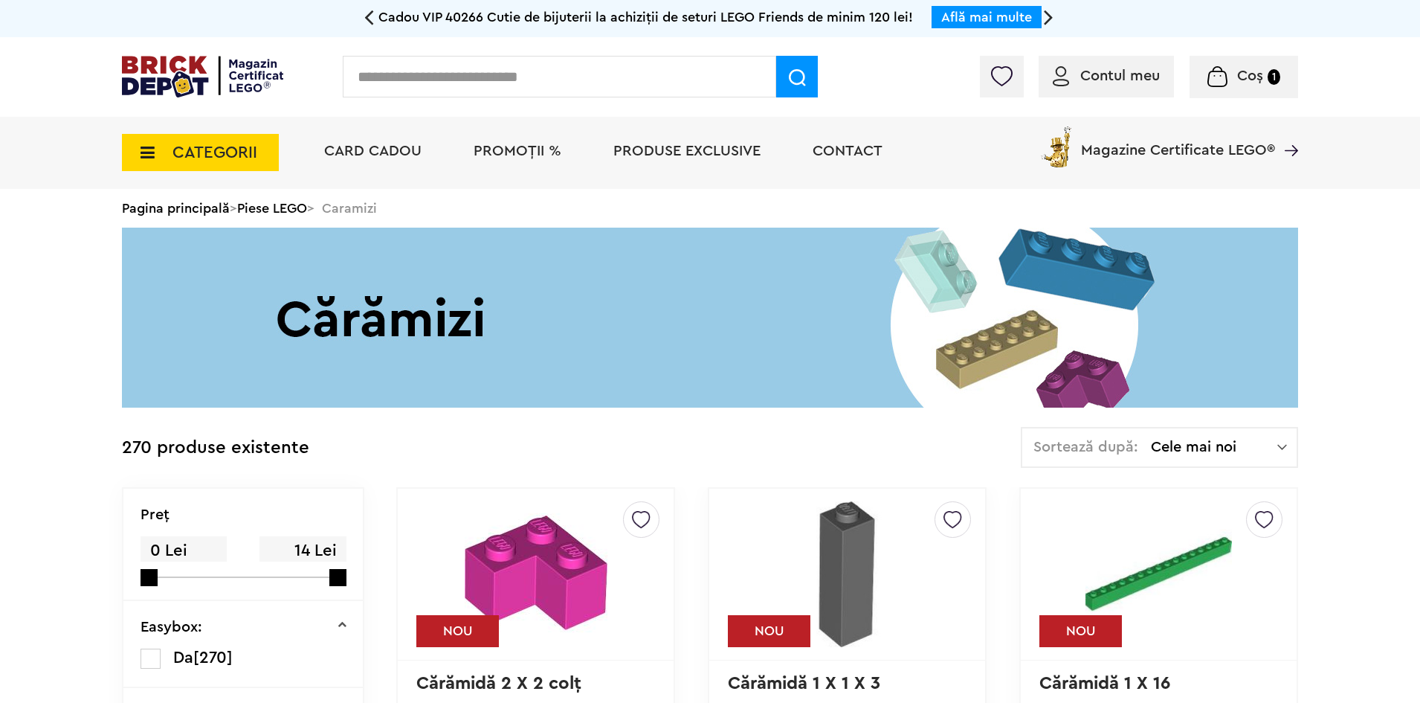
click at [193, 153] on span "CATEGORII" at bounding box center [215, 152] width 85 height 16
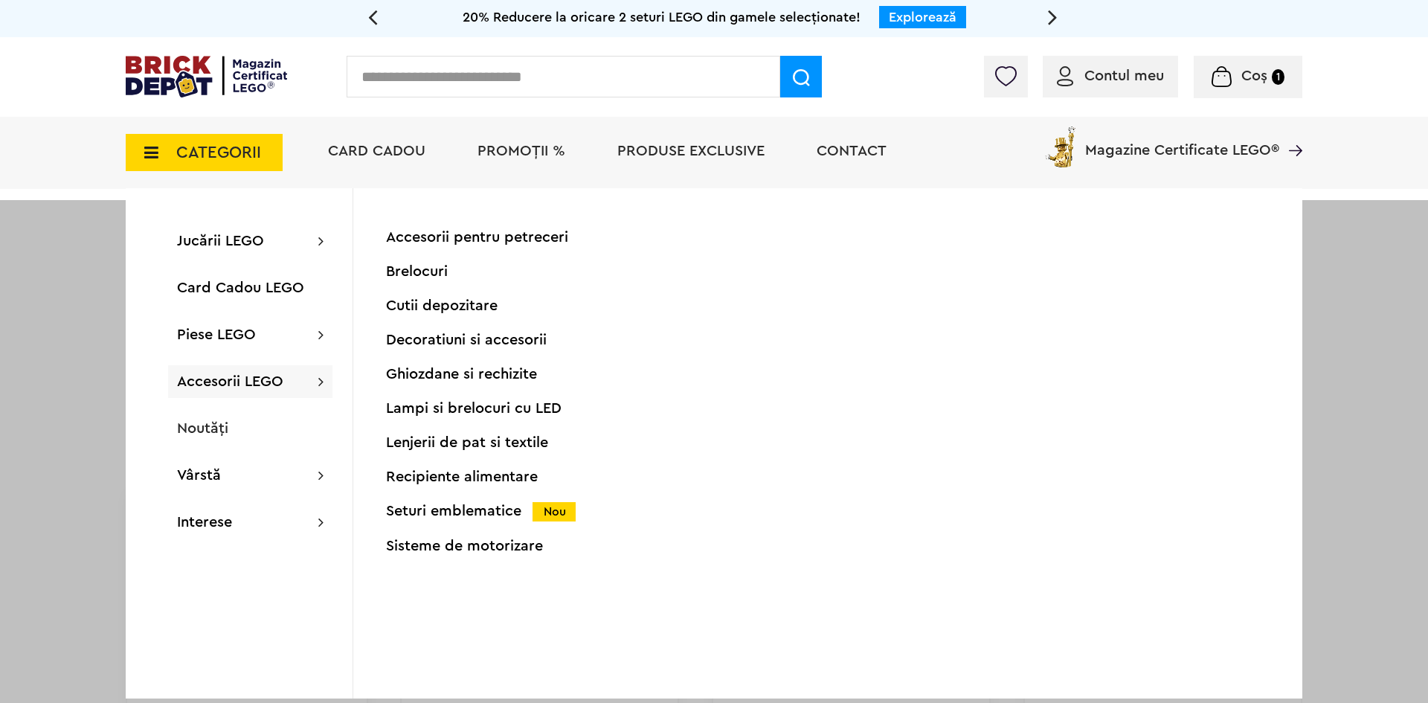
click at [416, 274] on div "Brelocuri" at bounding box center [533, 271] width 294 height 15
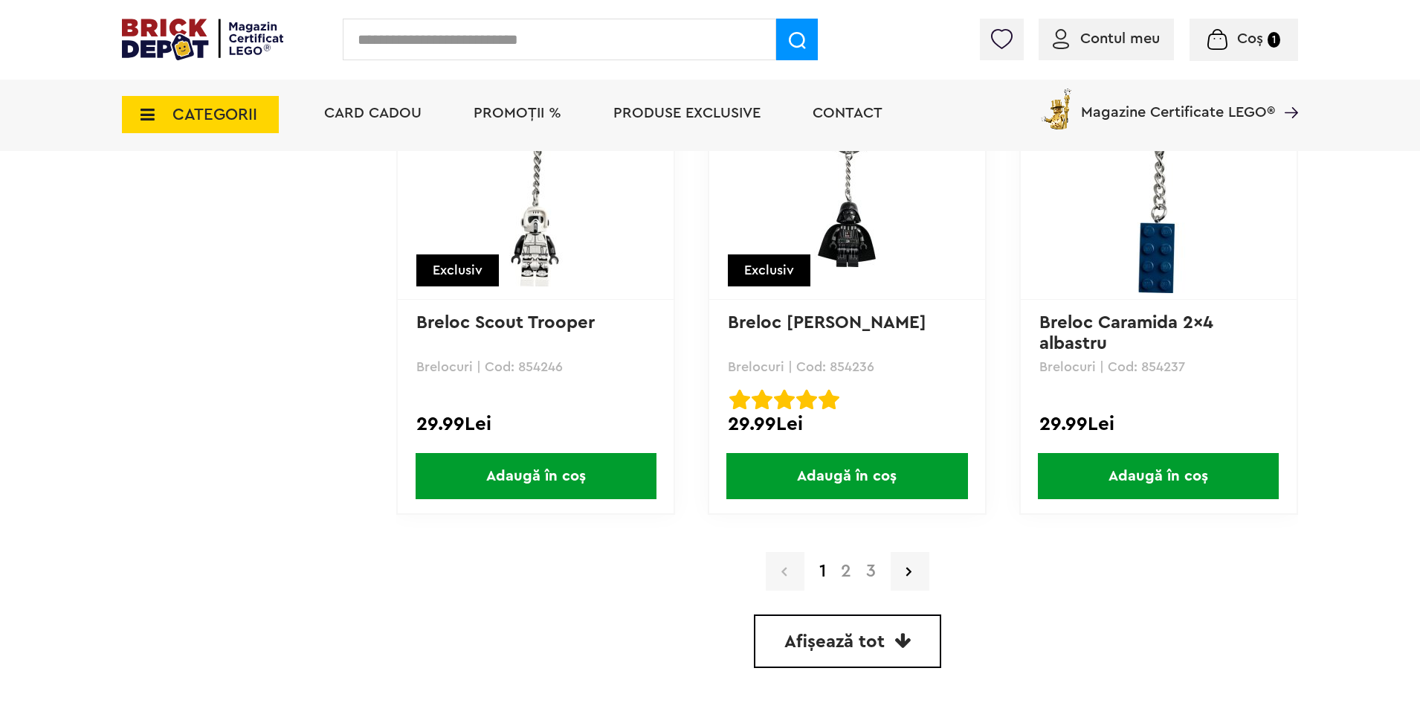
scroll to position [4127, 0]
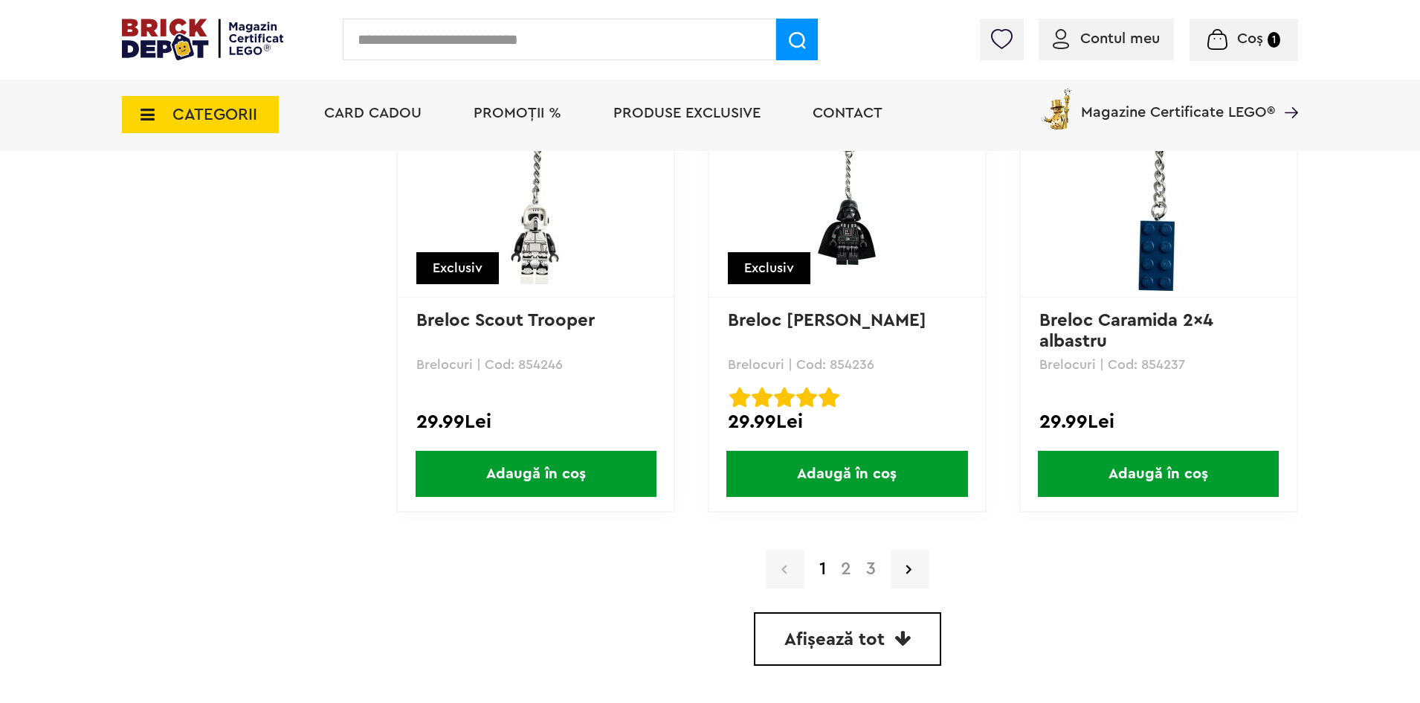
click at [845, 567] on link "2" at bounding box center [846, 569] width 25 height 18
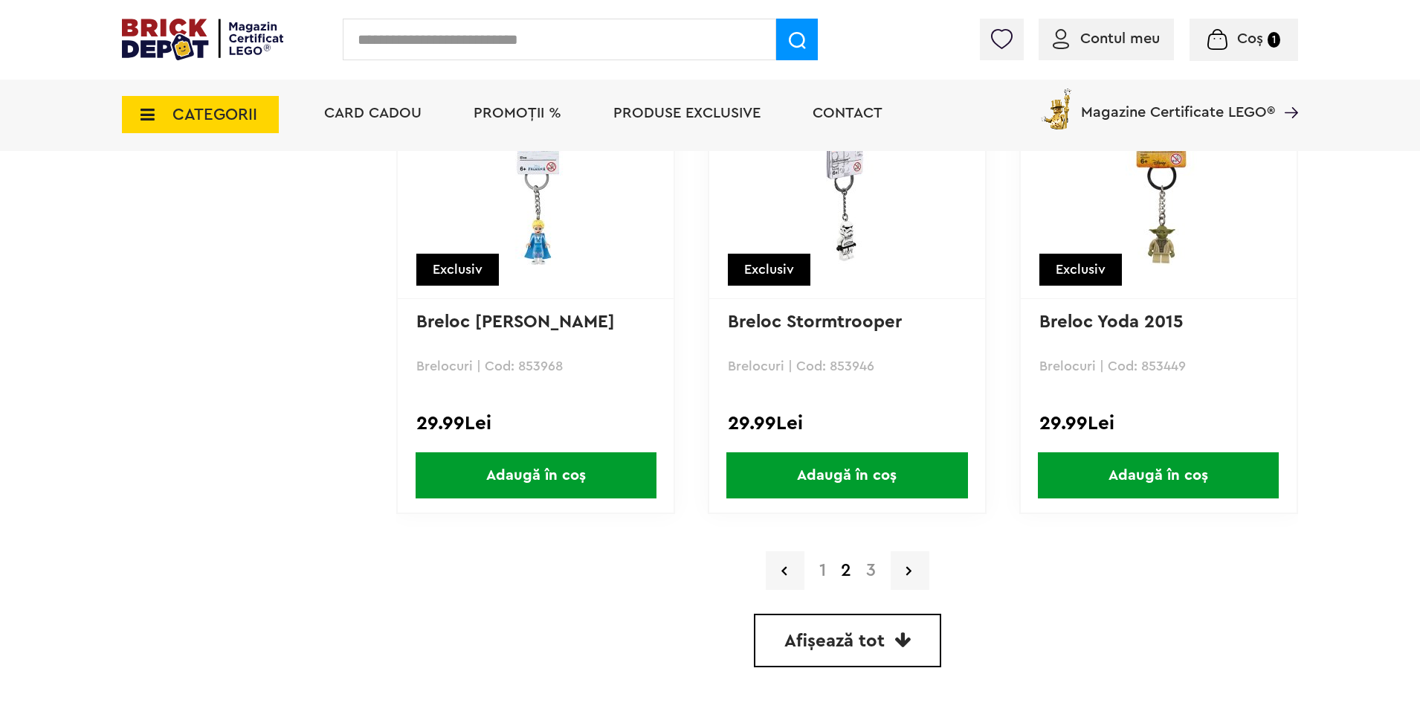
scroll to position [4127, 0]
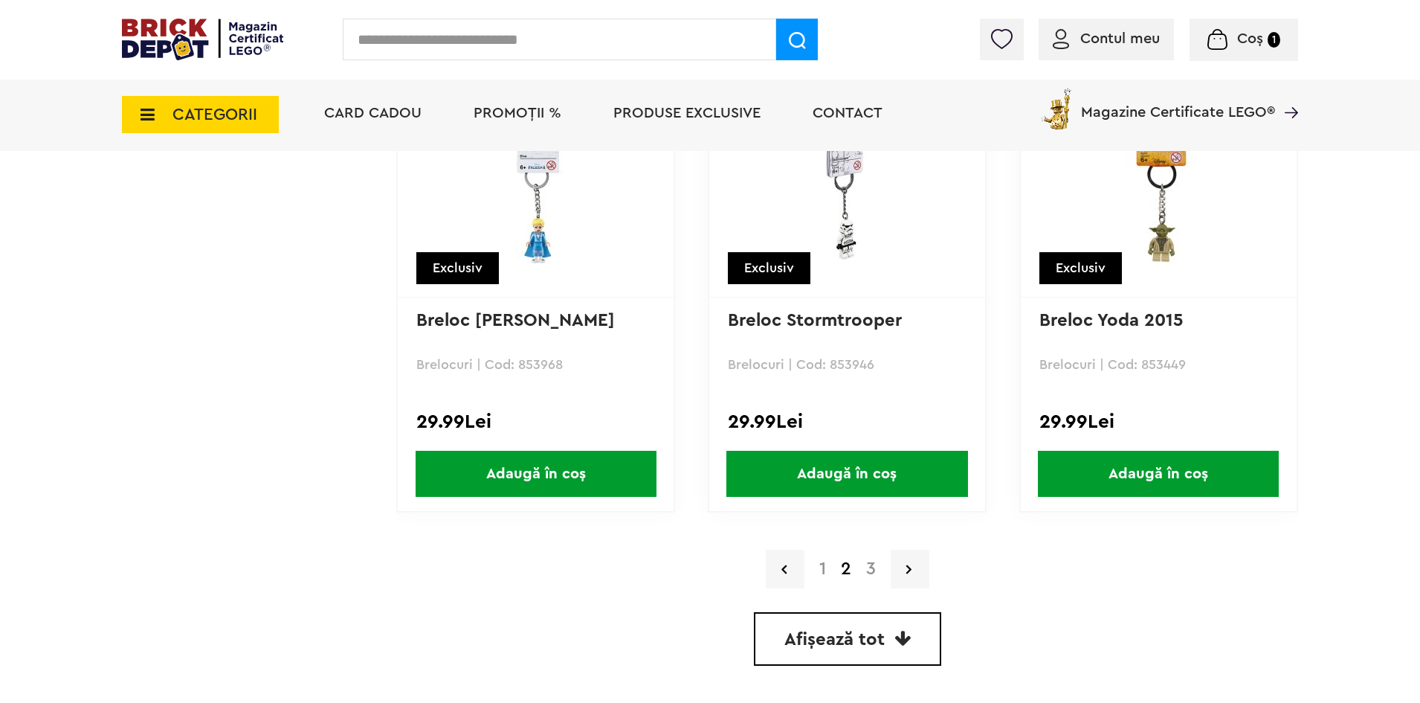
click at [866, 570] on link "3" at bounding box center [871, 569] width 25 height 18
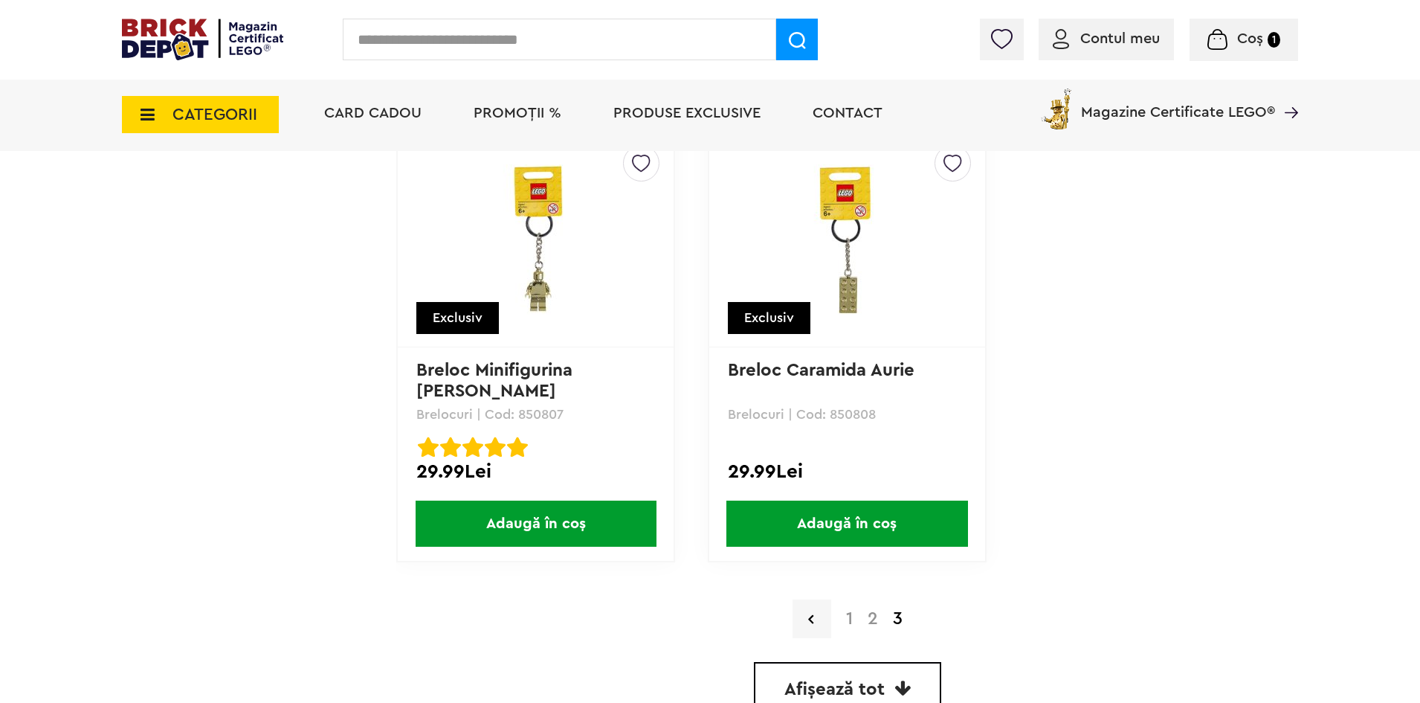
scroll to position [2231, 0]
click at [857, 621] on link "1" at bounding box center [850, 618] width 22 height 18
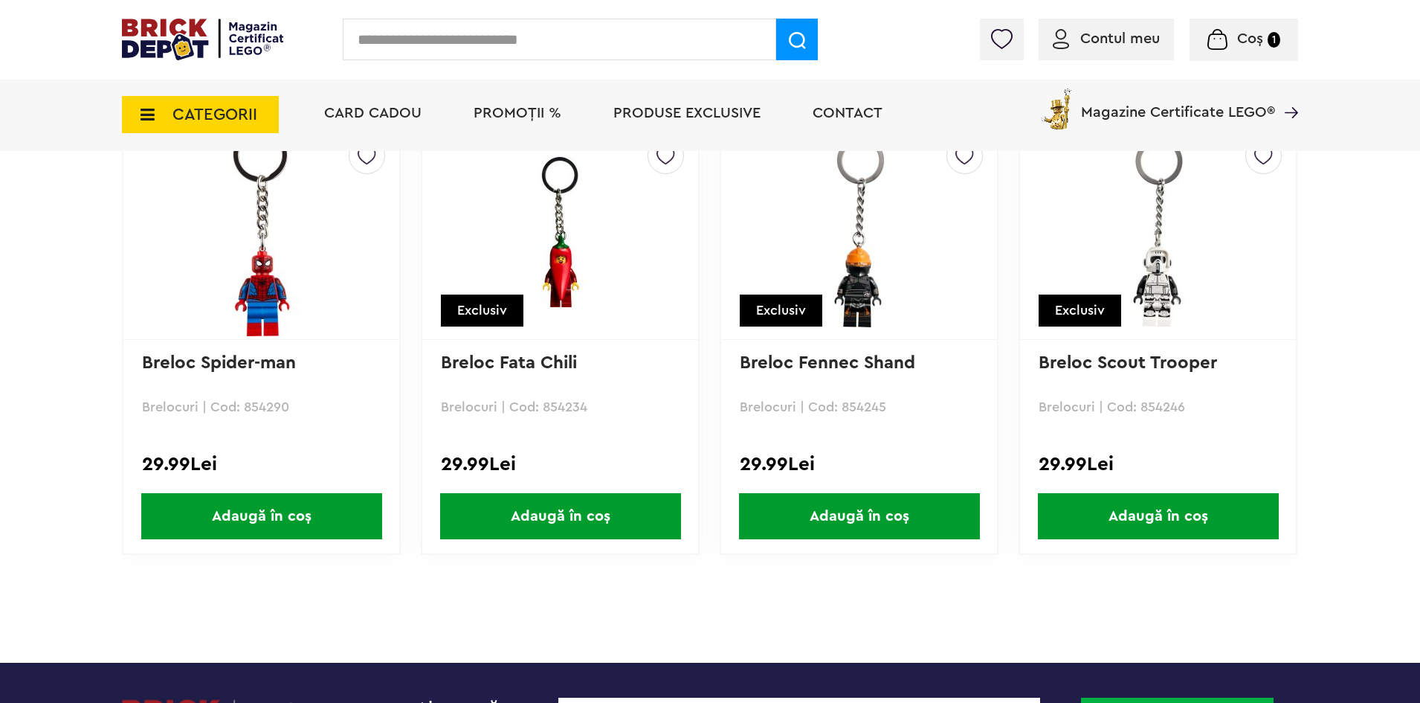
scroll to position [0, 318]
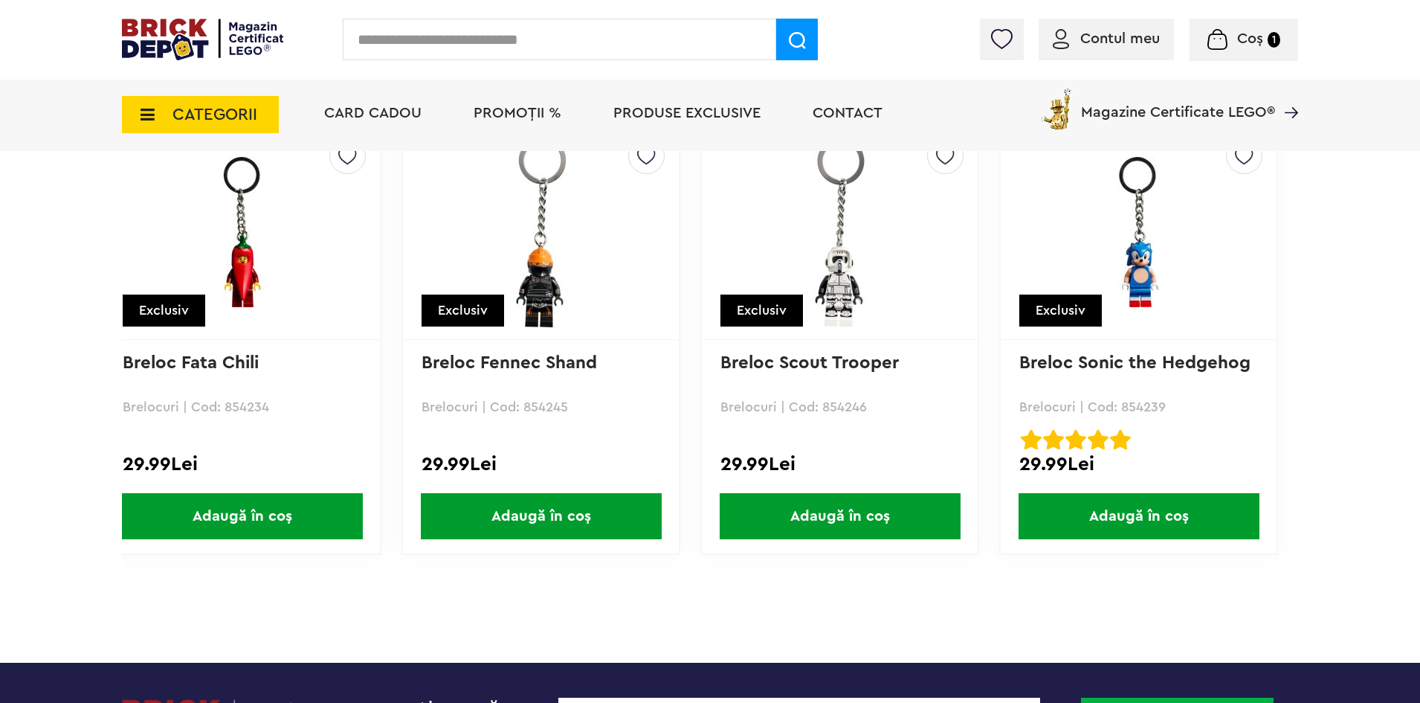
click at [698, 118] on span "Produse exclusive" at bounding box center [687, 113] width 147 height 15
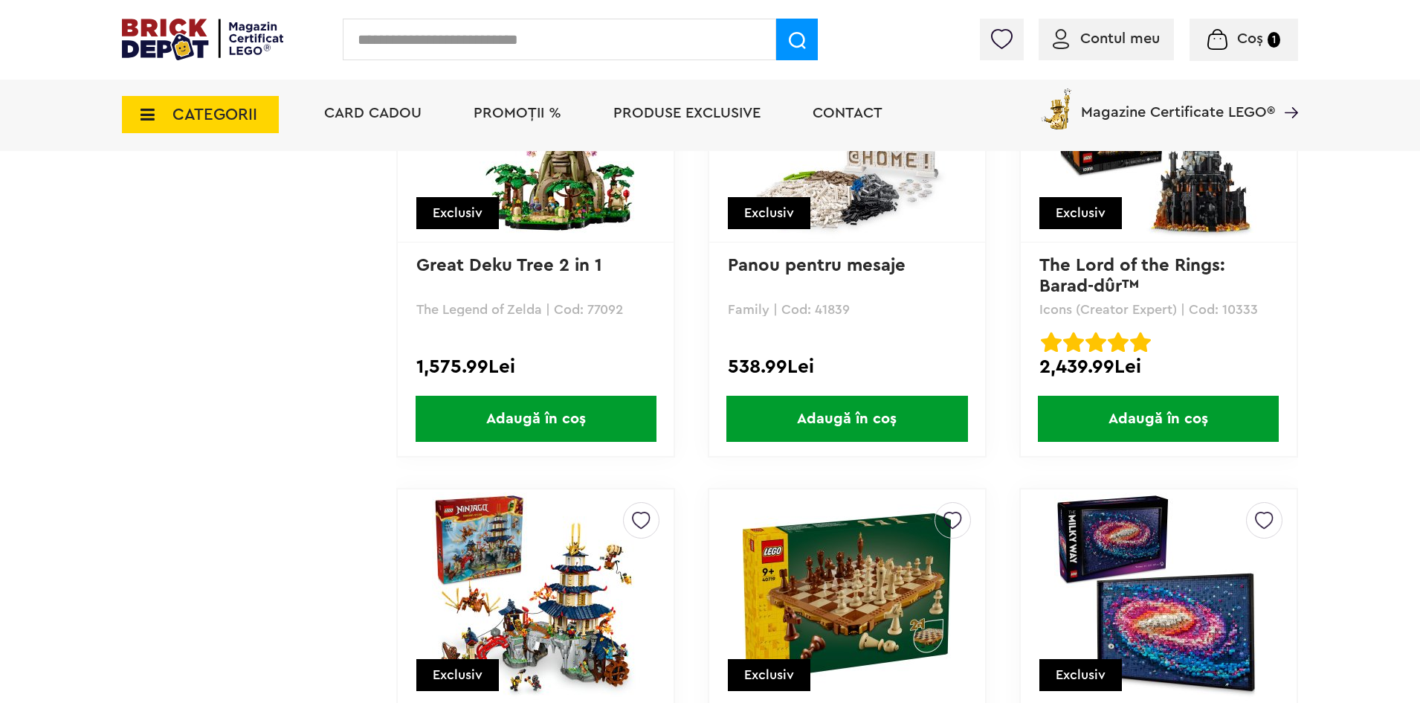
scroll to position [6172, 0]
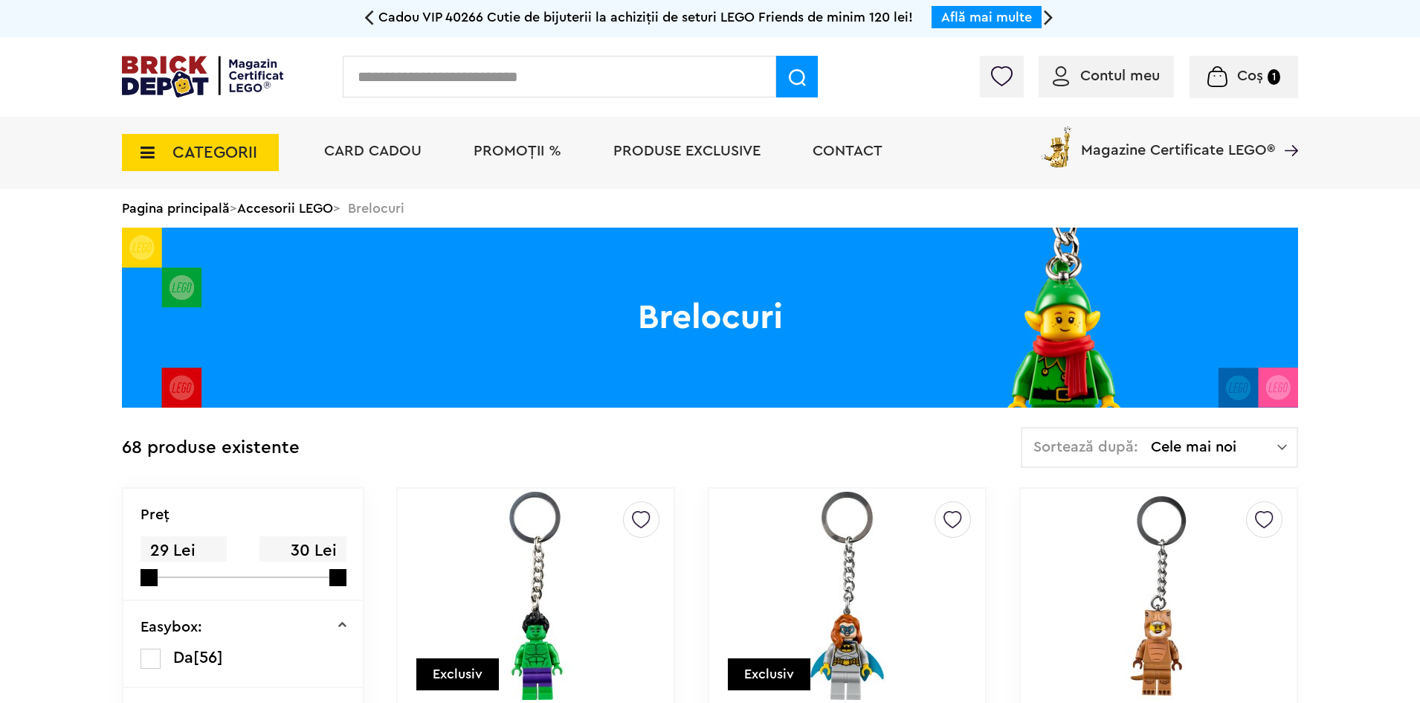
click at [1235, 87] on div "Coș 1" at bounding box center [1244, 77] width 109 height 42
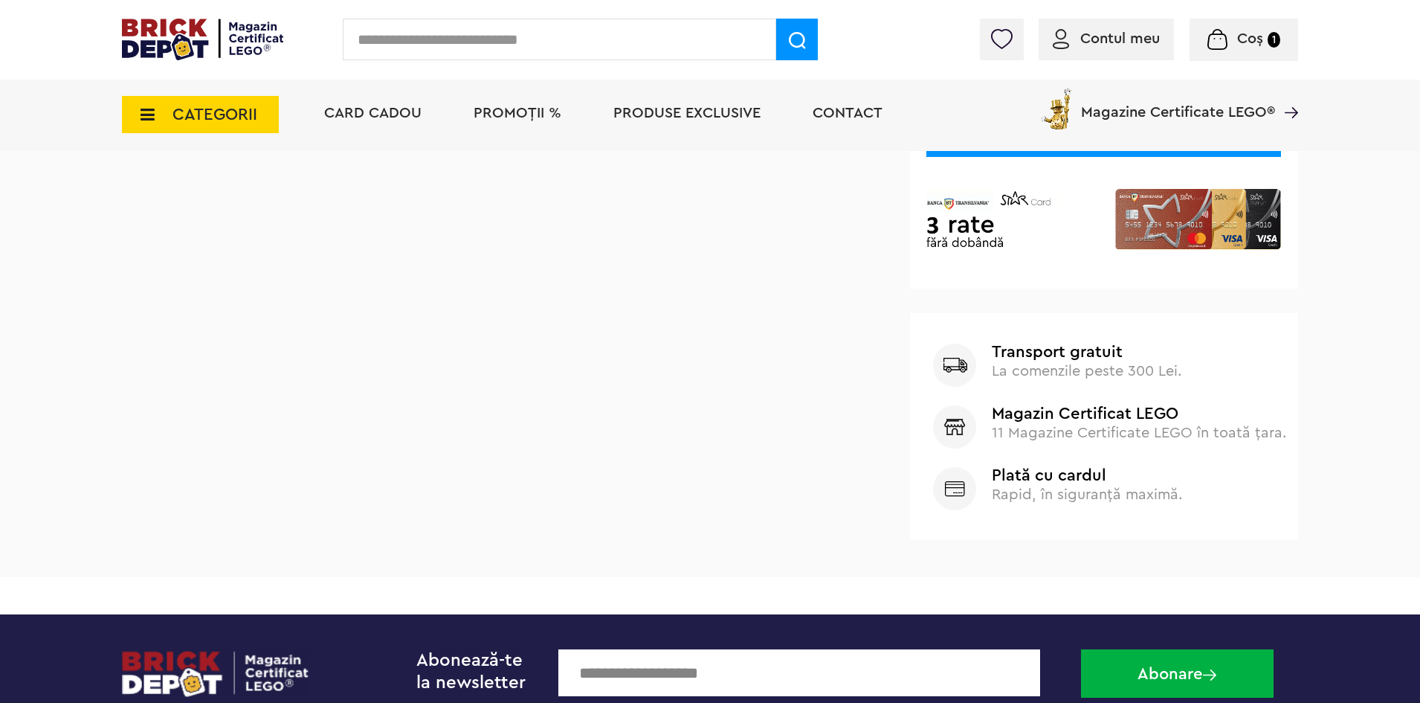
scroll to position [74, 0]
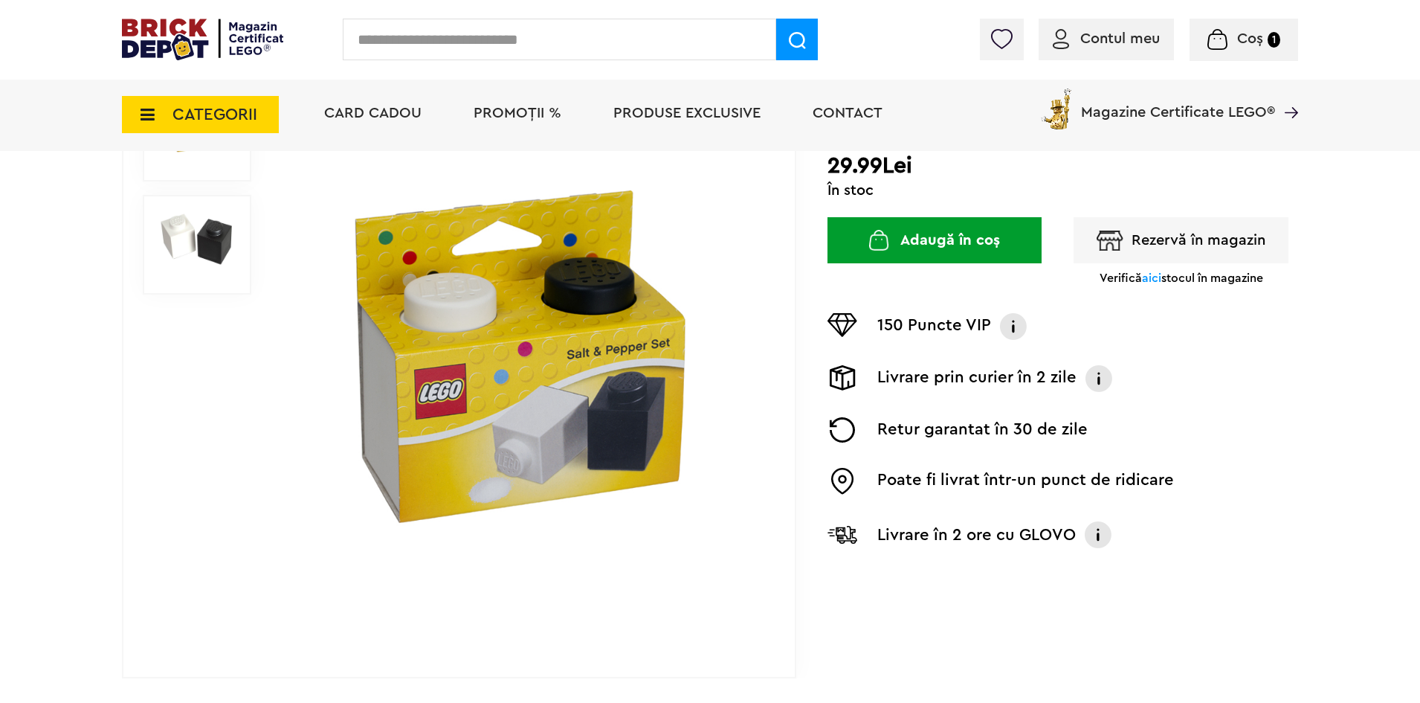
scroll to position [223, 0]
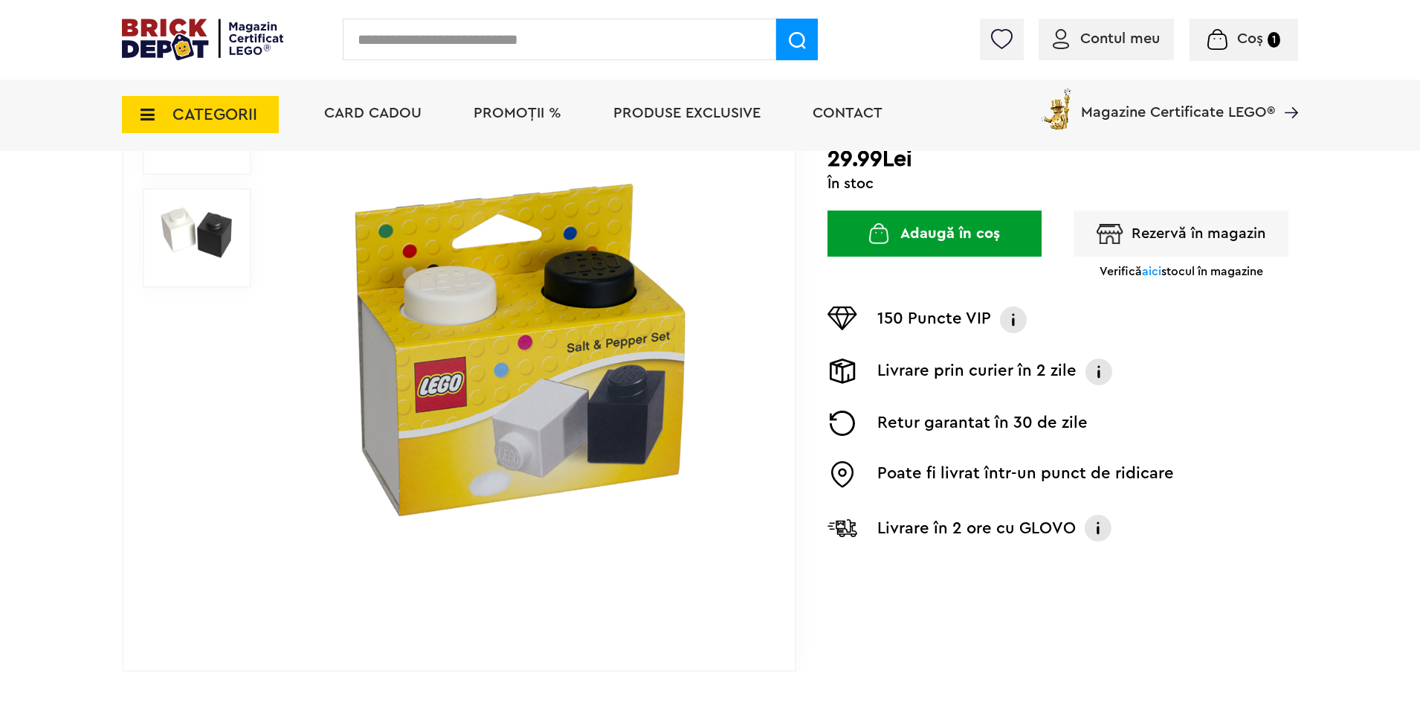
click at [202, 236] on img at bounding box center [197, 232] width 76 height 55
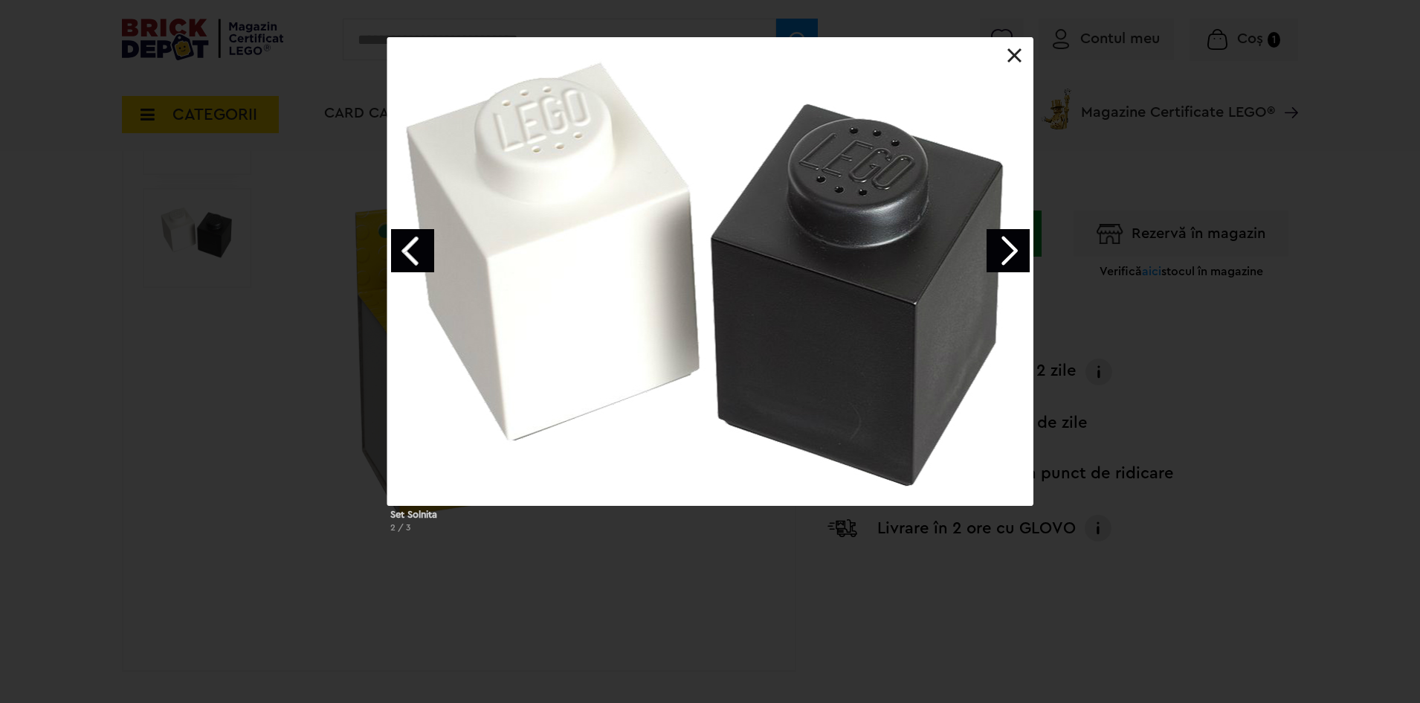
drag, startPoint x: 1012, startPoint y: 57, endPoint x: 988, endPoint y: 84, distance: 36.3
click at [1011, 57] on link at bounding box center [1015, 55] width 15 height 15
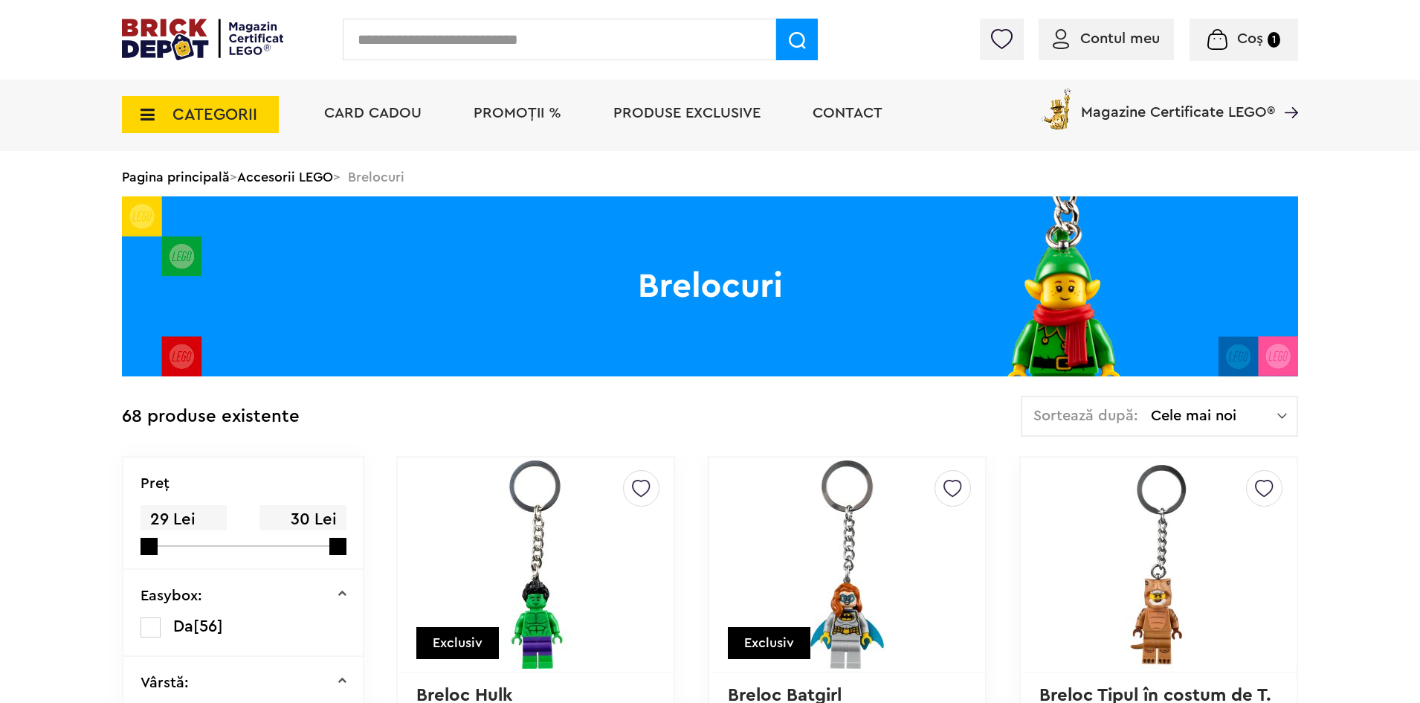
scroll to position [61, 0]
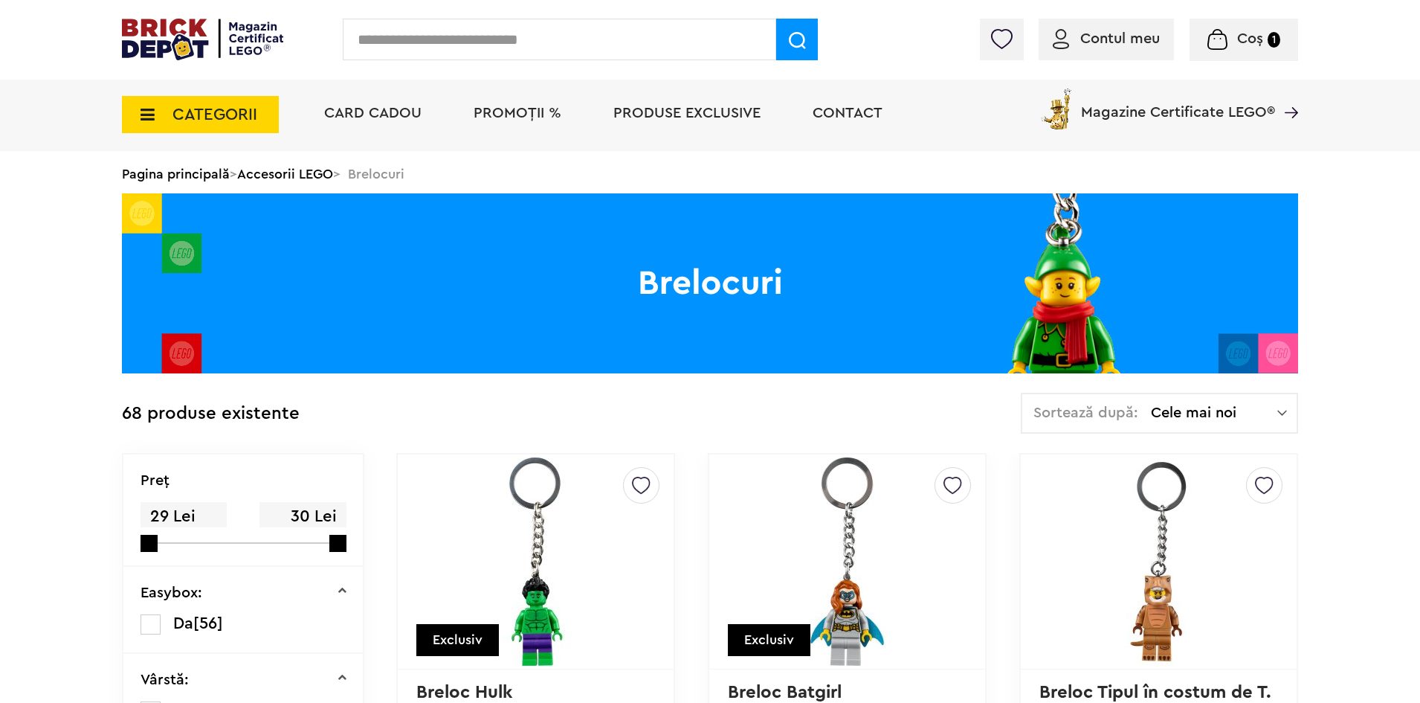
drag, startPoint x: 1390, startPoint y: 269, endPoint x: 1388, endPoint y: 376, distance: 106.4
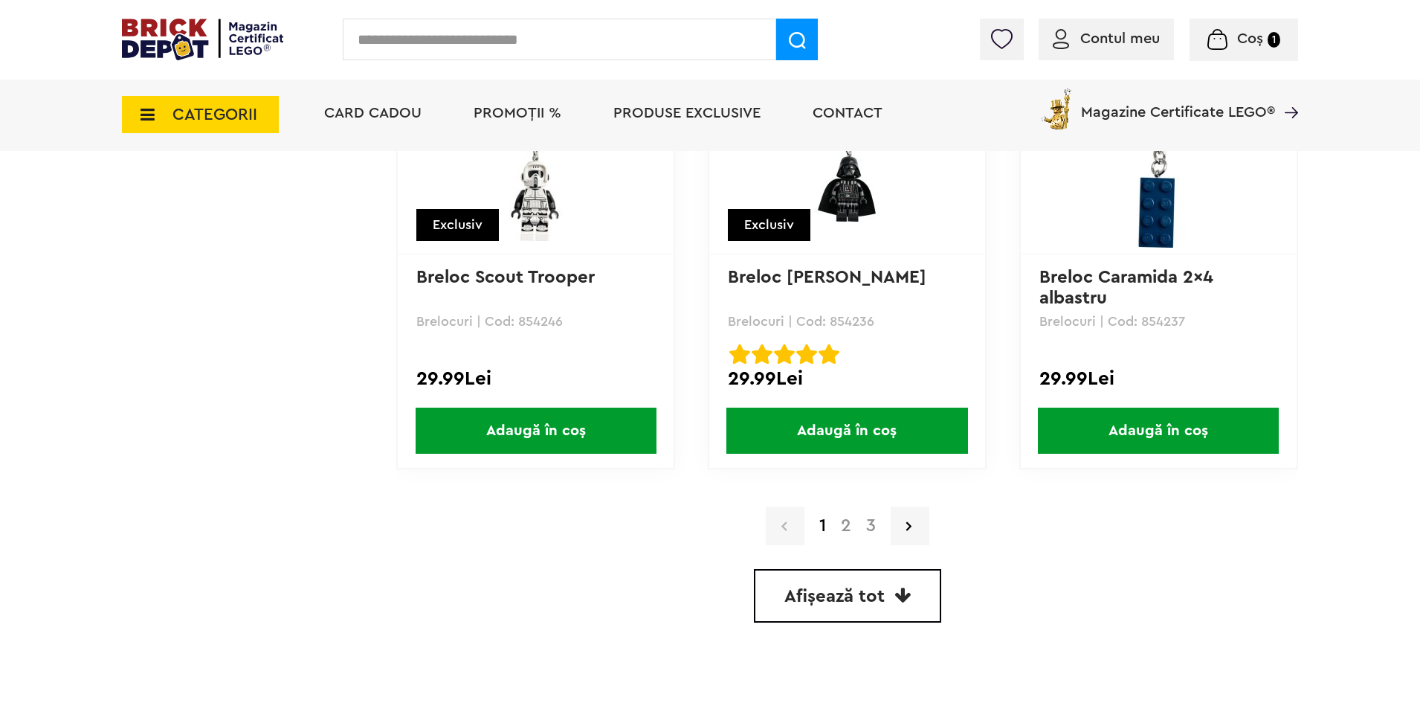
scroll to position [4176, 0]
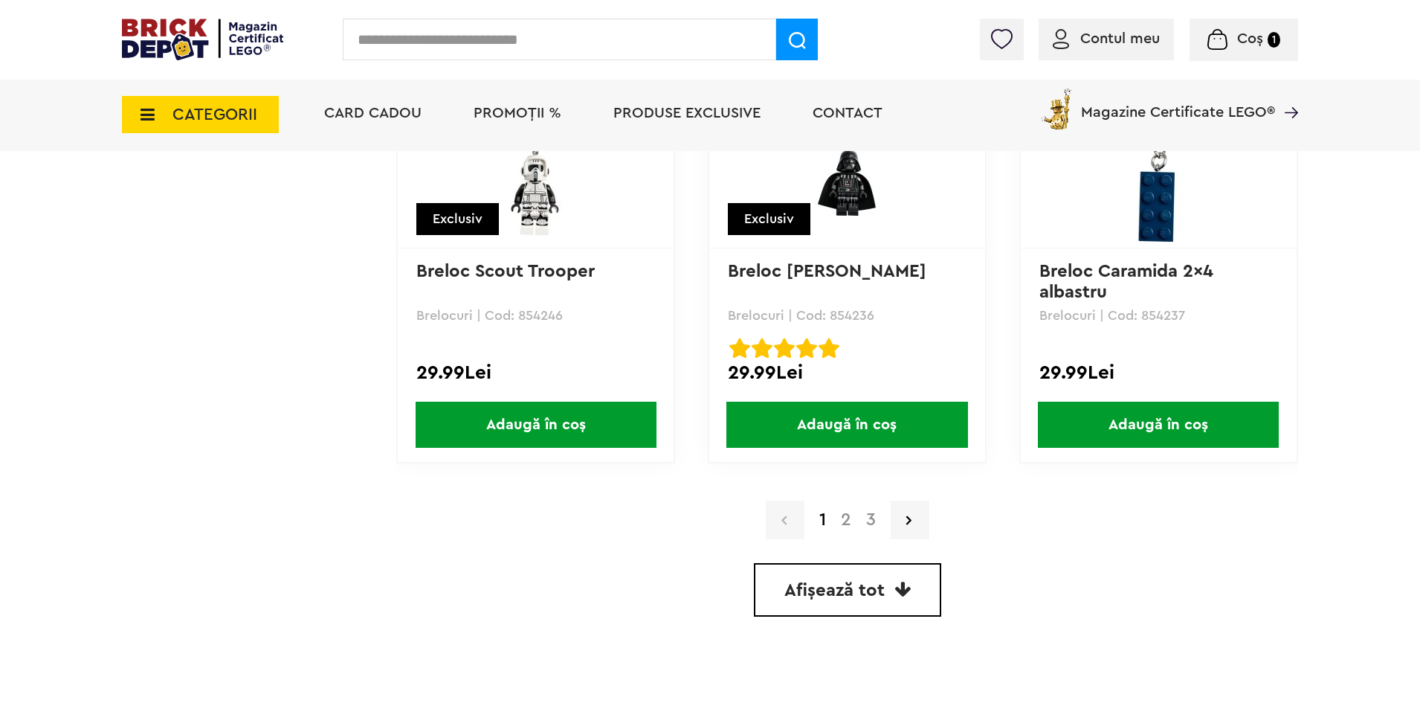
click at [850, 517] on link "2" at bounding box center [846, 520] width 25 height 18
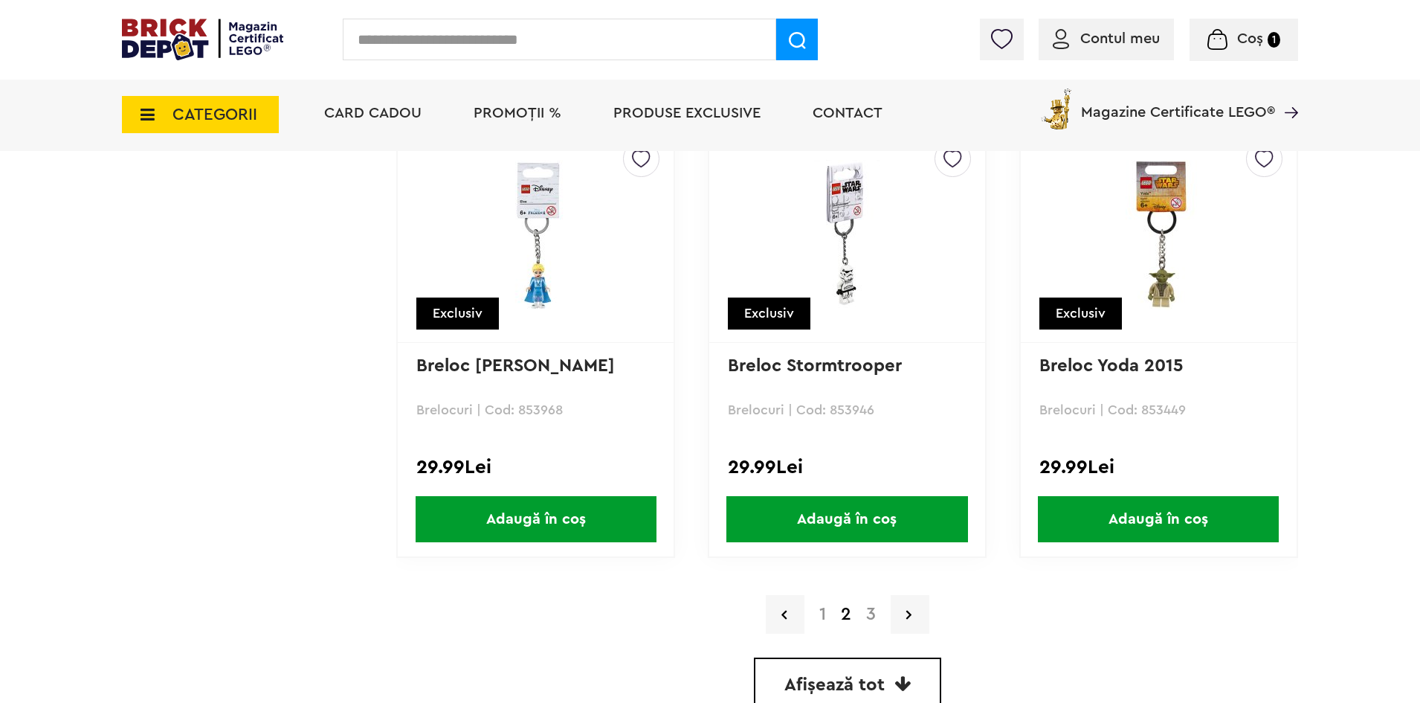
scroll to position [4083, 0]
click at [866, 619] on link "3" at bounding box center [871, 614] width 25 height 18
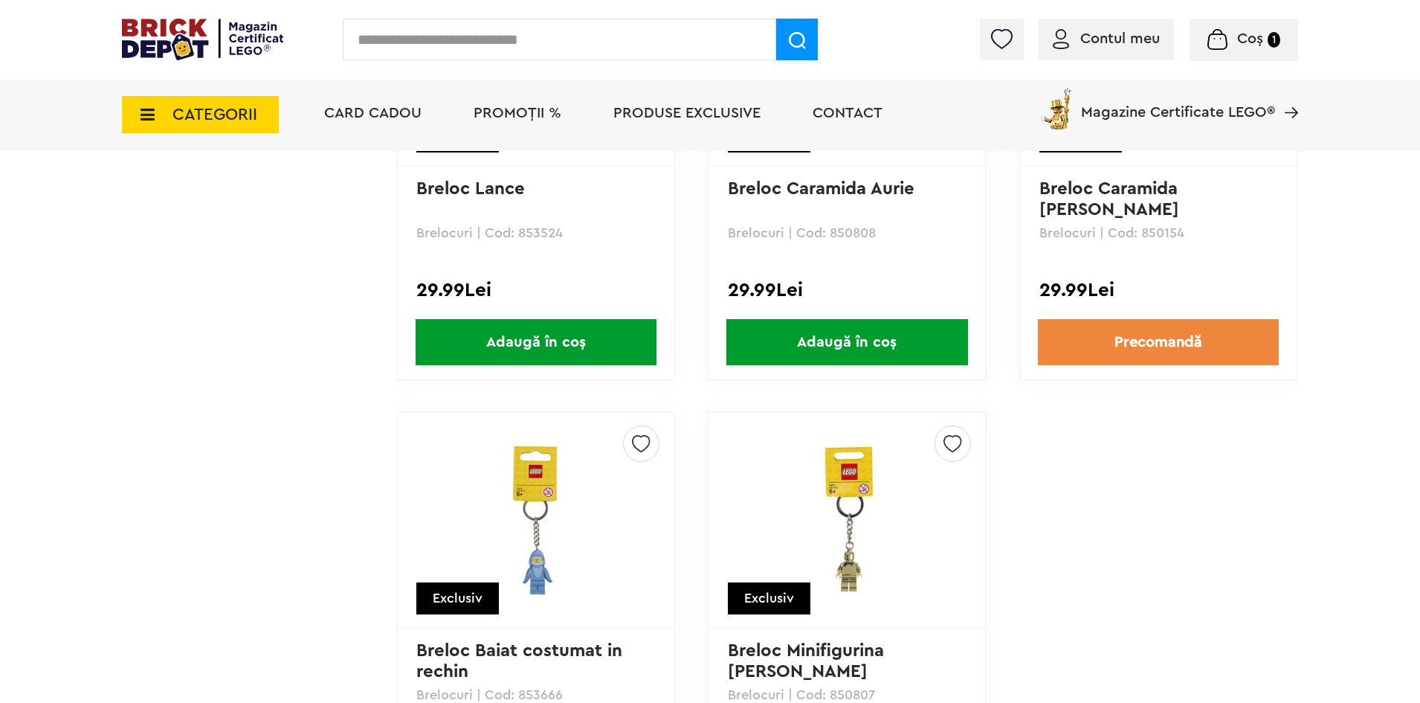
scroll to position [1859, 0]
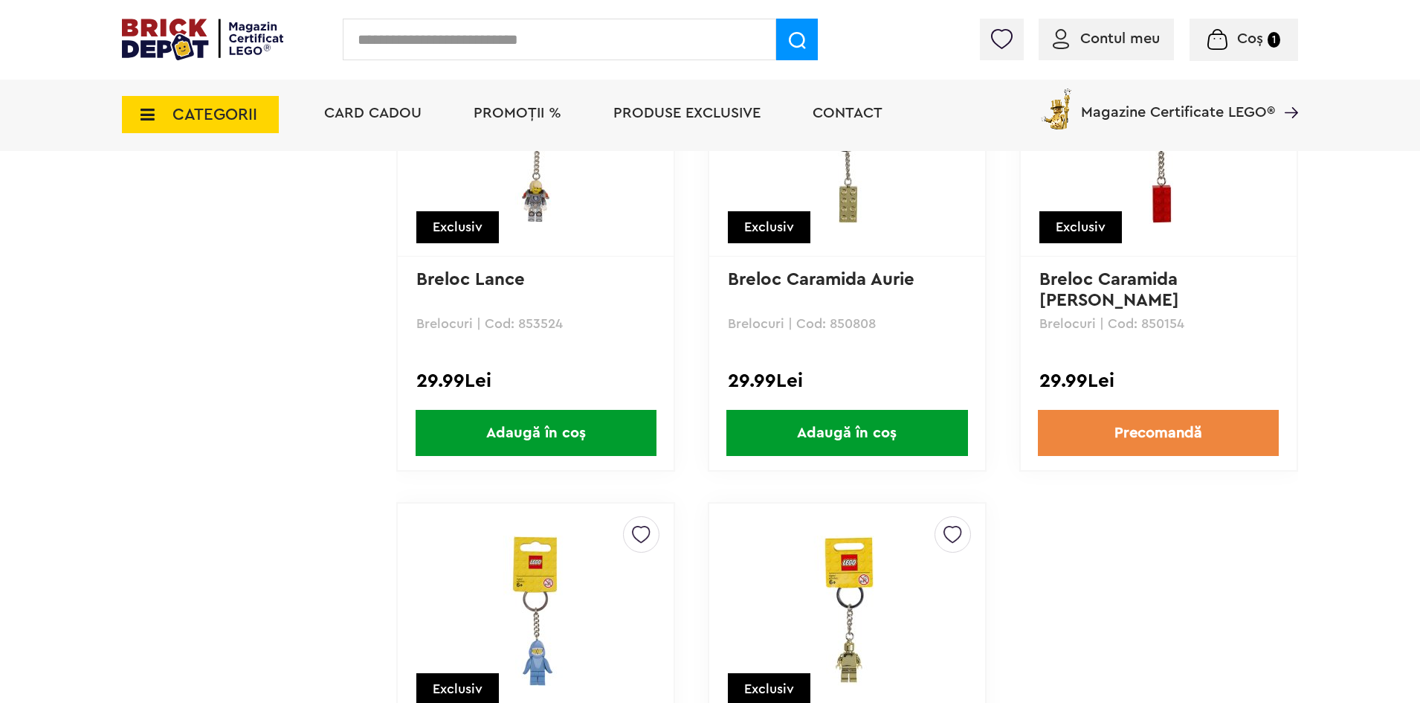
click at [1103, 282] on link "Breloc Caramida Rosie" at bounding box center [1112, 290] width 144 height 39
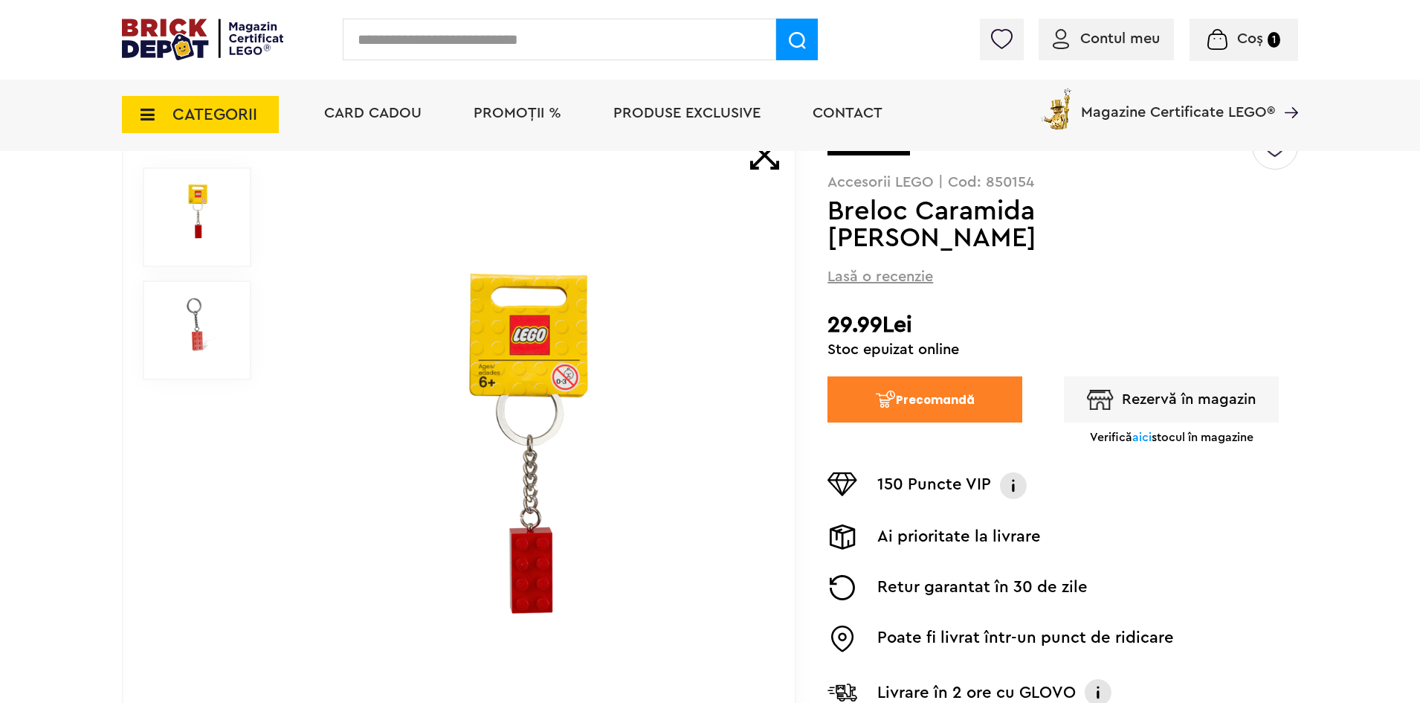
scroll to position [149, 0]
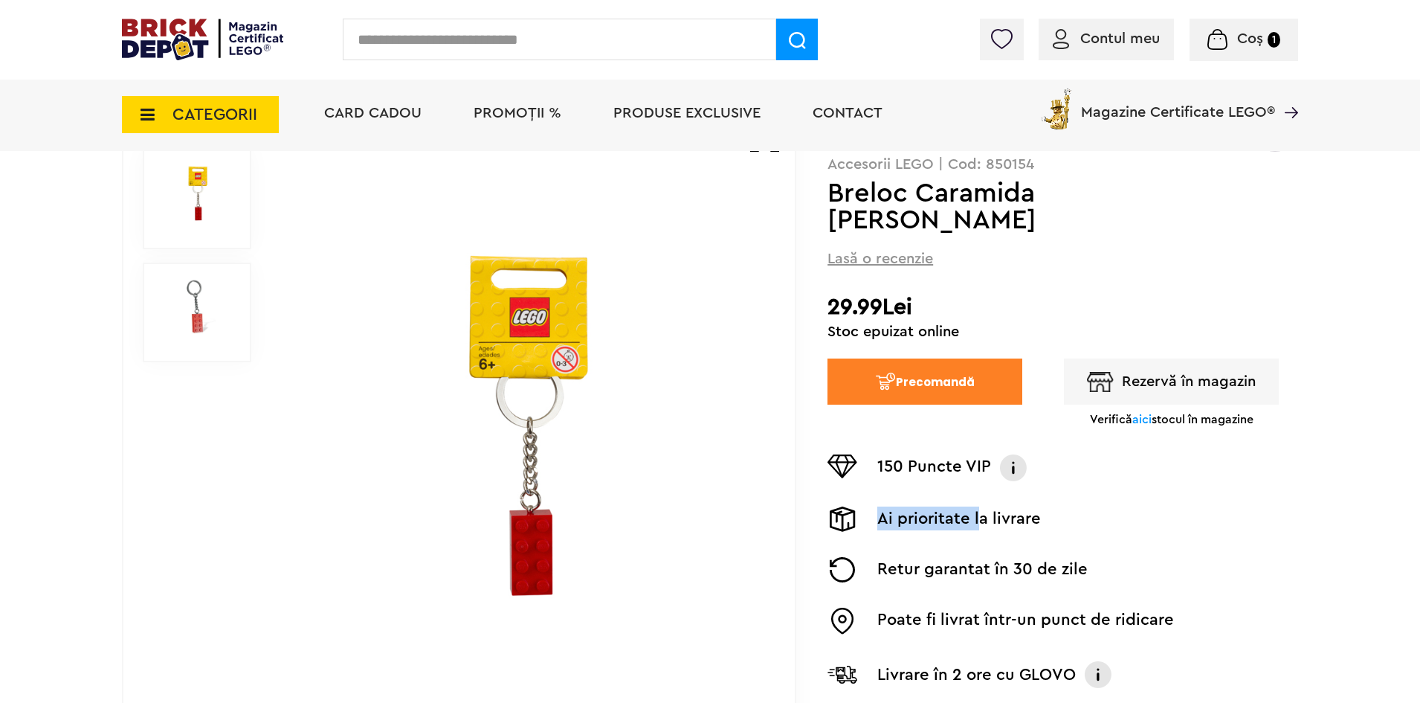
drag, startPoint x: 949, startPoint y: 496, endPoint x: 1116, endPoint y: 491, distance: 167.4
click at [1003, 503] on div "Ai prioritate la livrare" at bounding box center [1063, 519] width 471 height 33
click at [1116, 503] on div "Ai prioritate la livrare" at bounding box center [1063, 519] width 471 height 33
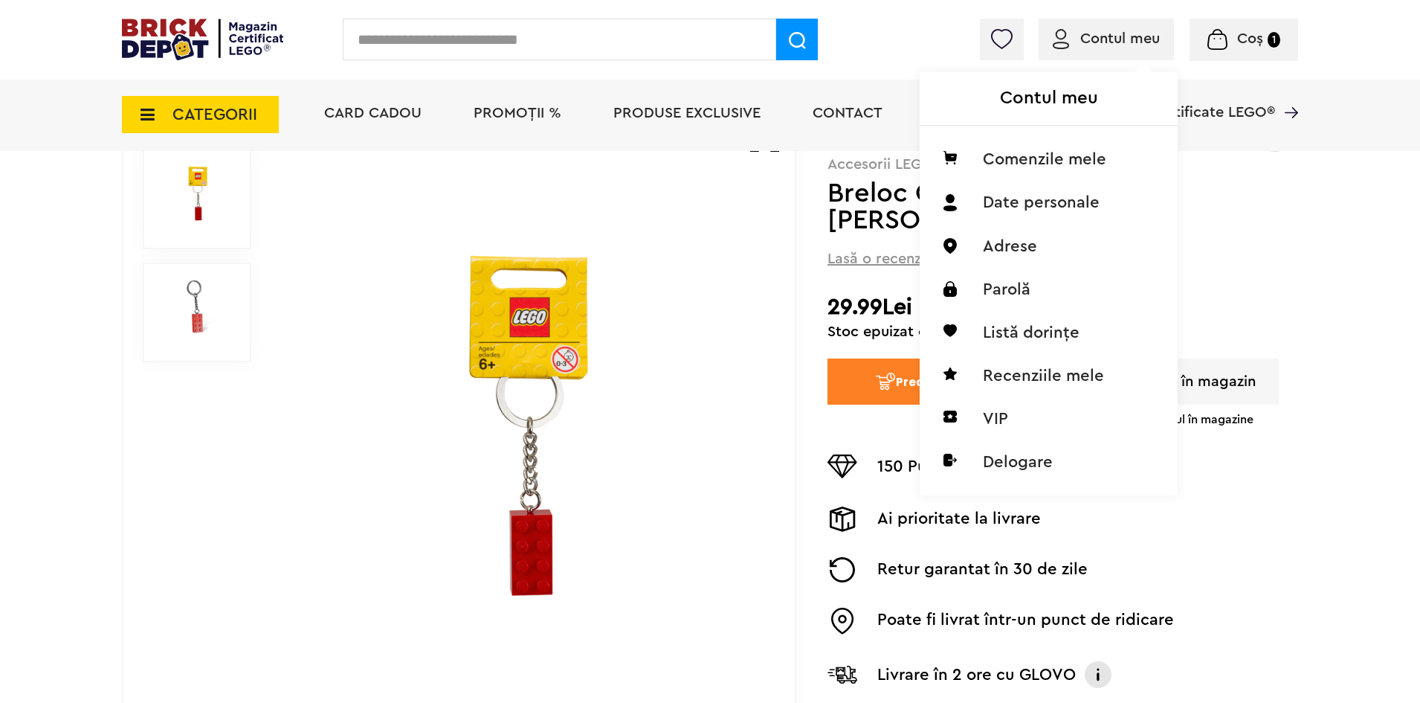
click at [1104, 40] on span "Contul meu" at bounding box center [1121, 38] width 80 height 15
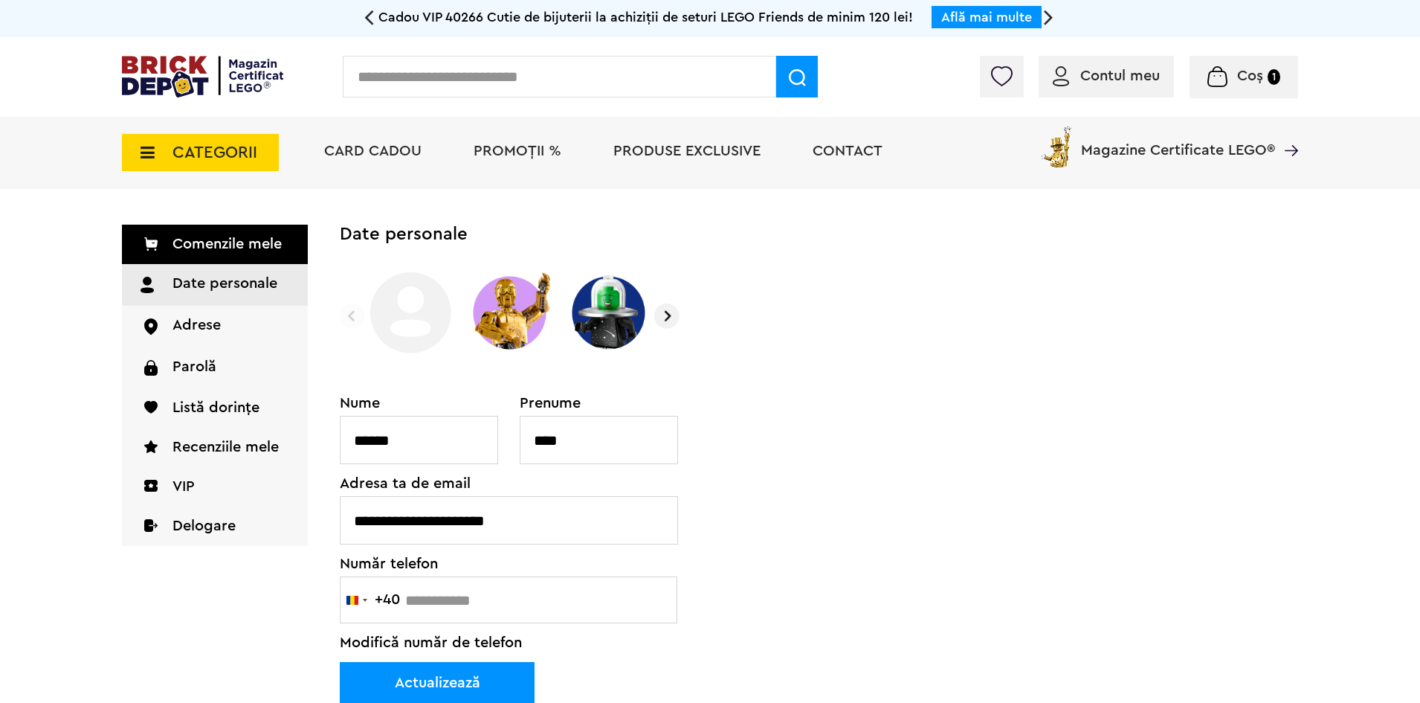
drag, startPoint x: 180, startPoint y: 491, endPoint x: 436, endPoint y: 480, distance: 256.0
click at [181, 491] on link "VIP" at bounding box center [215, 486] width 186 height 39
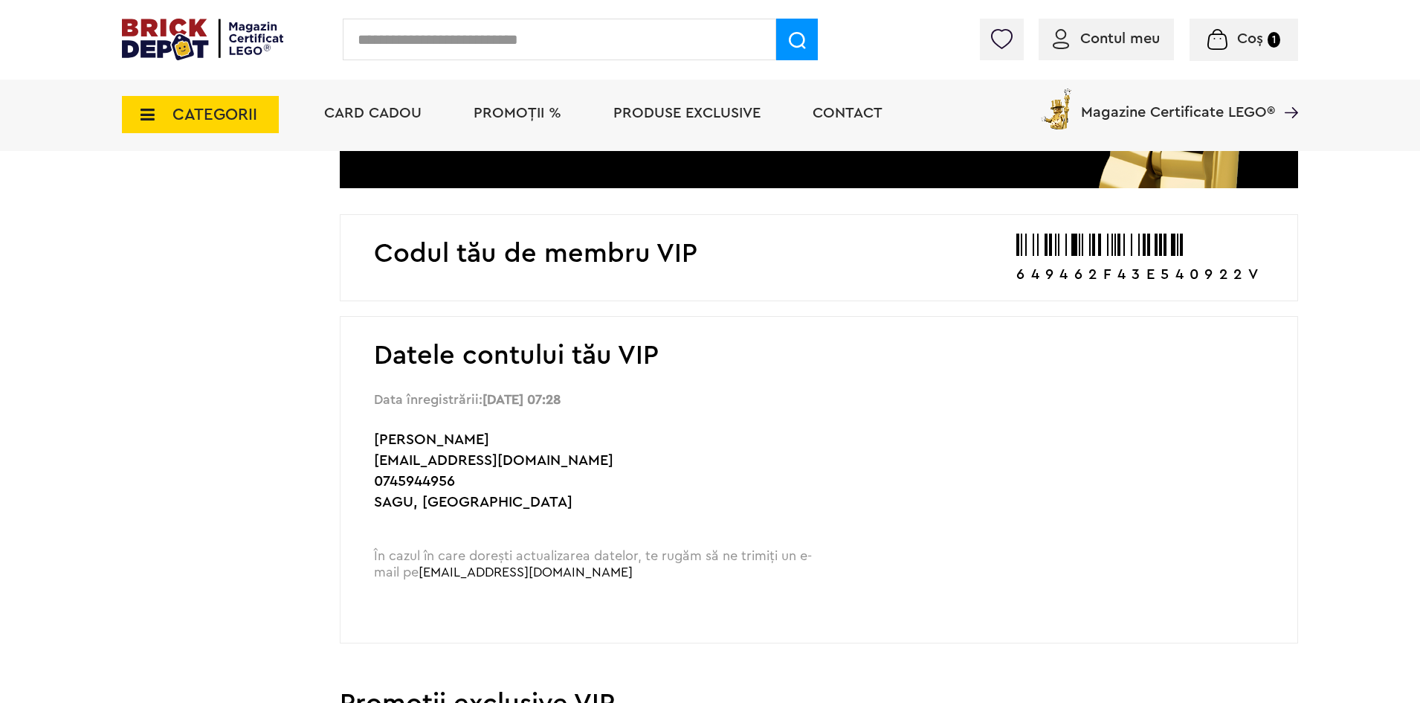
scroll to position [521, 0]
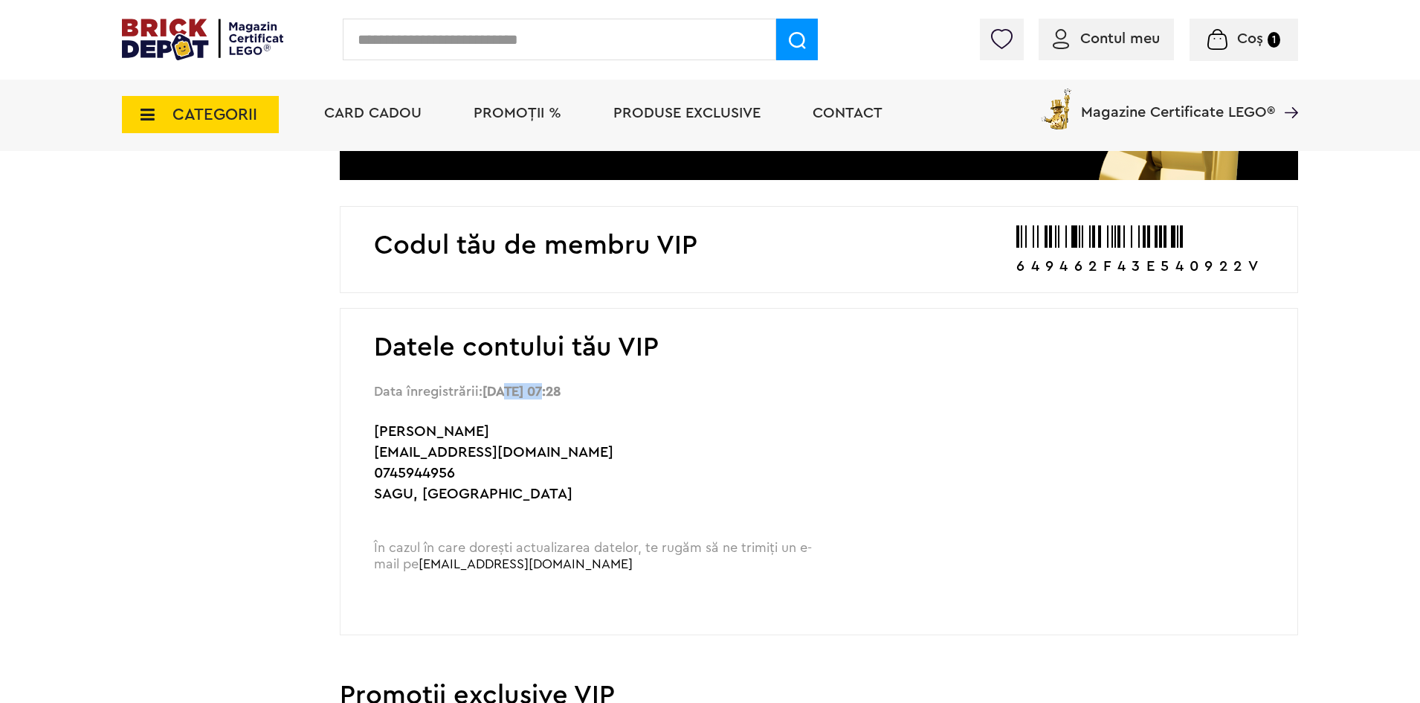
drag, startPoint x: 504, startPoint y: 388, endPoint x: 633, endPoint y: 396, distance: 128.9
click at [561, 391] on b "[DATE] 07:28" at bounding box center [522, 390] width 78 height 13
drag, startPoint x: 692, startPoint y: 399, endPoint x: 788, endPoint y: 443, distance: 106.2
click at [693, 399] on div "Datele contului tău VIP Data înregistrării: [DATE] 07:28 [PERSON_NAME] [EMAIL_A…" at bounding box center [819, 471] width 959 height 327
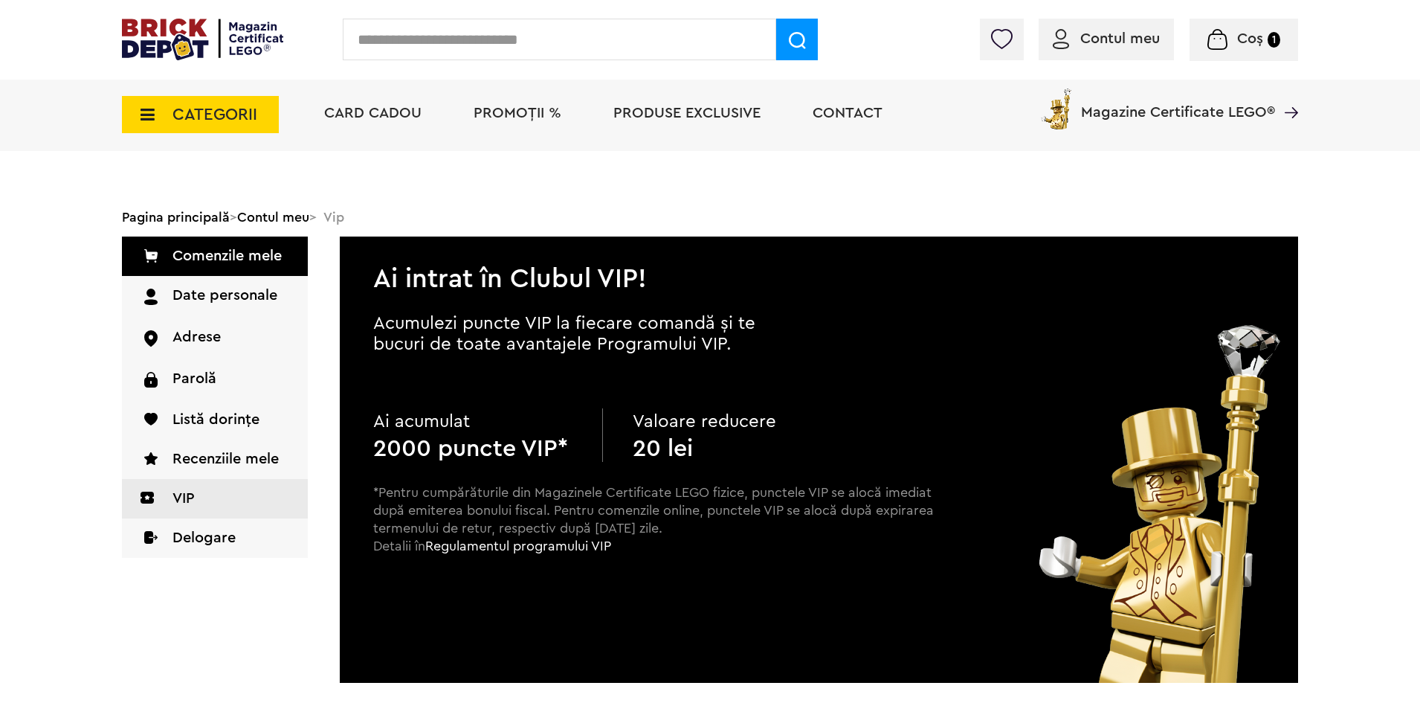
scroll to position [0, 0]
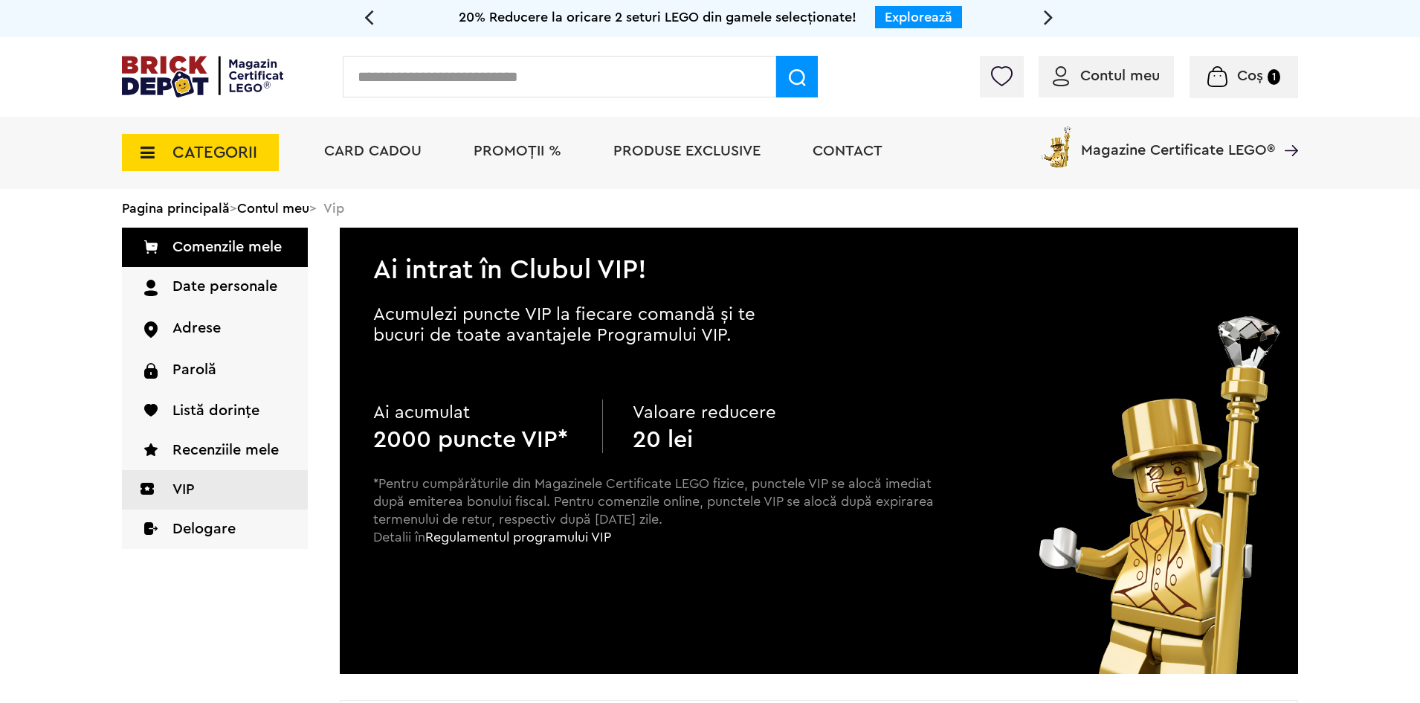
click at [1255, 75] on span "Coș" at bounding box center [1250, 75] width 26 height 15
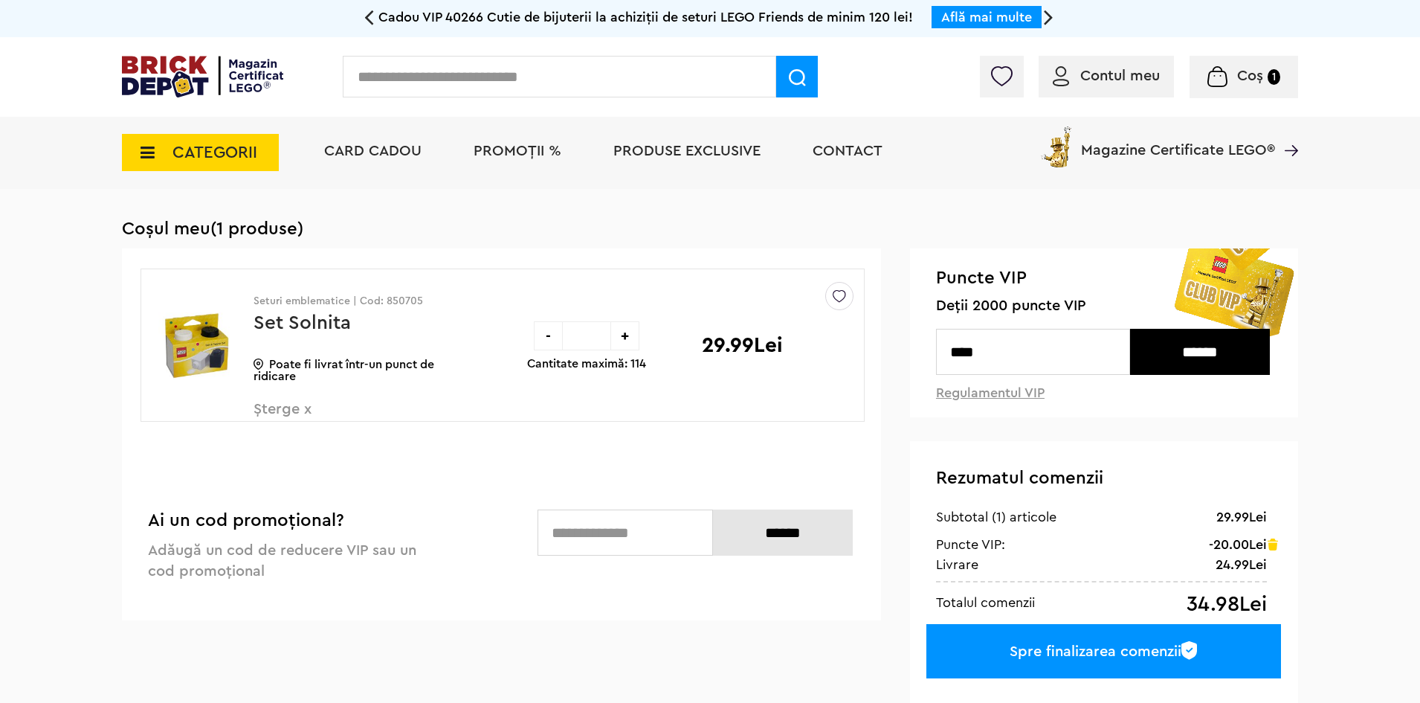
click at [149, 170] on span "CATEGORII" at bounding box center [200, 152] width 157 height 37
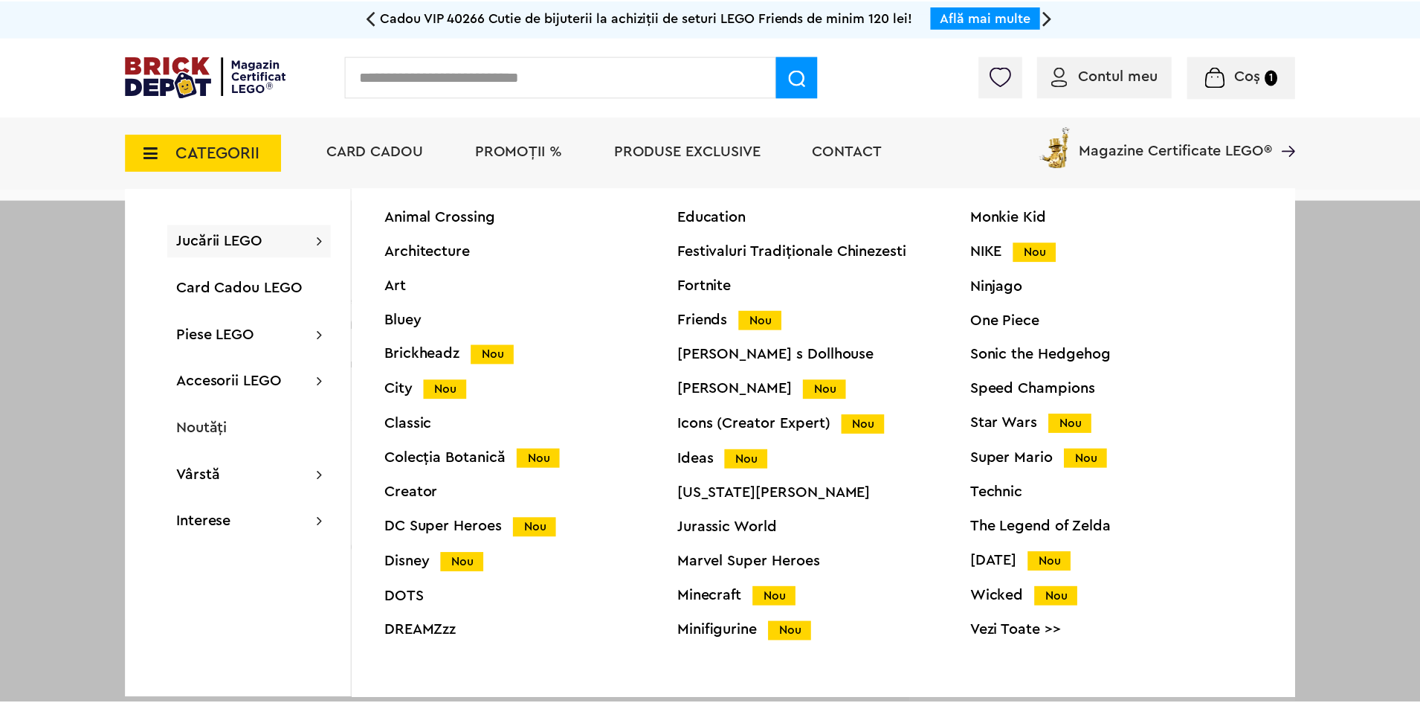
scroll to position [57, 0]
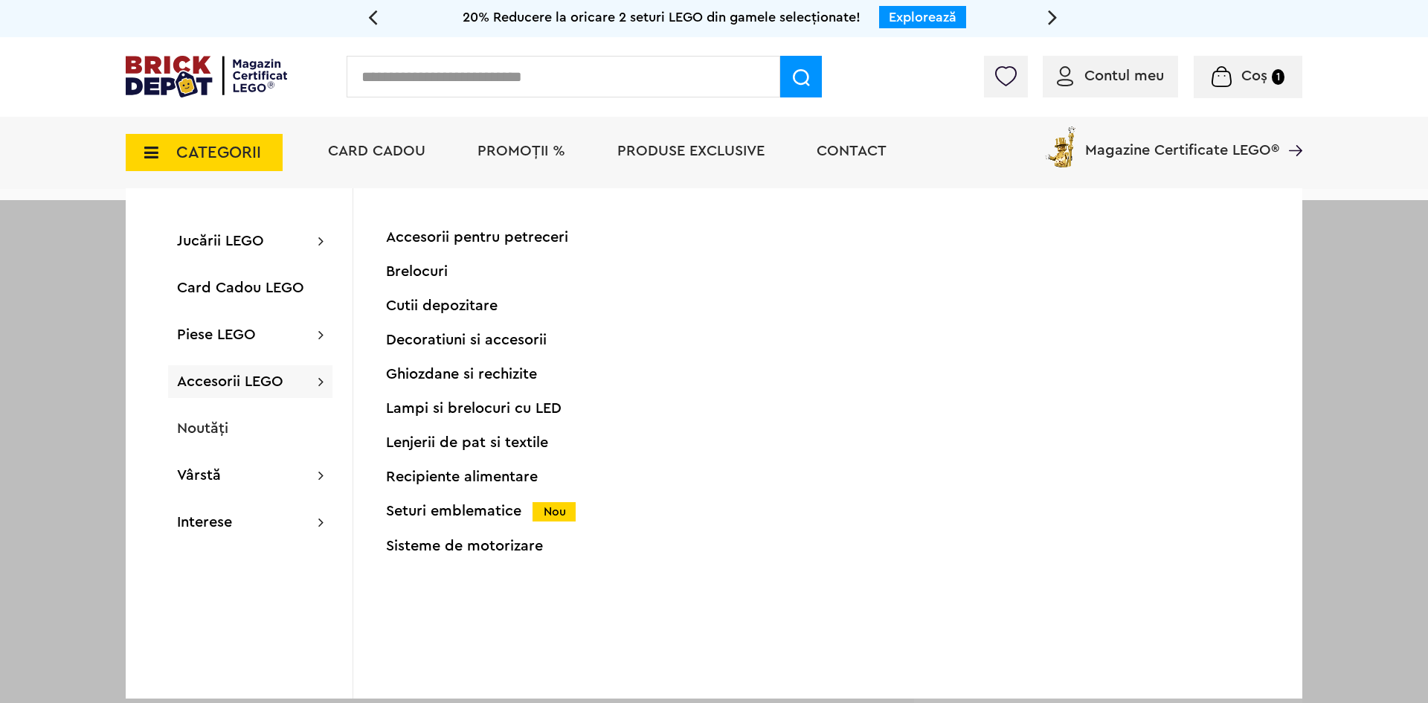
click at [222, 435] on span "Noutăți" at bounding box center [202, 428] width 51 height 15
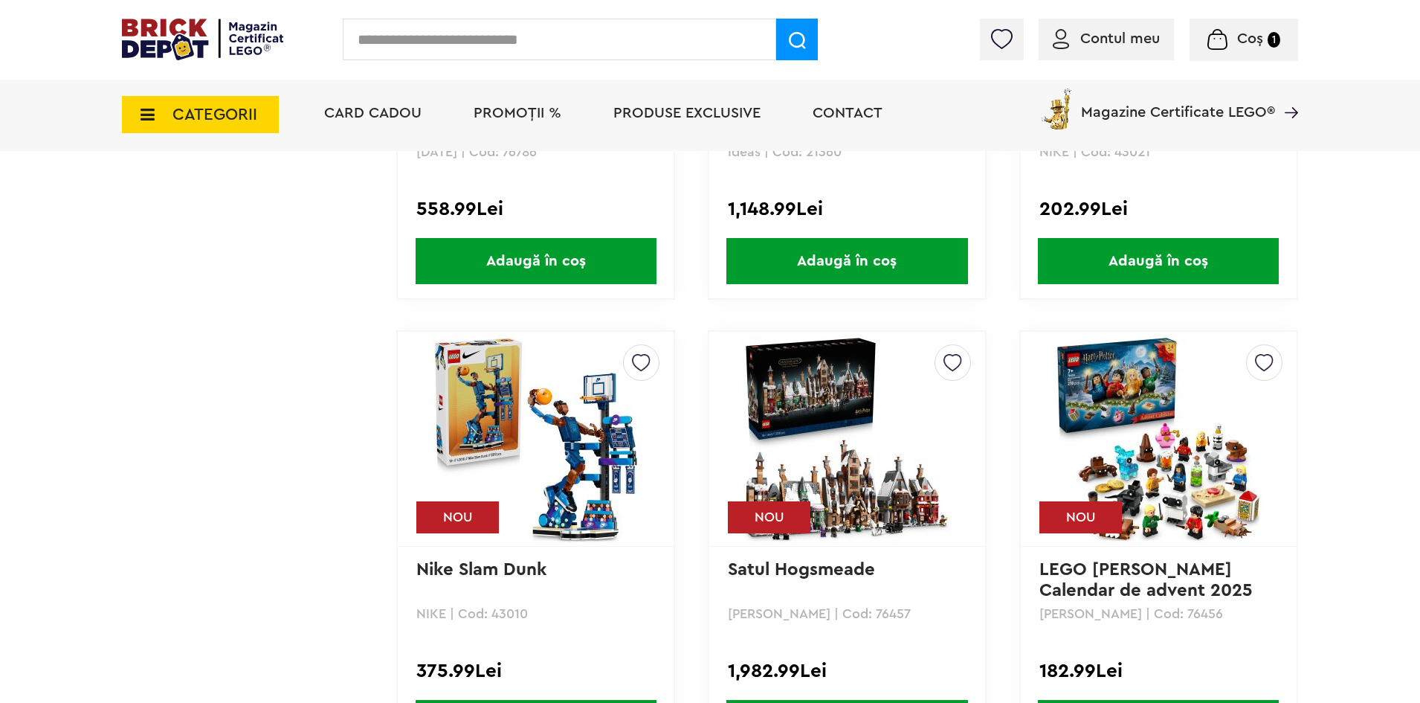
scroll to position [2082, 0]
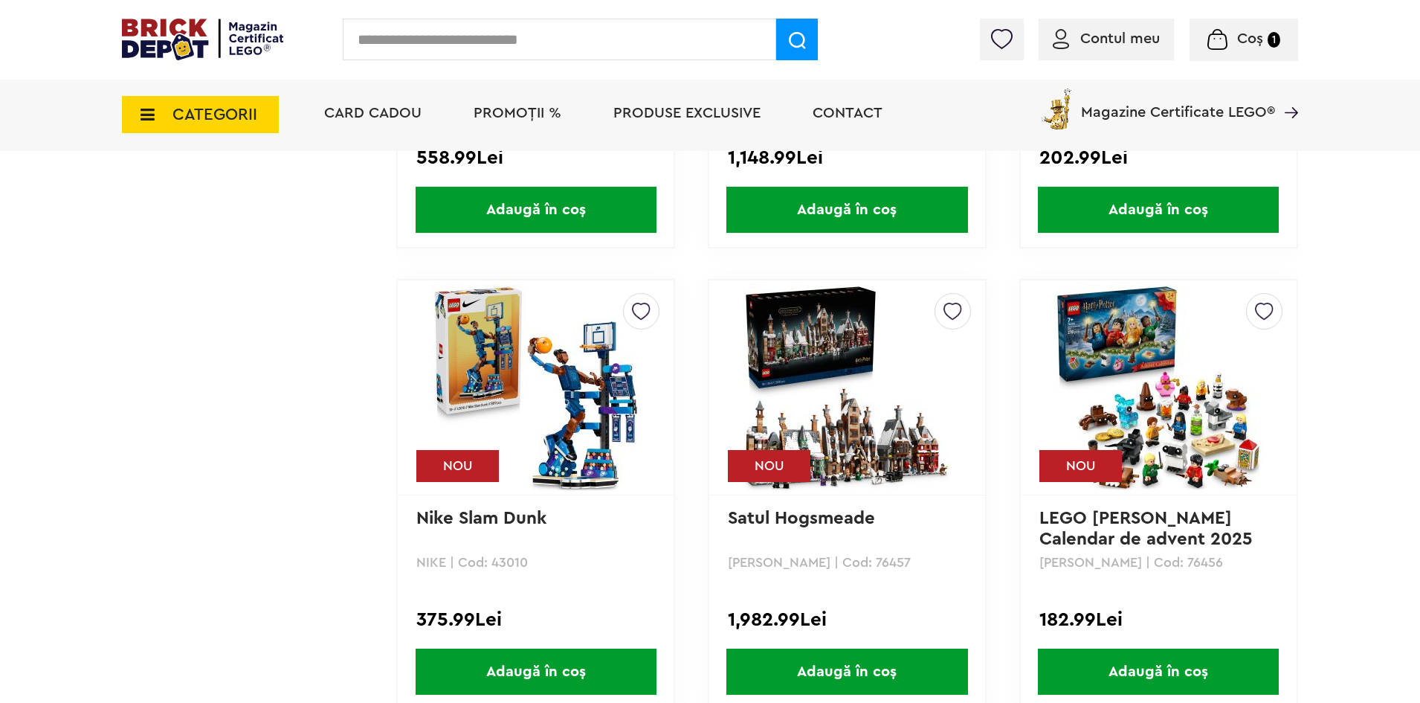
click at [495, 49] on input "text" at bounding box center [560, 40] width 434 height 42
type input "******"
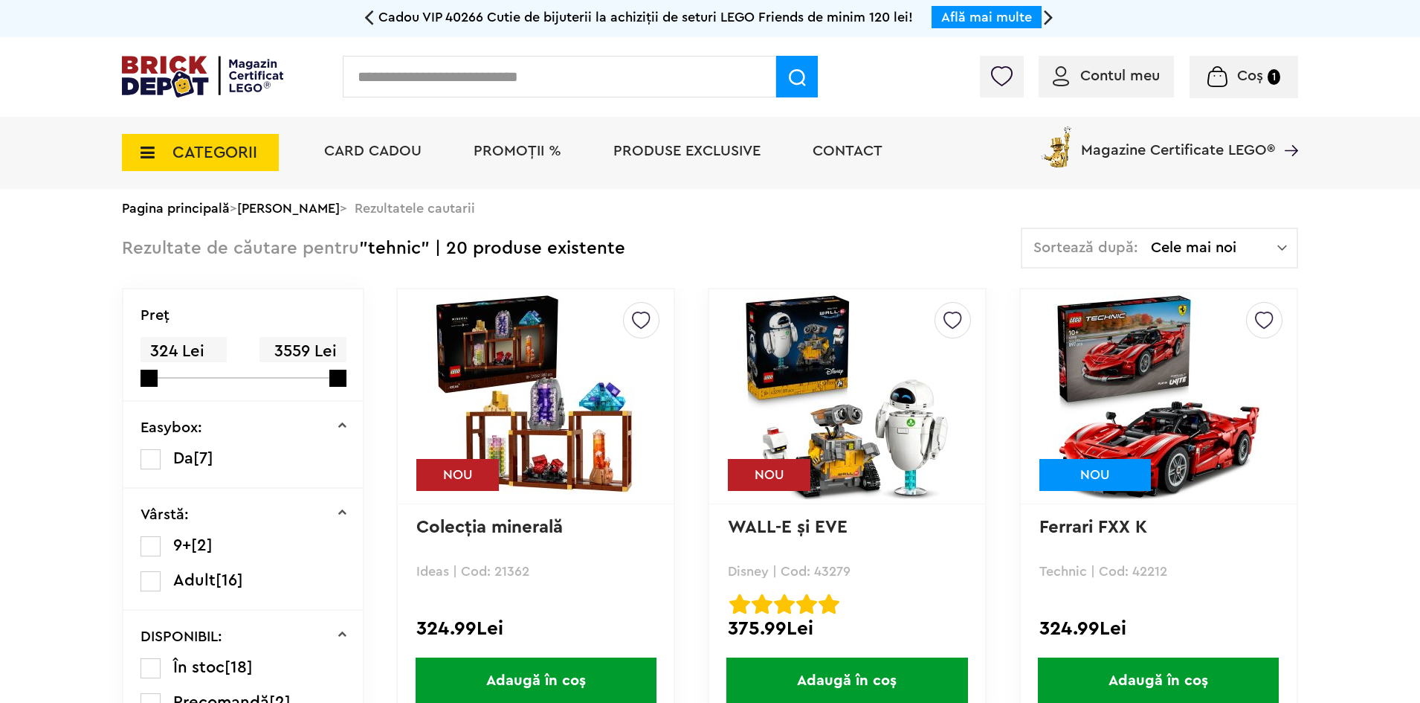
click at [451, 70] on input "text" at bounding box center [560, 77] width 434 height 42
type input "*******"
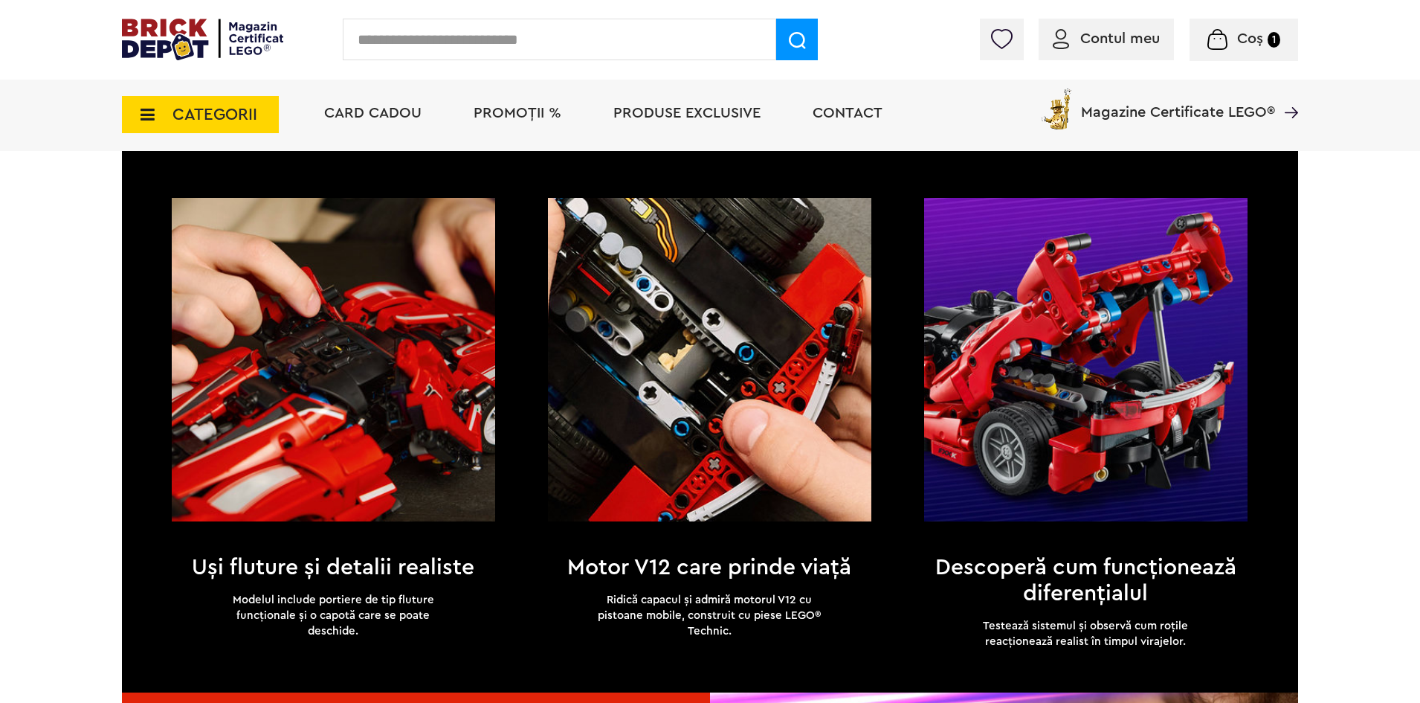
scroll to position [1673, 0]
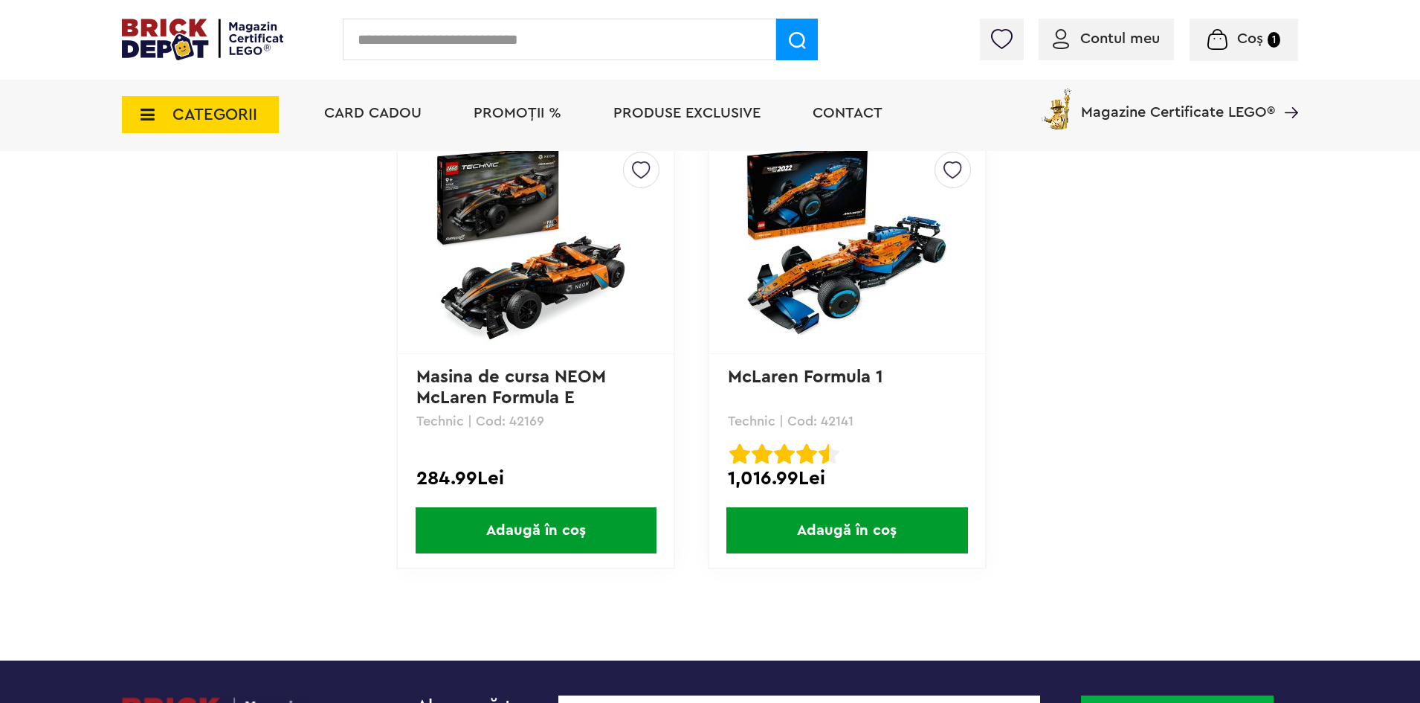
scroll to position [3421, 0]
